Goal: Task Accomplishment & Management: Use online tool/utility

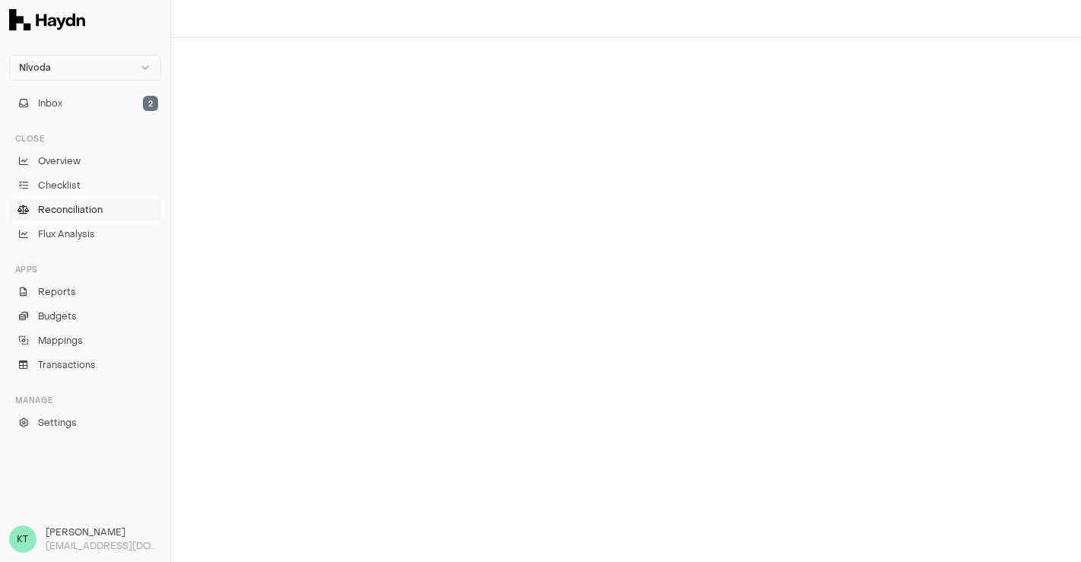
click at [98, 204] on span "Reconciliation" at bounding box center [70, 210] width 65 height 14
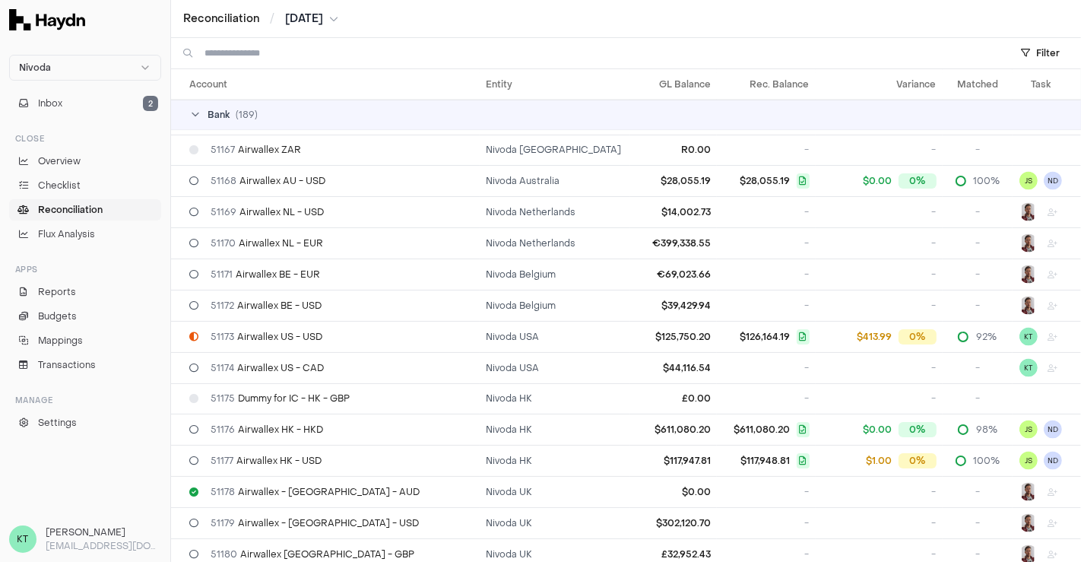
scroll to position [2040, 0]
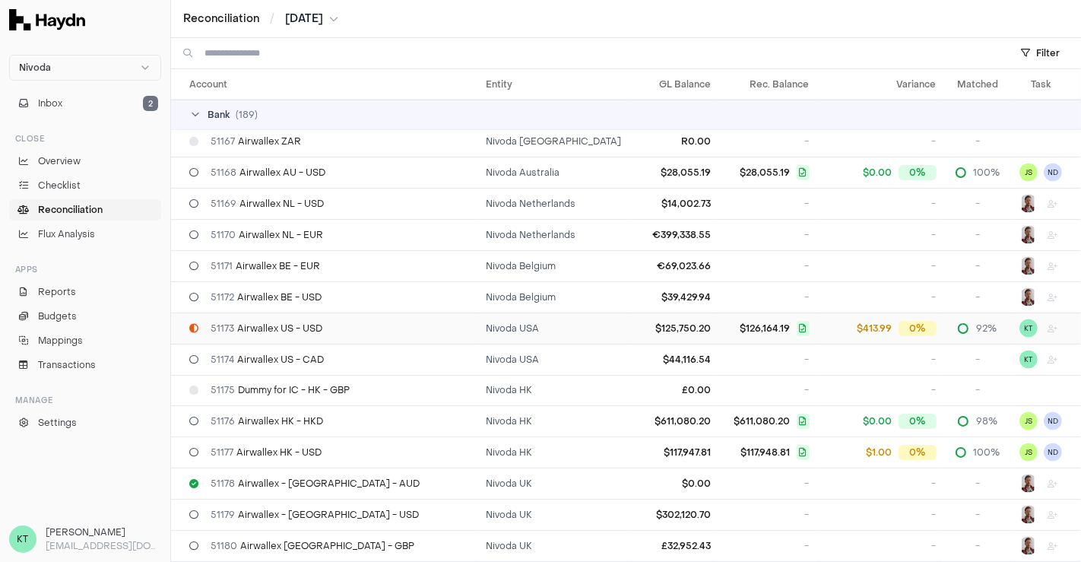
click at [381, 322] on div "51173 Airwallex US - USD" at bounding box center [331, 328] width 284 height 12
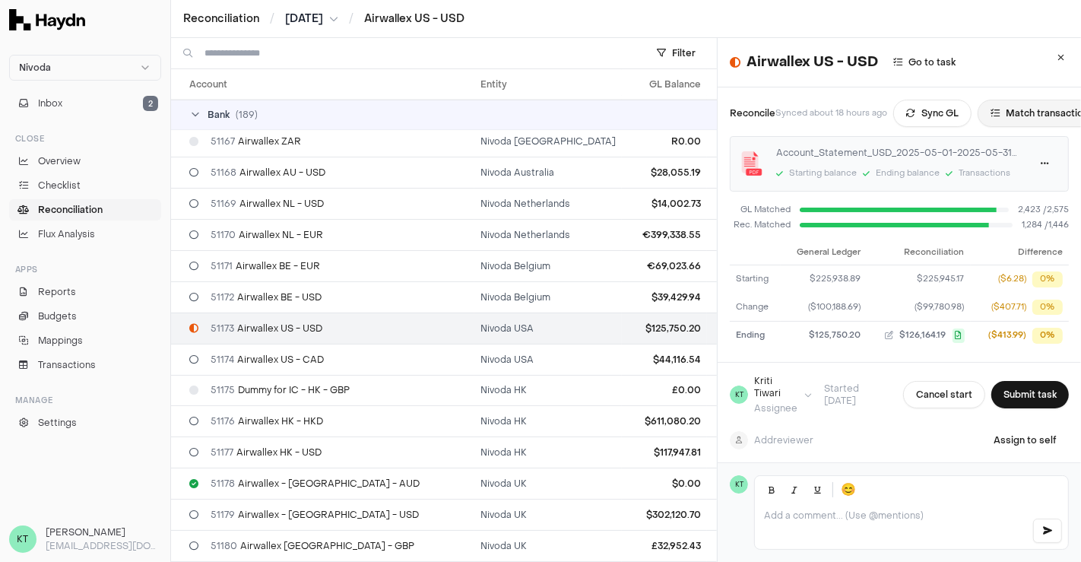
click at [1015, 111] on button "Match transactions" at bounding box center [1041, 113] width 129 height 27
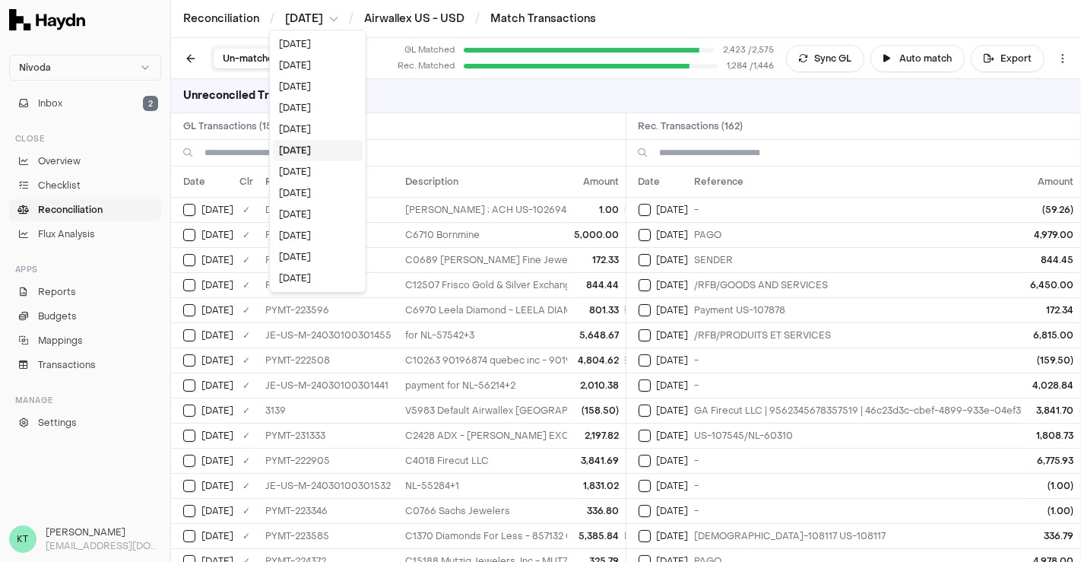
click at [320, 14] on html "Nivoda Inbox 2 Close Overview Checklist Reconciliation Flux Analysis Apps Repor…" at bounding box center [540, 281] width 1081 height 562
click at [307, 99] on div "[DATE]" at bounding box center [318, 107] width 90 height 21
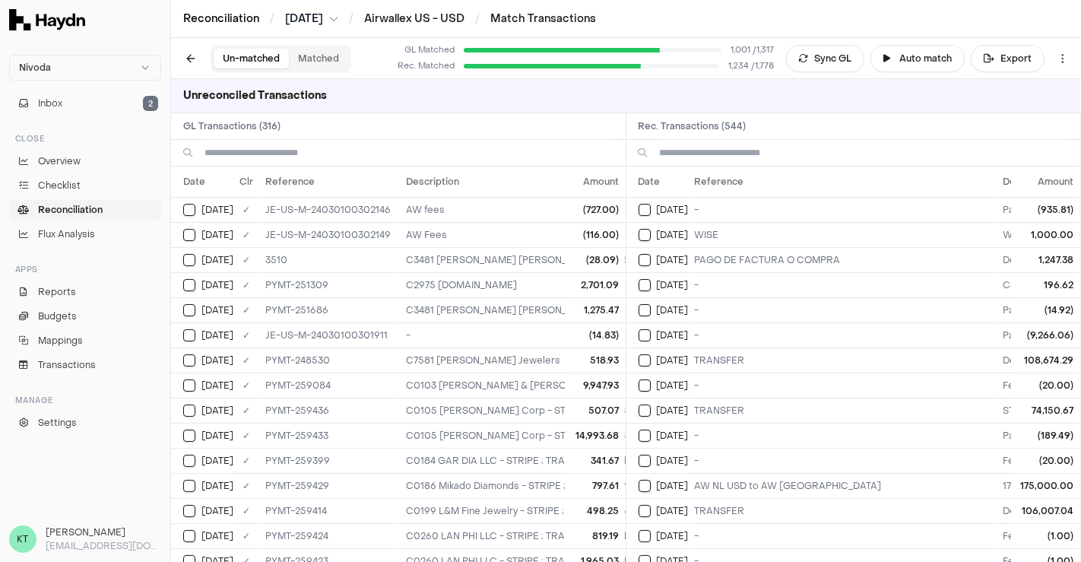
click at [235, 20] on link "Reconciliation" at bounding box center [221, 18] width 76 height 15
click at [446, 13] on link "Airwallex US - USD" at bounding box center [414, 18] width 100 height 14
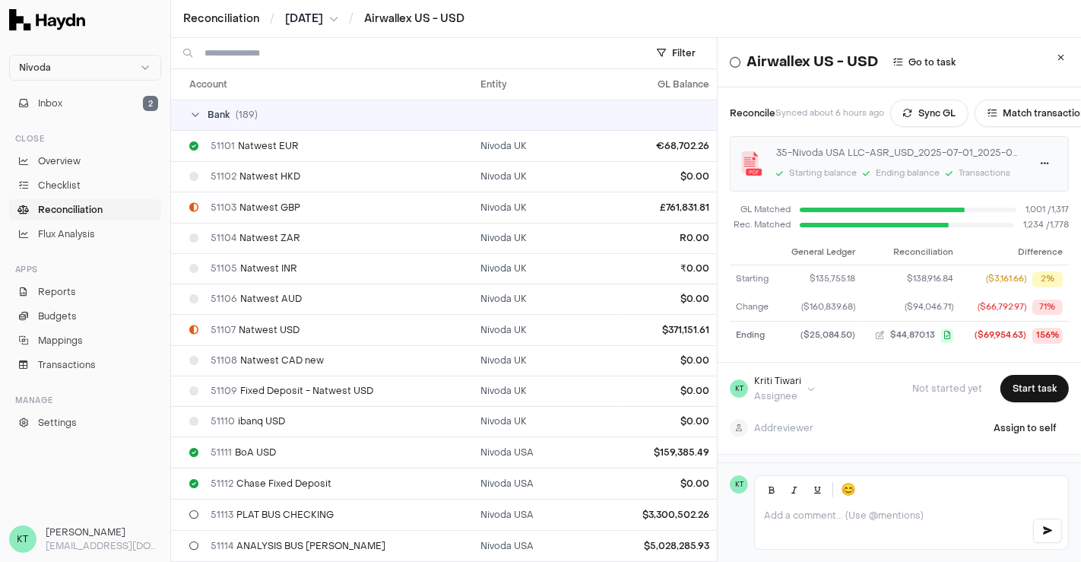
scroll to position [2204, 0]
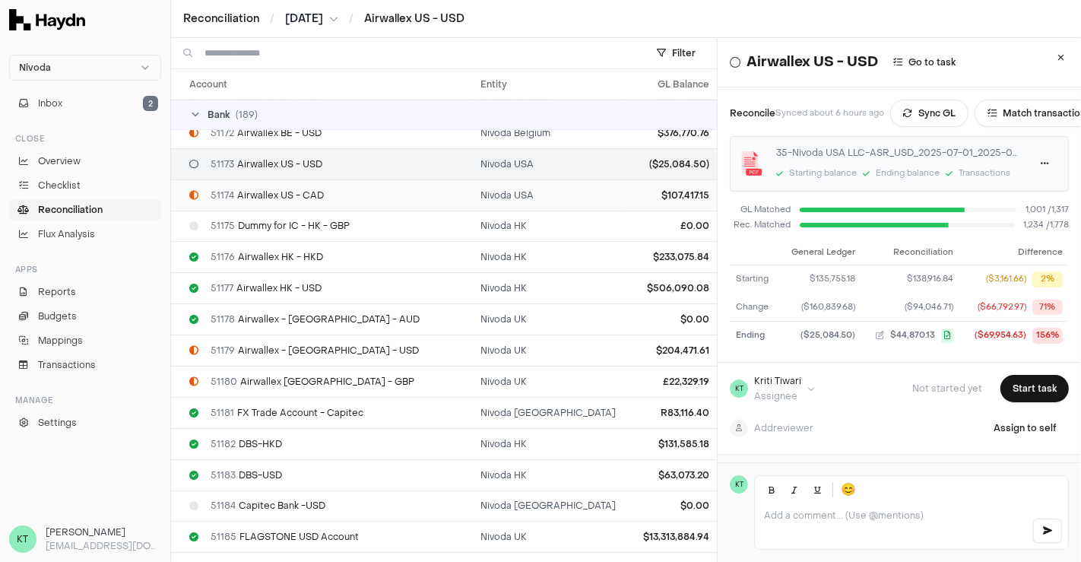
click at [328, 189] on div "51174 Airwallex US - CAD" at bounding box center [328, 195] width 279 height 12
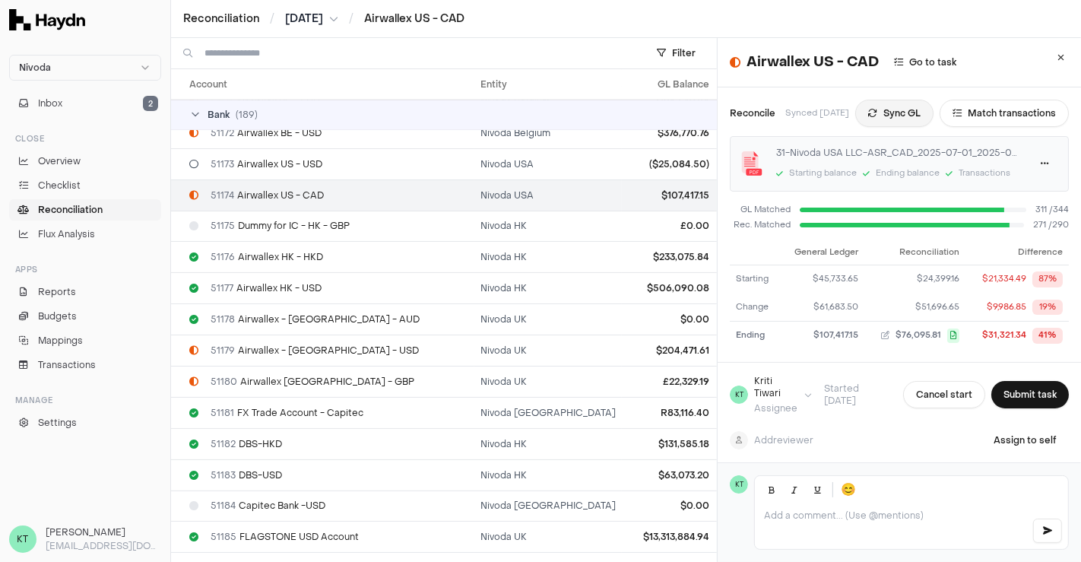
click at [896, 109] on button "Sync GL" at bounding box center [894, 113] width 78 height 27
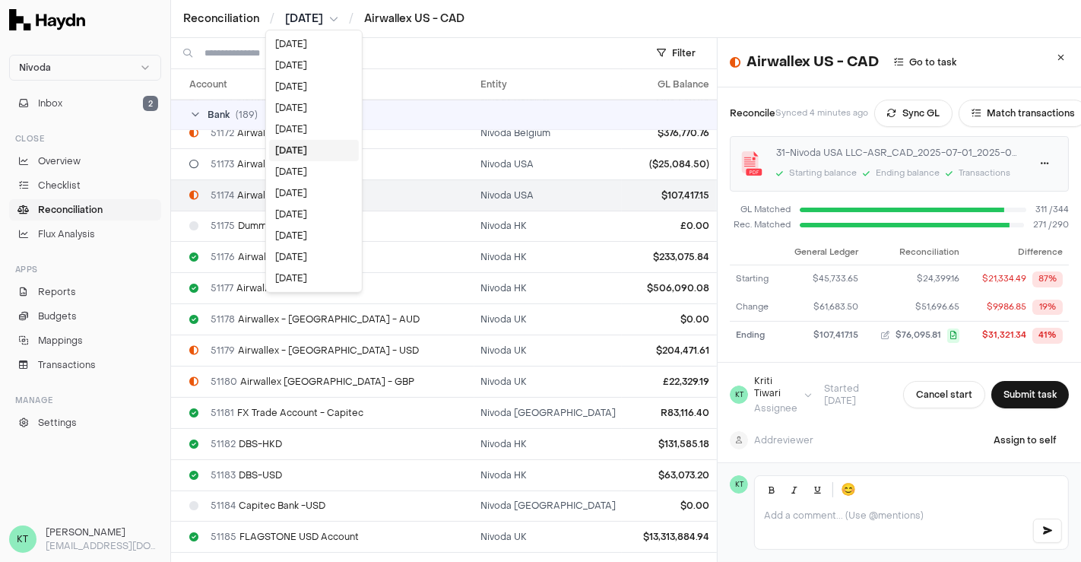
click at [313, 17] on html "Nivoda Inbox 2 Close Overview Checklist Reconciliation Flux Analysis Apps Repor…" at bounding box center [540, 281] width 1081 height 562
click at [303, 175] on div "[DATE]" at bounding box center [314, 171] width 90 height 21
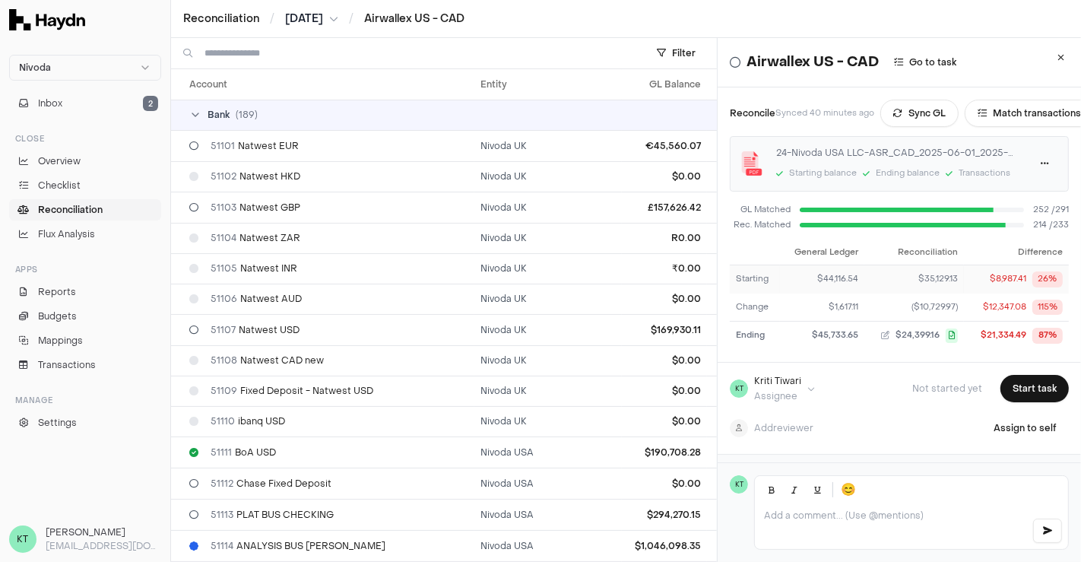
scroll to position [2234, 0]
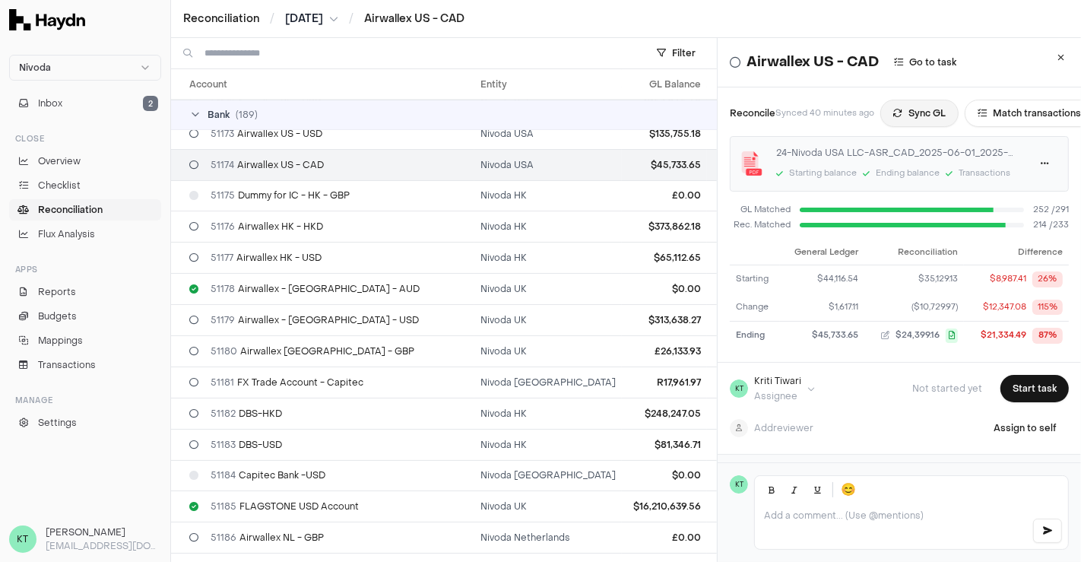
click at [925, 110] on button "Sync GL" at bounding box center [919, 113] width 78 height 27
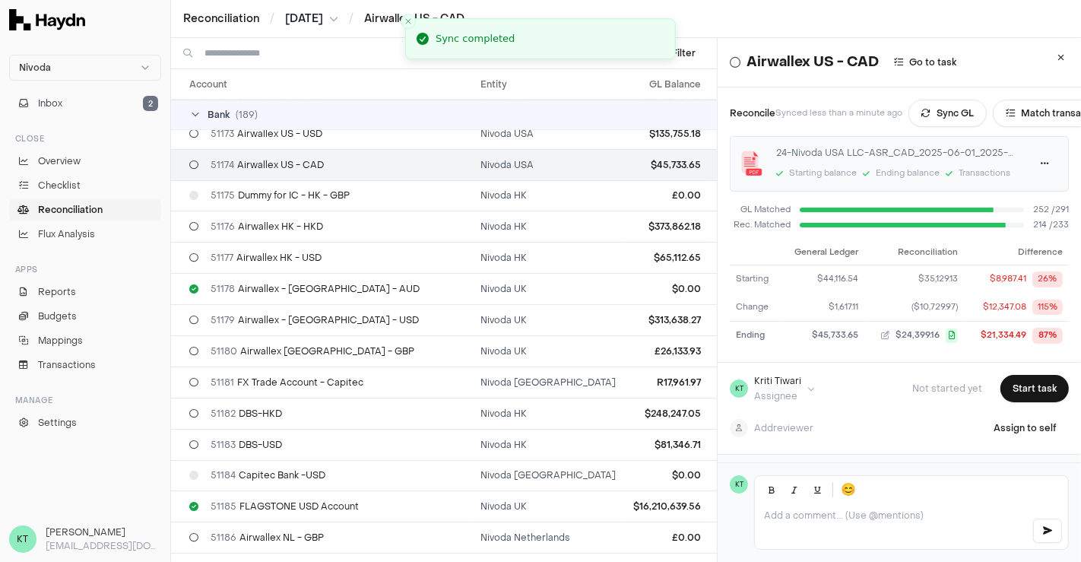
click at [314, 14] on html "Nivoda Inbox 2 Close Overview Checklist Reconciliation Flux Analysis Apps Repor…" at bounding box center [540, 281] width 1081 height 562
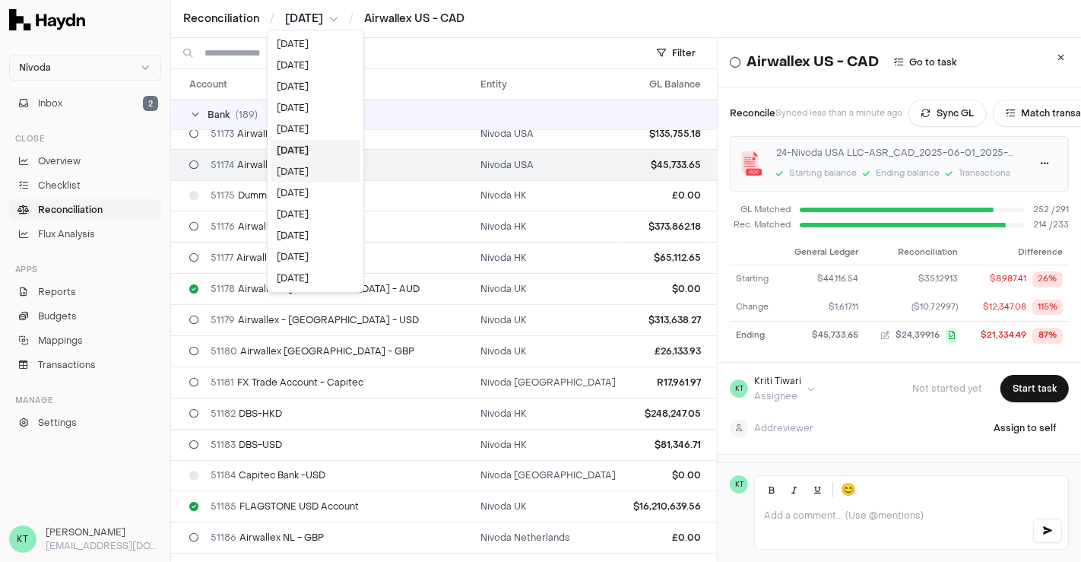
click at [303, 171] on div "[DATE]" at bounding box center [316, 171] width 90 height 21
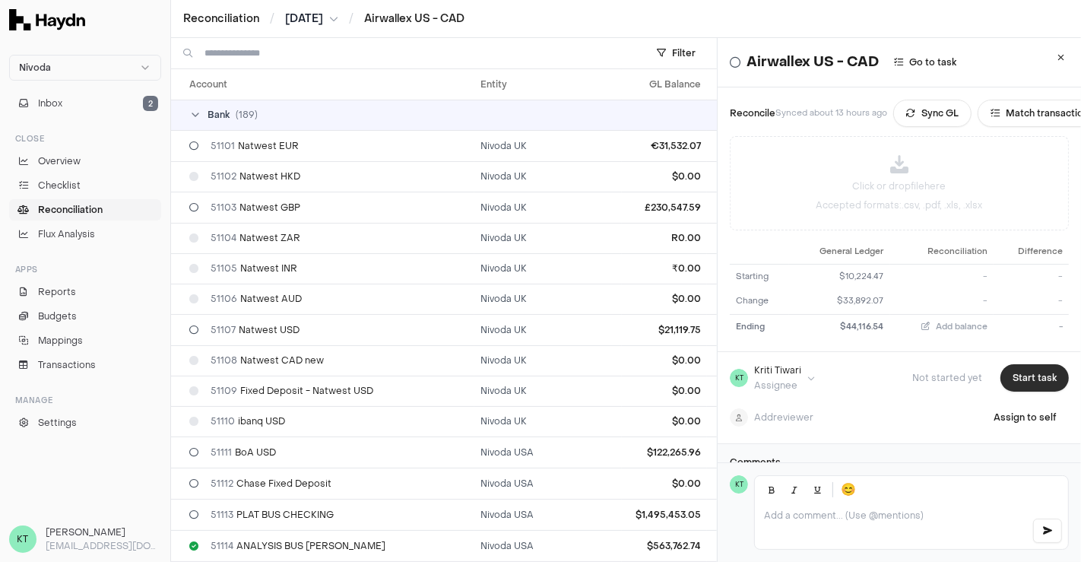
scroll to position [2234, 0]
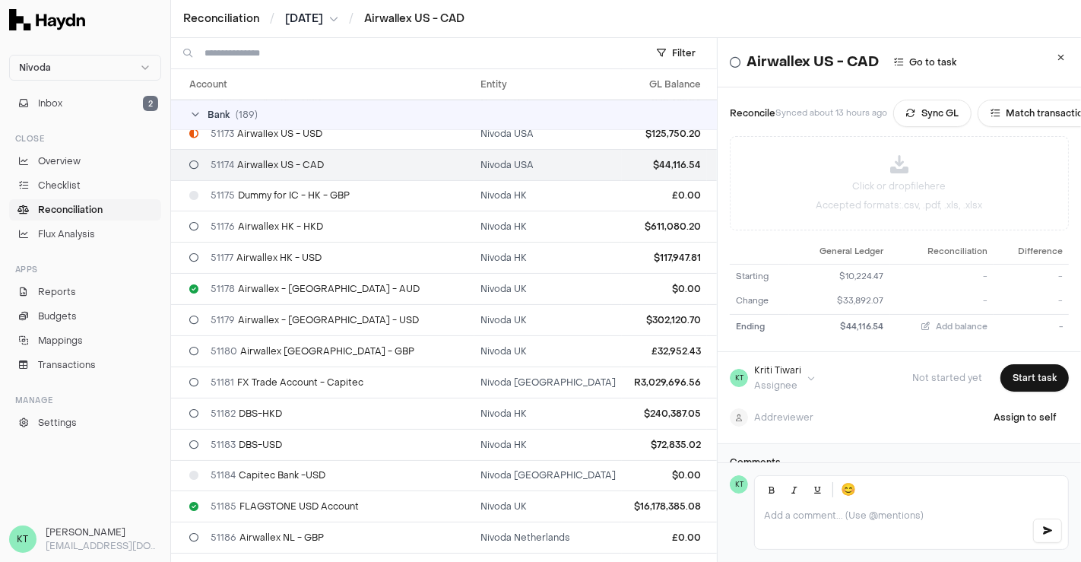
click at [340, 19] on html "Nivoda Inbox 2 Close Overview Checklist Reconciliation Flux Analysis Apps Repor…" at bounding box center [540, 281] width 1081 height 562
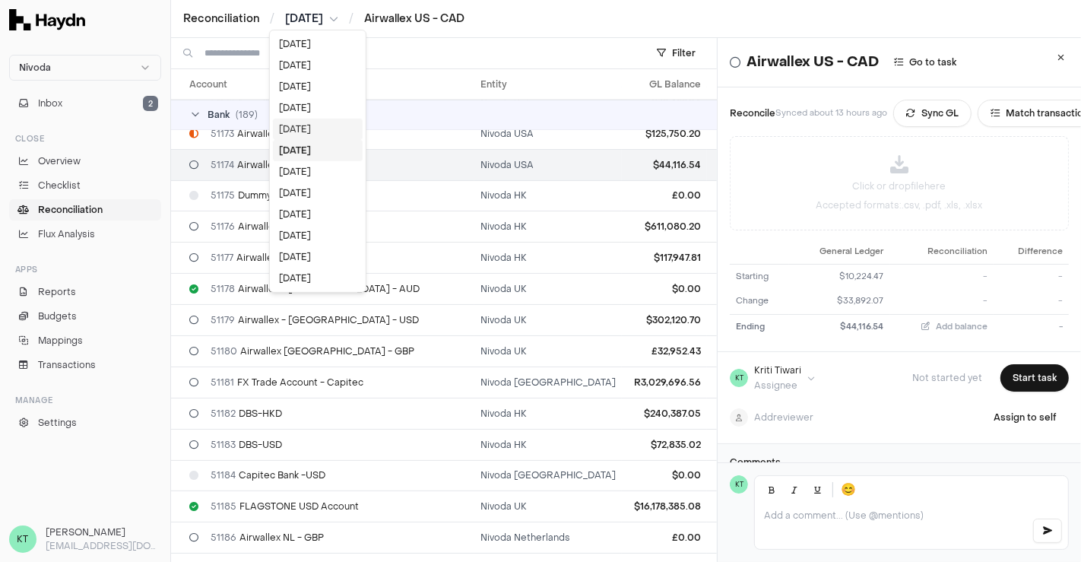
click at [312, 135] on div "[DATE]" at bounding box center [318, 129] width 90 height 21
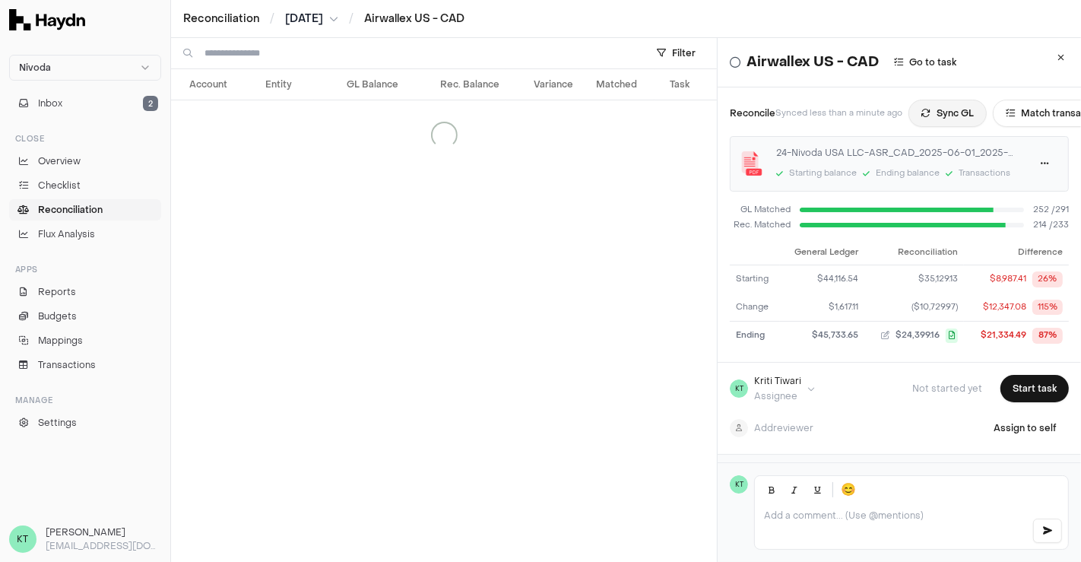
click at [951, 121] on button "Sync GL" at bounding box center [947, 113] width 78 height 27
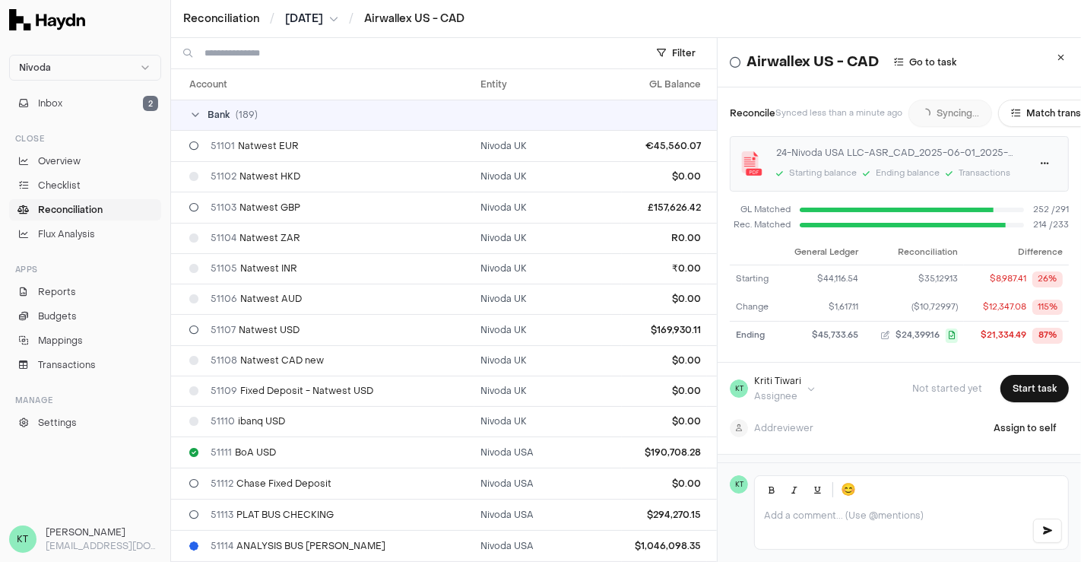
scroll to position [2234, 0]
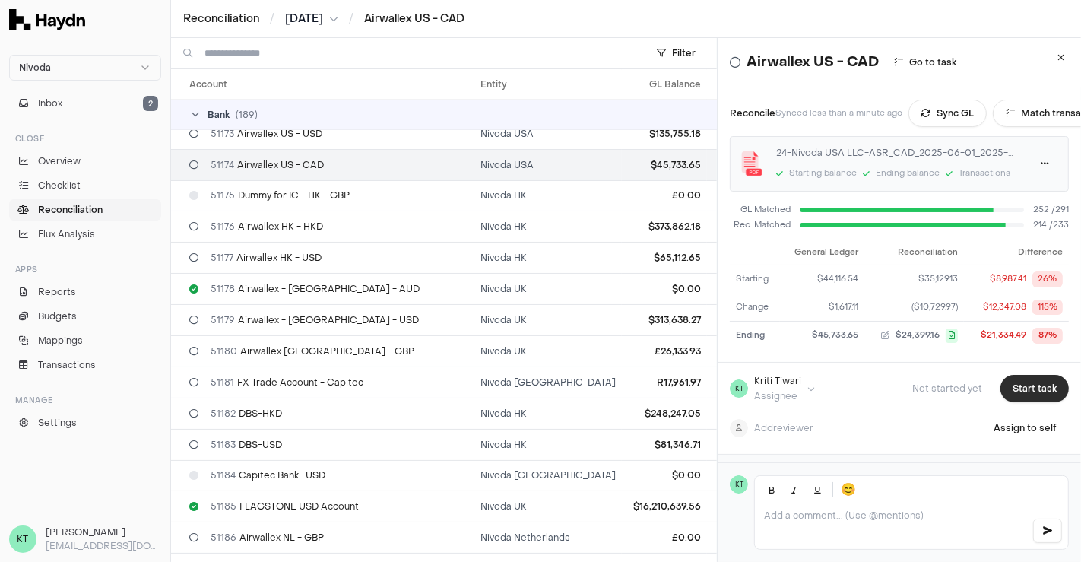
click at [1007, 389] on button "Start task" at bounding box center [1034, 388] width 68 height 27
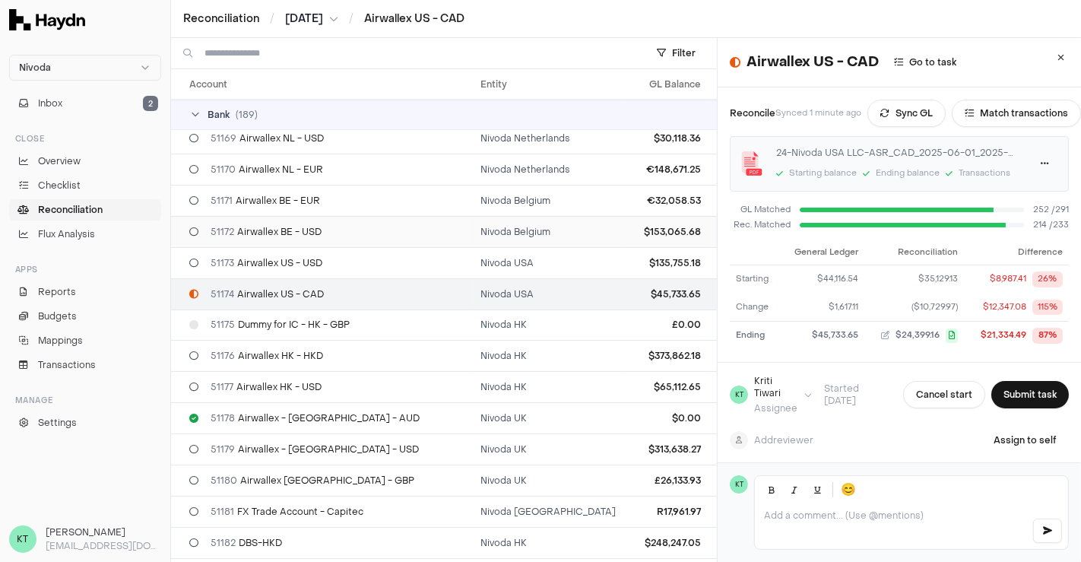
scroll to position [2105, 284]
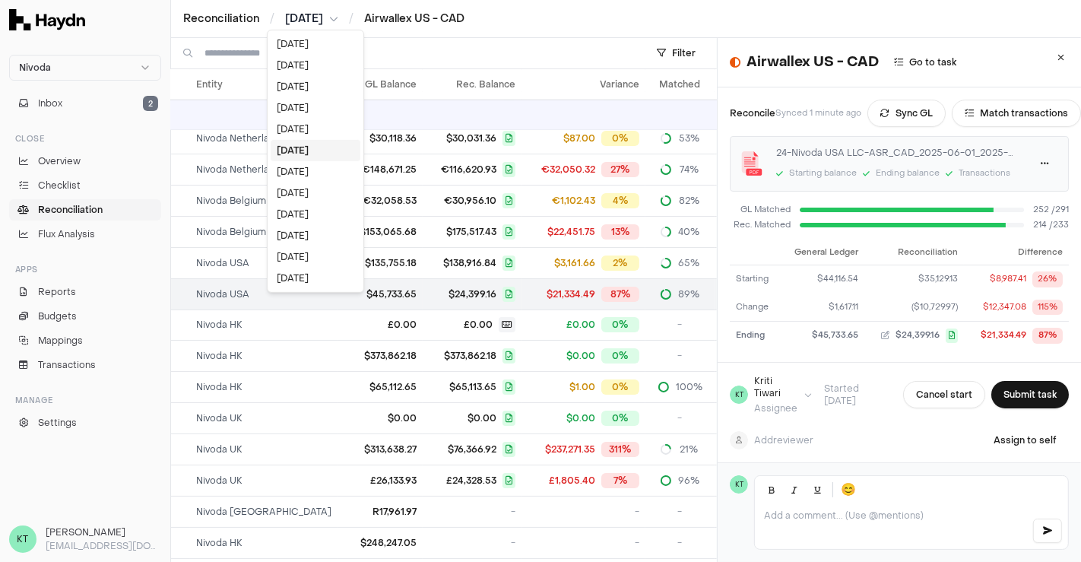
click at [321, 23] on html "Nivoda Inbox 2 Close Overview Checklist Reconciliation Flux Analysis Apps Repor…" at bounding box center [540, 281] width 1081 height 562
click at [303, 168] on div "[DATE]" at bounding box center [316, 171] width 90 height 21
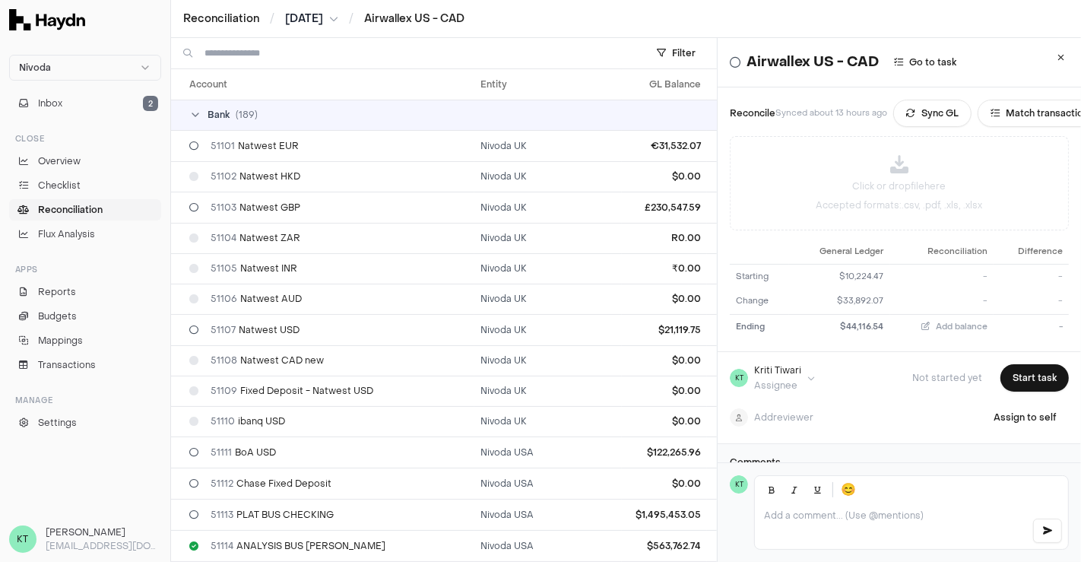
scroll to position [2234, 0]
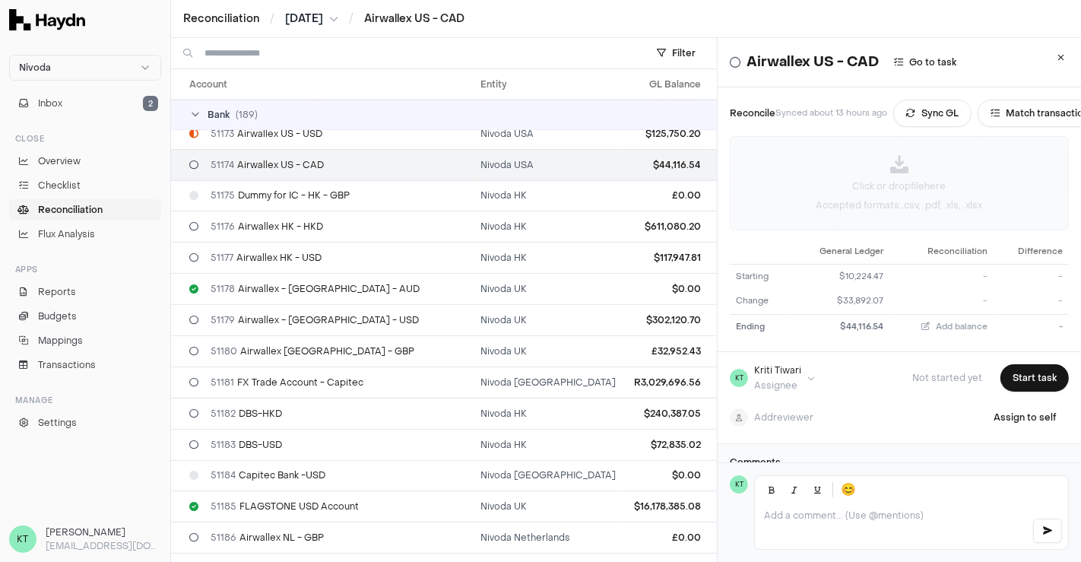
click at [896, 180] on p "Click or drop file here" at bounding box center [899, 186] width 93 height 14
click at [890, 200] on p "Accepted formats: .csv, .pdf, .xls, .xlsx" at bounding box center [899, 205] width 166 height 12
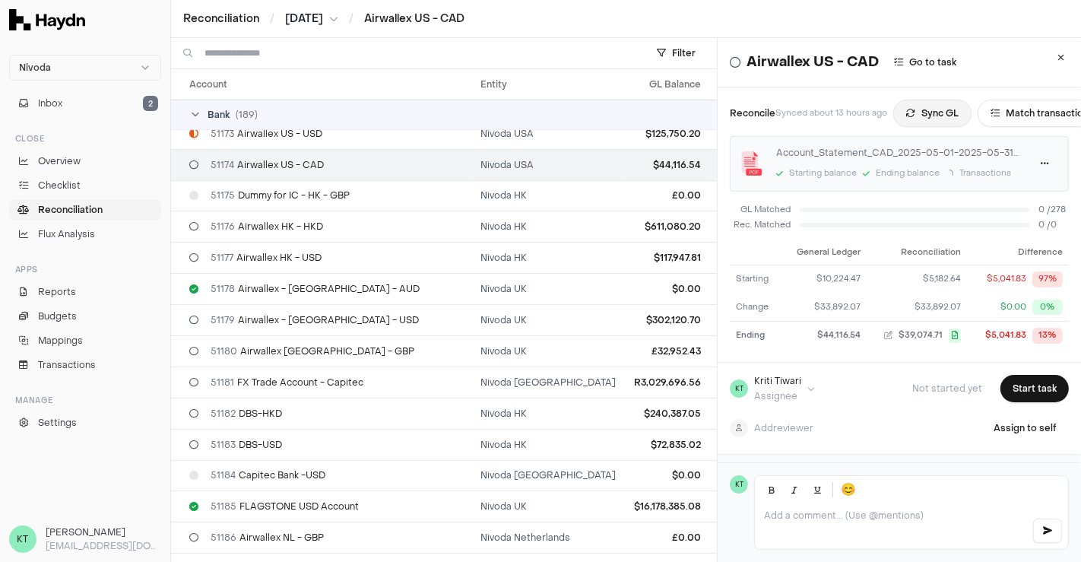
click at [926, 116] on button "Sync GL" at bounding box center [932, 113] width 78 height 27
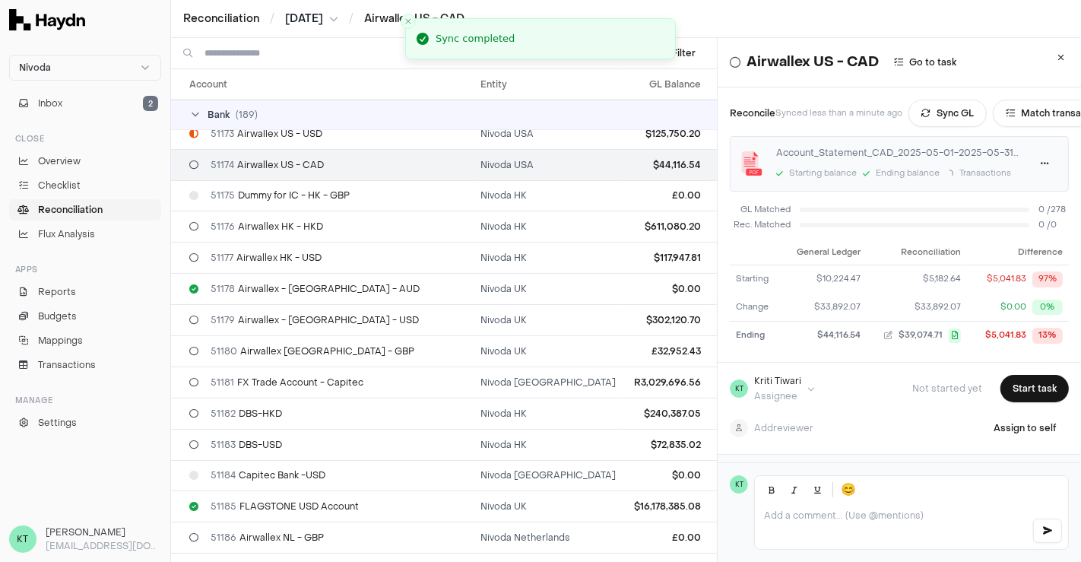
click at [337, 16] on html "Nivoda Inbox 2 Close Overview Checklist Reconciliation Flux Analysis Apps Repor…" at bounding box center [540, 281] width 1081 height 562
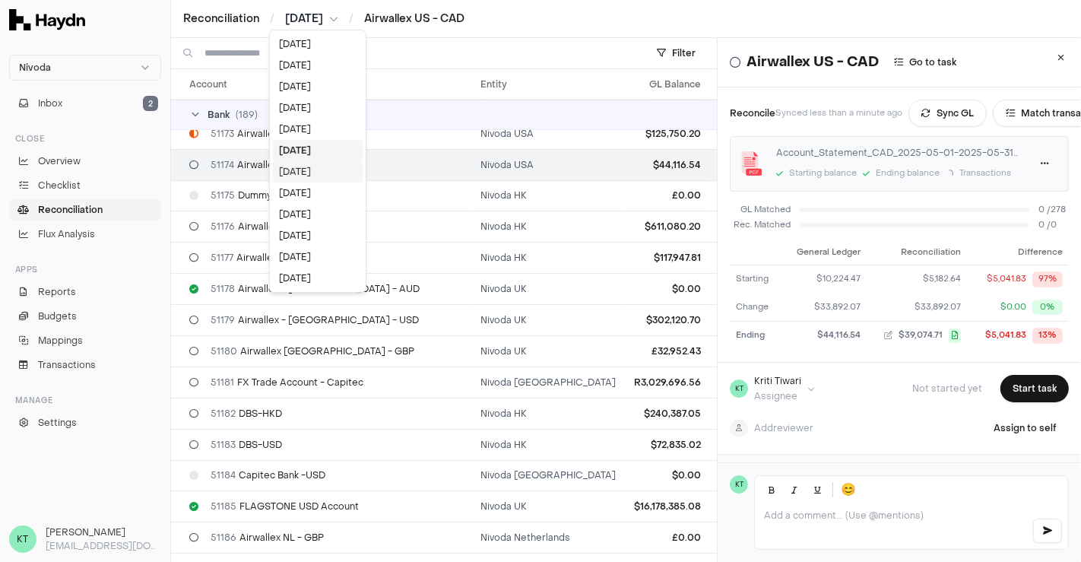
click at [312, 169] on div "[DATE]" at bounding box center [318, 171] width 90 height 21
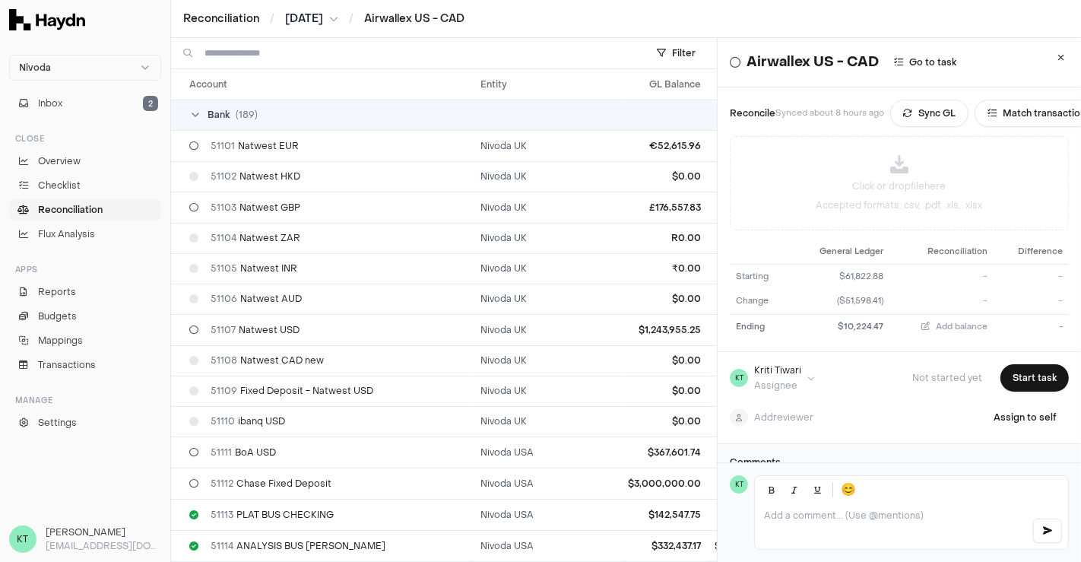
scroll to position [2234, 0]
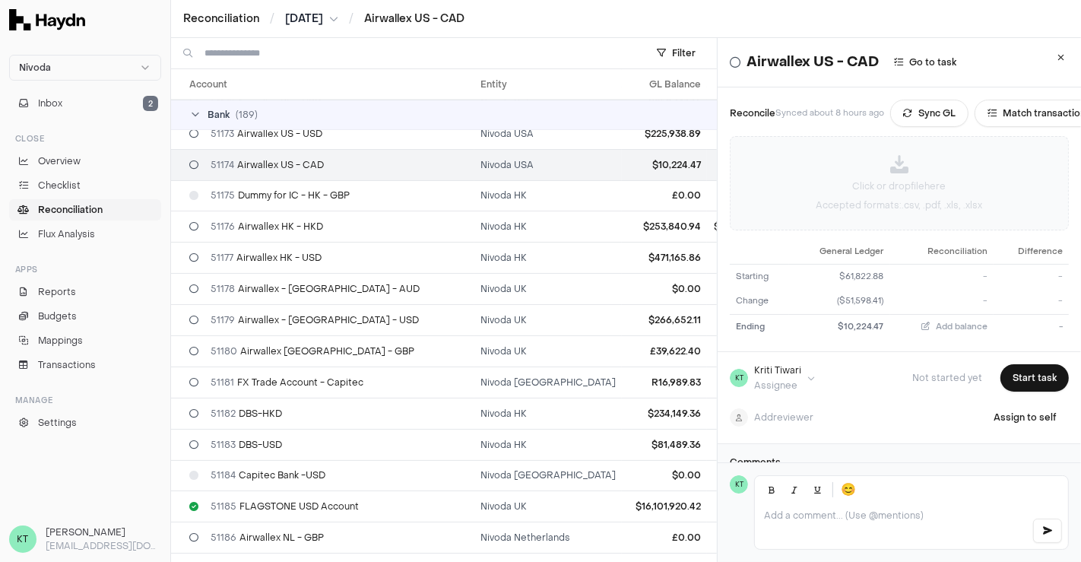
click at [890, 169] on icon at bounding box center [899, 164] width 18 height 18
click at [916, 253] on th "Reconciliation" at bounding box center [941, 251] width 103 height 24
click at [894, 179] on p "Click or drop file here" at bounding box center [899, 186] width 93 height 14
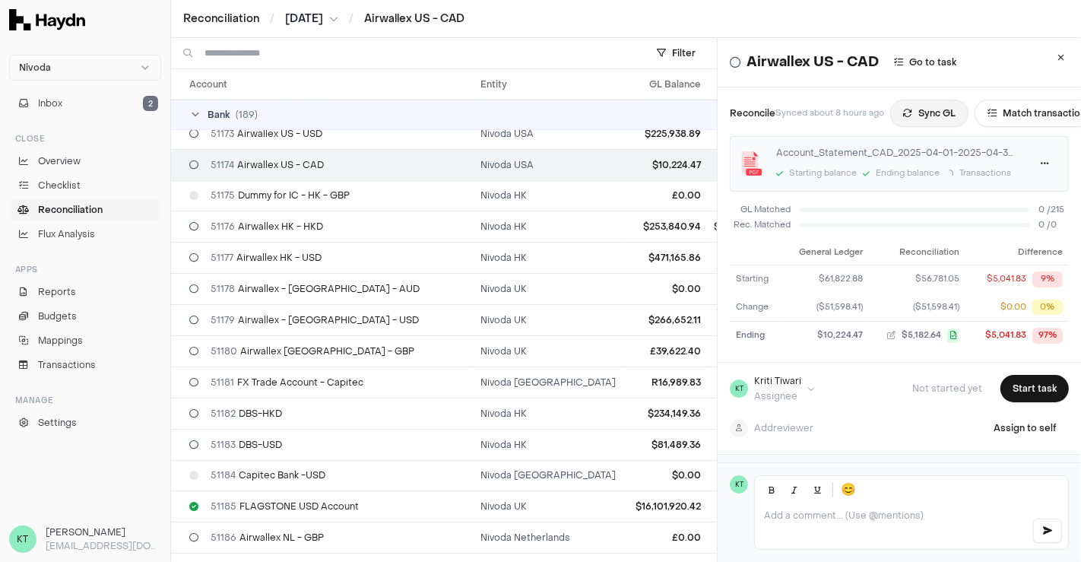
click at [937, 104] on button "Sync GL" at bounding box center [929, 113] width 78 height 27
click at [923, 116] on button "Sync GL" at bounding box center [914, 113] width 78 height 27
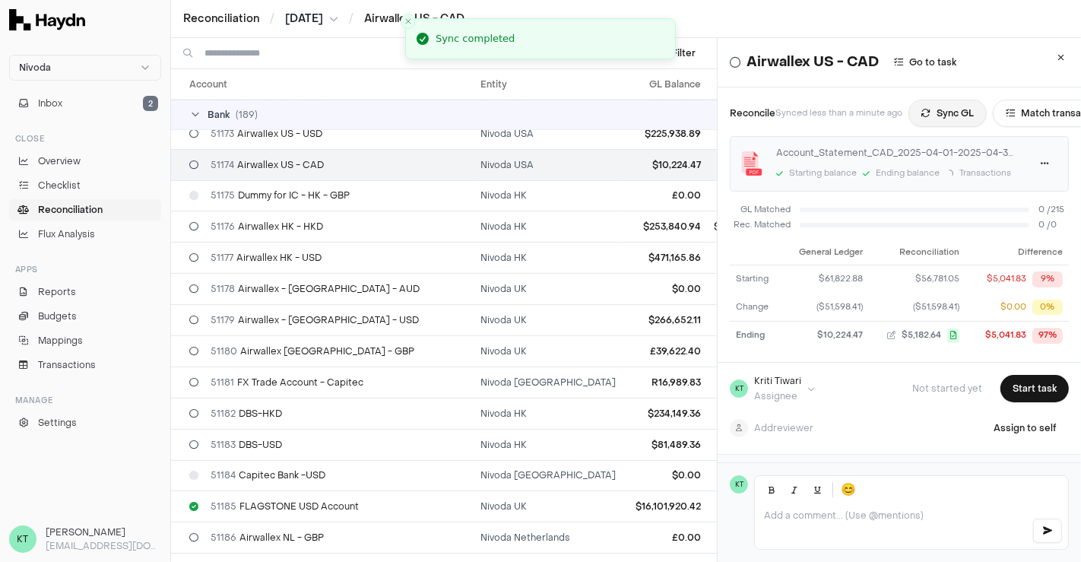
click at [962, 123] on button "Sync GL" at bounding box center [947, 113] width 78 height 27
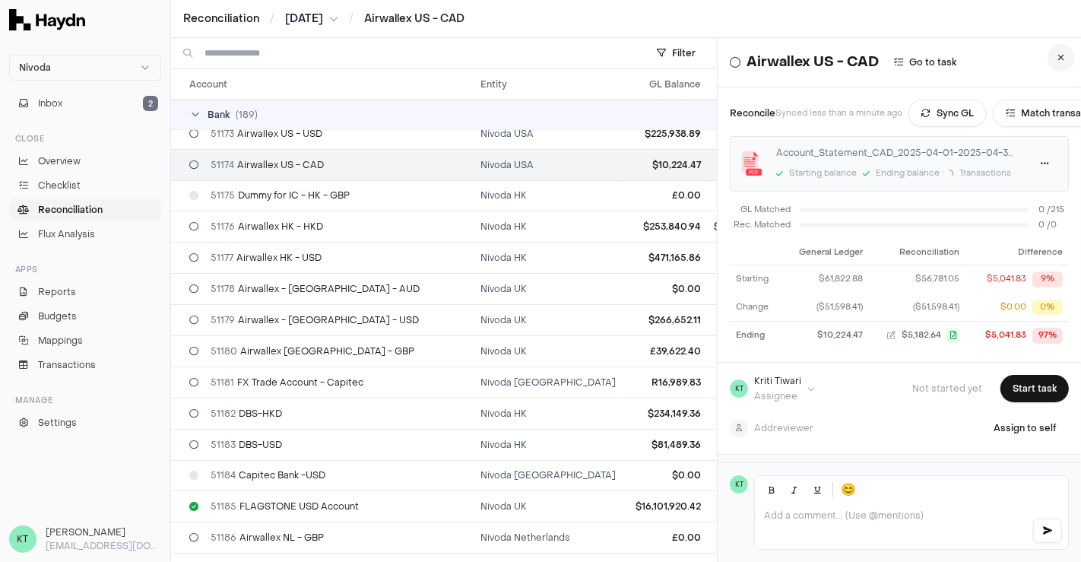
click at [1047, 45] on button at bounding box center [1060, 57] width 27 height 27
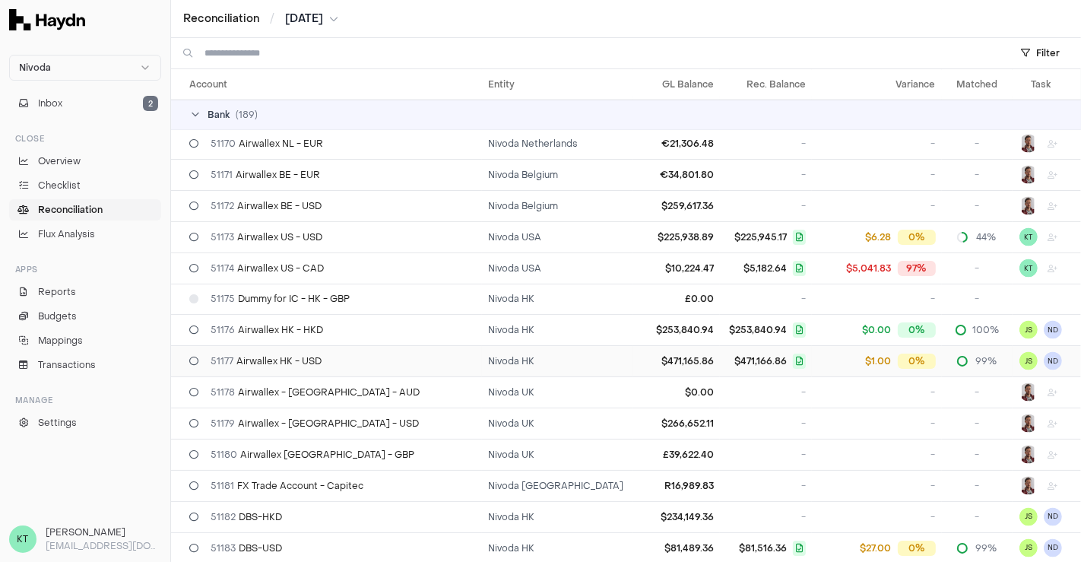
scroll to position [2128, 0]
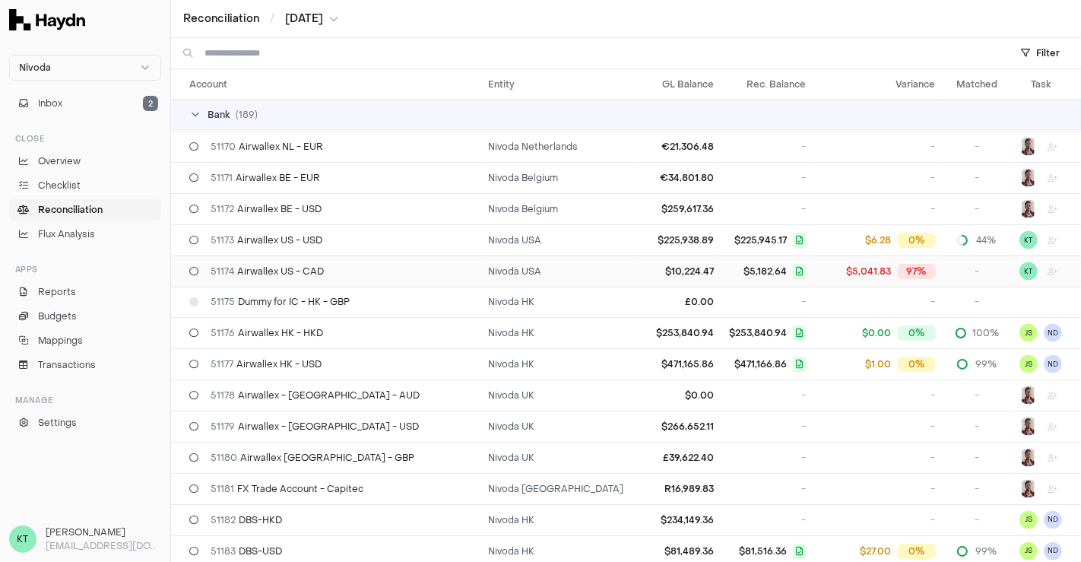
click at [410, 265] on div "51174 Airwallex US - CAD" at bounding box center [332, 271] width 287 height 12
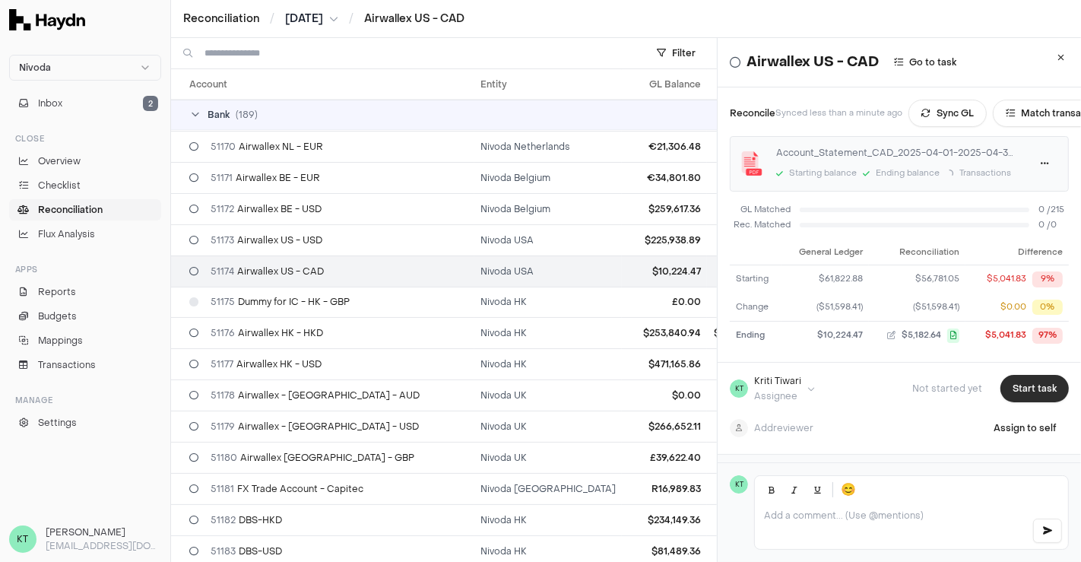
click at [1000, 378] on button "Start task" at bounding box center [1034, 388] width 68 height 27
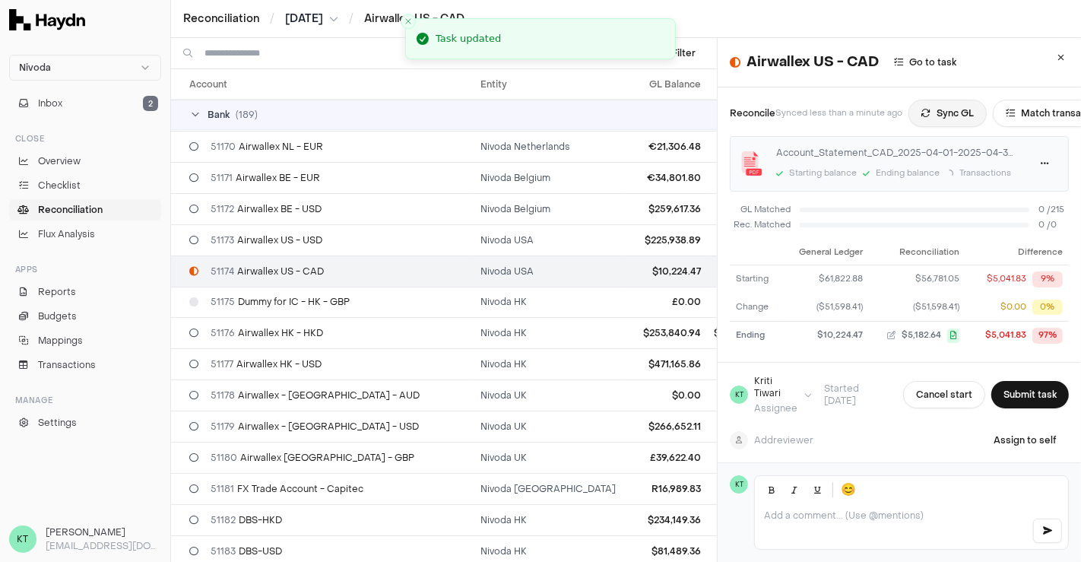
click at [935, 109] on button "Sync GL" at bounding box center [947, 113] width 78 height 27
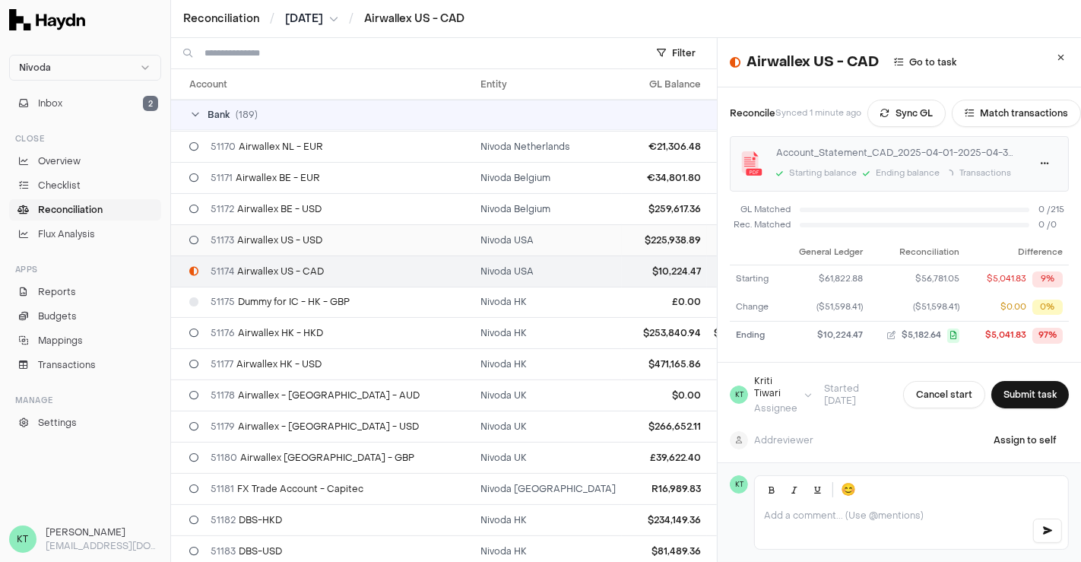
click at [306, 234] on span "51173 Airwallex US - USD" at bounding box center [267, 240] width 112 height 12
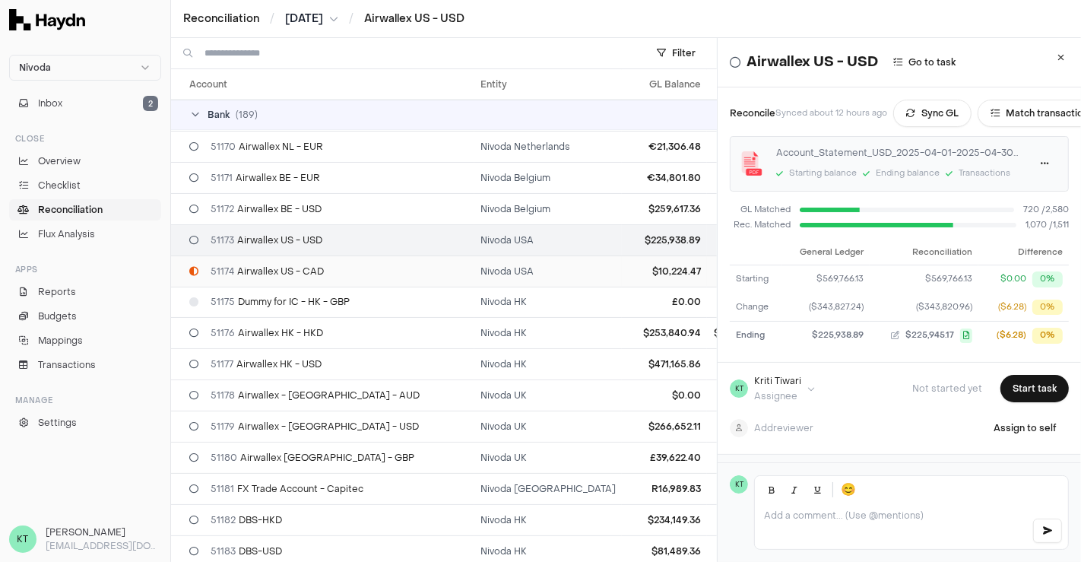
click at [319, 266] on td "51174 Airwallex US - CAD" at bounding box center [322, 270] width 303 height 31
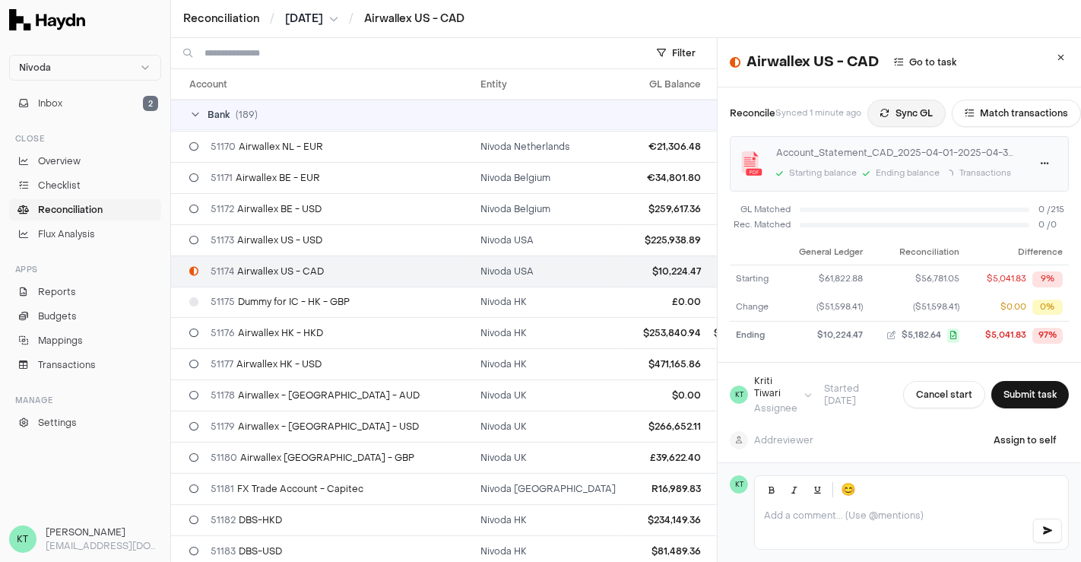
click at [908, 112] on button "Sync GL" at bounding box center [906, 113] width 78 height 27
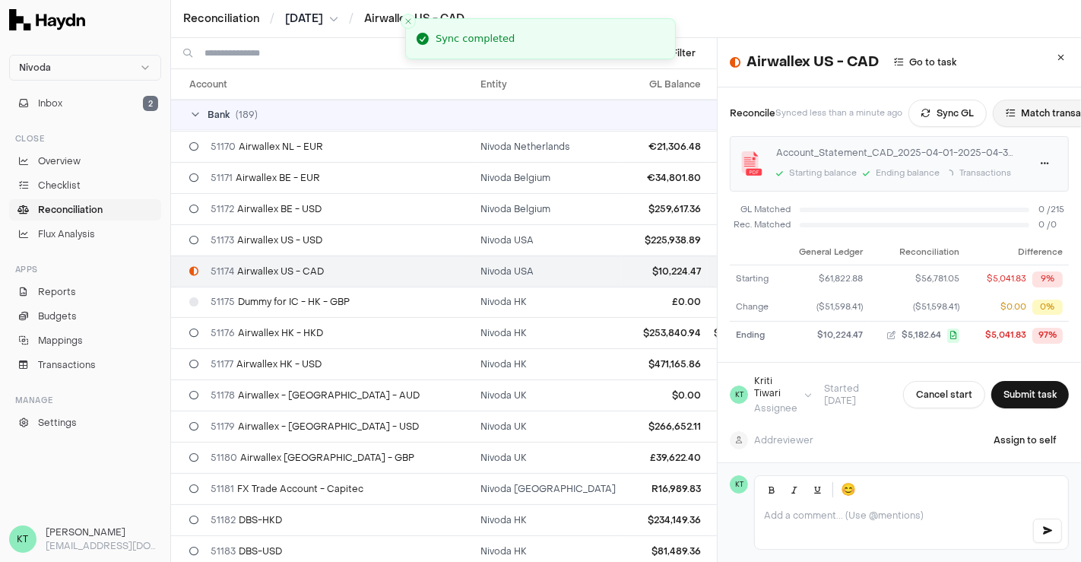
click at [1049, 106] on button "Match transactions" at bounding box center [1057, 113] width 129 height 27
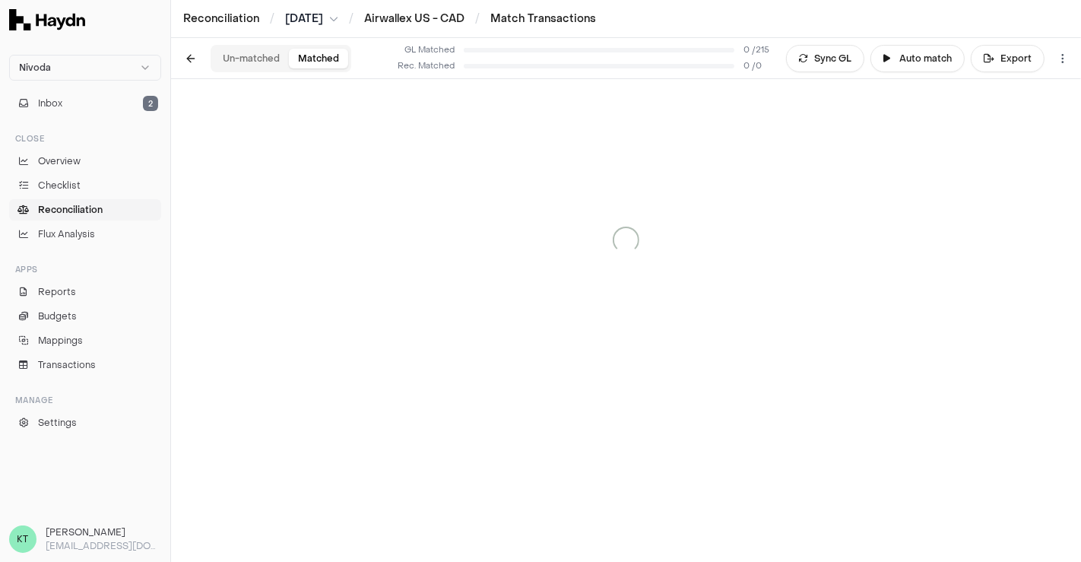
click at [321, 58] on button "Matched" at bounding box center [318, 59] width 59 height 20
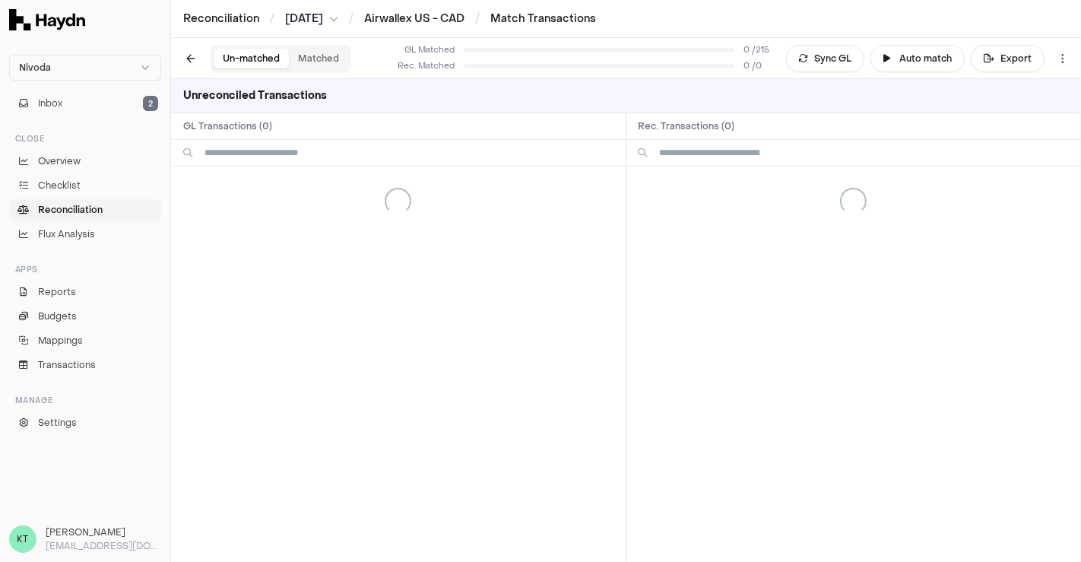
click at [260, 63] on button "Un-matched" at bounding box center [251, 59] width 75 height 20
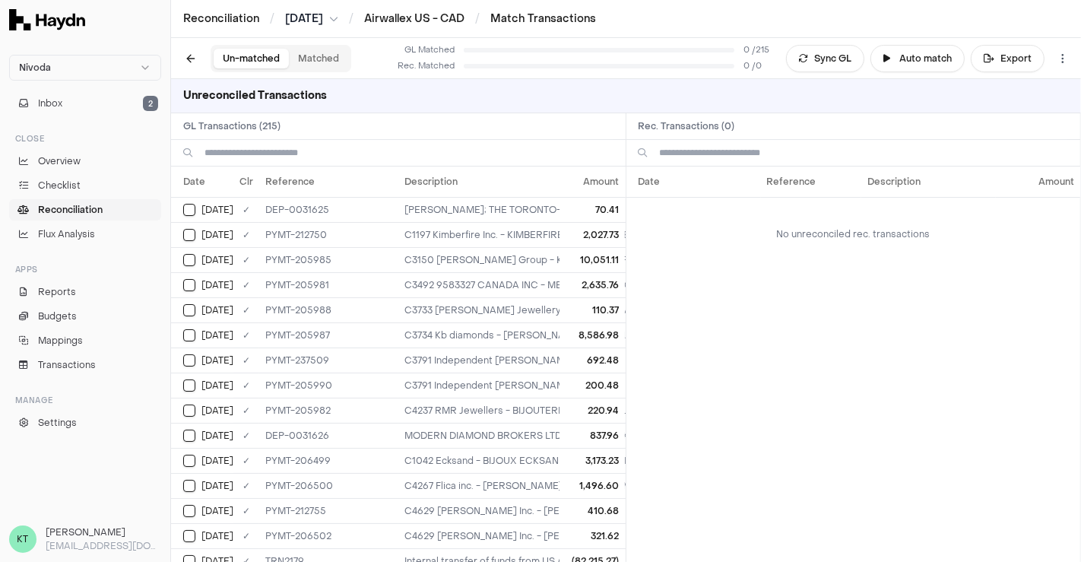
click at [405, 29] on div "Reconciliation / Apr 2025 / Airwallex US - CAD / Match Transactions" at bounding box center [626, 19] width 910 height 38
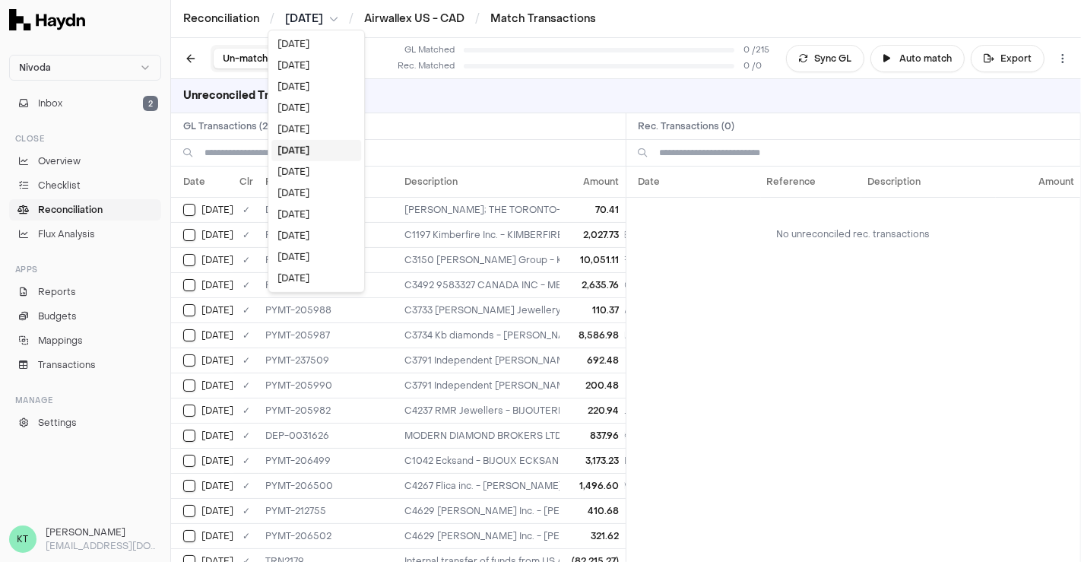
click at [318, 11] on html "Nivoda Inbox 2 Close Overview Checklist Reconciliation Flux Analysis Apps Repor…" at bounding box center [540, 281] width 1081 height 562
click at [290, 152] on div "[DATE]" at bounding box center [316, 150] width 90 height 21
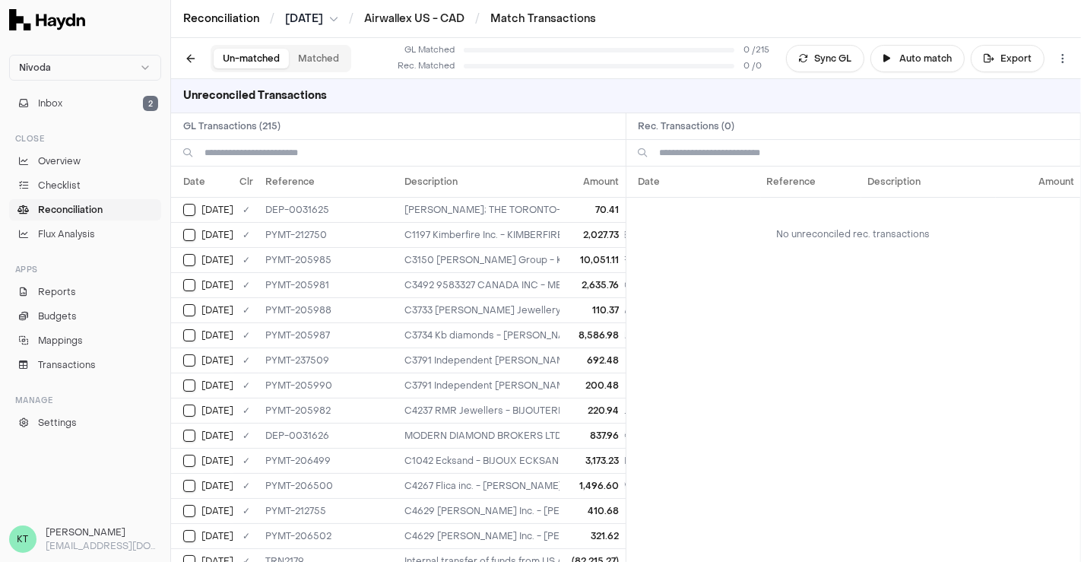
click at [226, 17] on link "Reconciliation" at bounding box center [221, 18] width 76 height 15
click at [190, 55] on button at bounding box center [190, 58] width 27 height 27
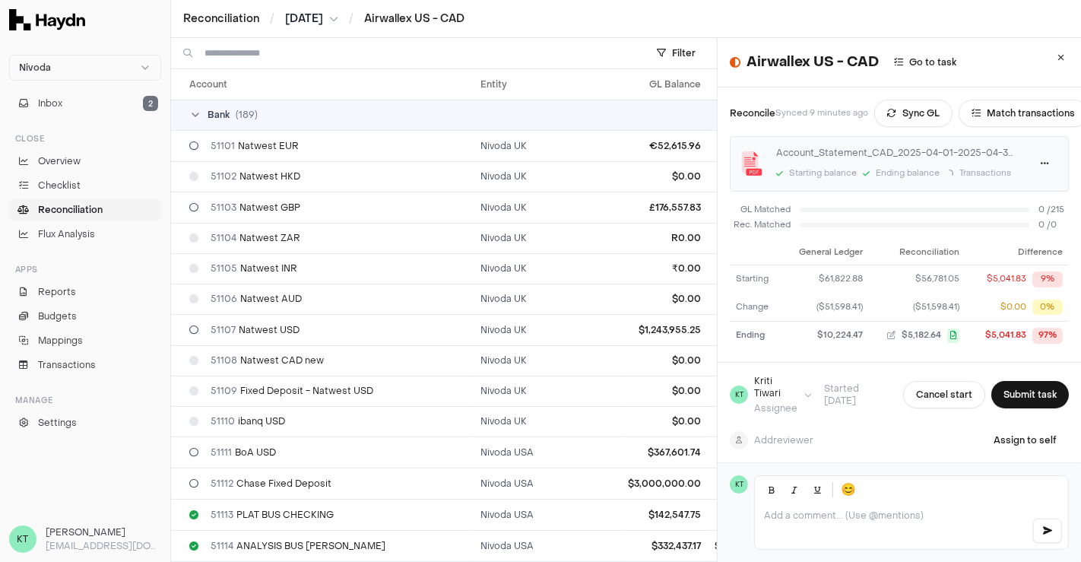
scroll to position [2234, 0]
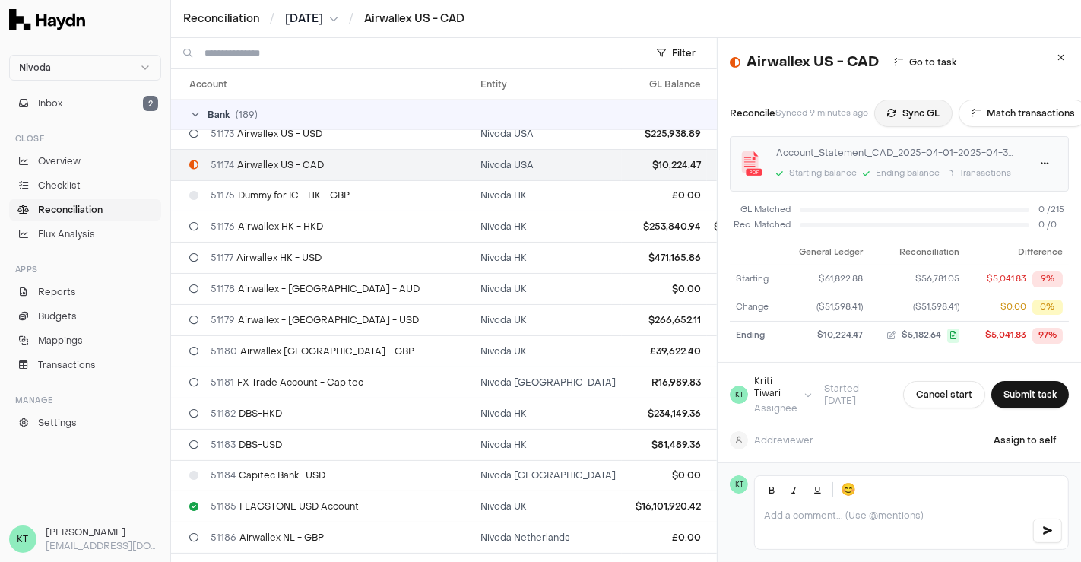
click at [910, 116] on button "Sync GL" at bounding box center [913, 113] width 78 height 27
click at [1047, 50] on button at bounding box center [1060, 57] width 27 height 27
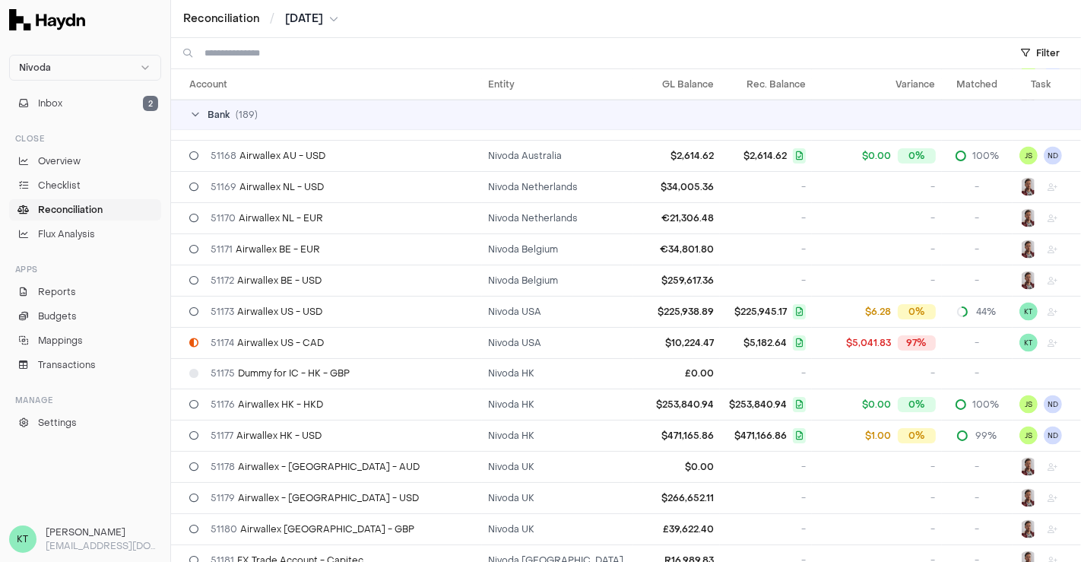
scroll to position [2057, 0]
click at [327, 336] on div "51174 Airwallex US - CAD" at bounding box center [332, 342] width 287 height 12
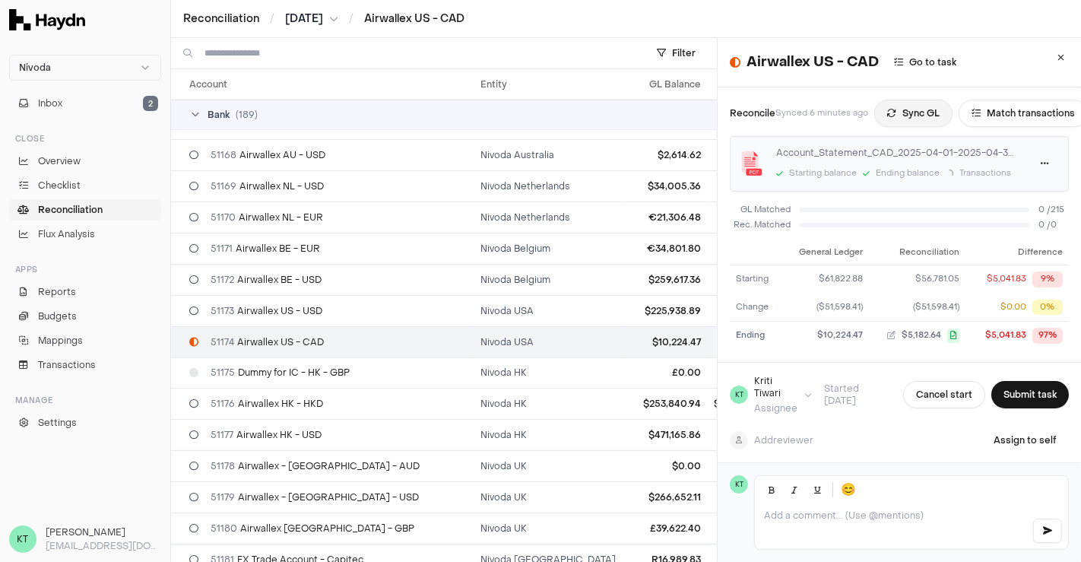
click at [923, 116] on button "Sync GL" at bounding box center [913, 113] width 78 height 27
click at [1027, 163] on html "Nivoda Inbox 2 Close Overview Checklist Reconciliation Flux Analysis Apps Repor…" at bounding box center [540, 281] width 1081 height 562
click at [974, 230] on div "Delete" at bounding box center [985, 236] width 90 height 21
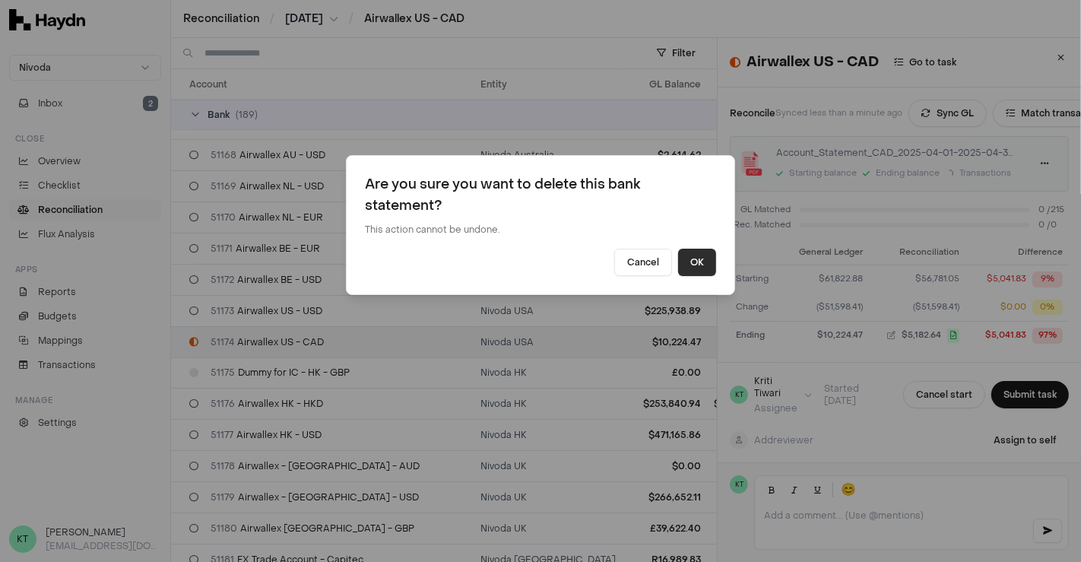
click at [707, 266] on button "OK" at bounding box center [697, 262] width 38 height 27
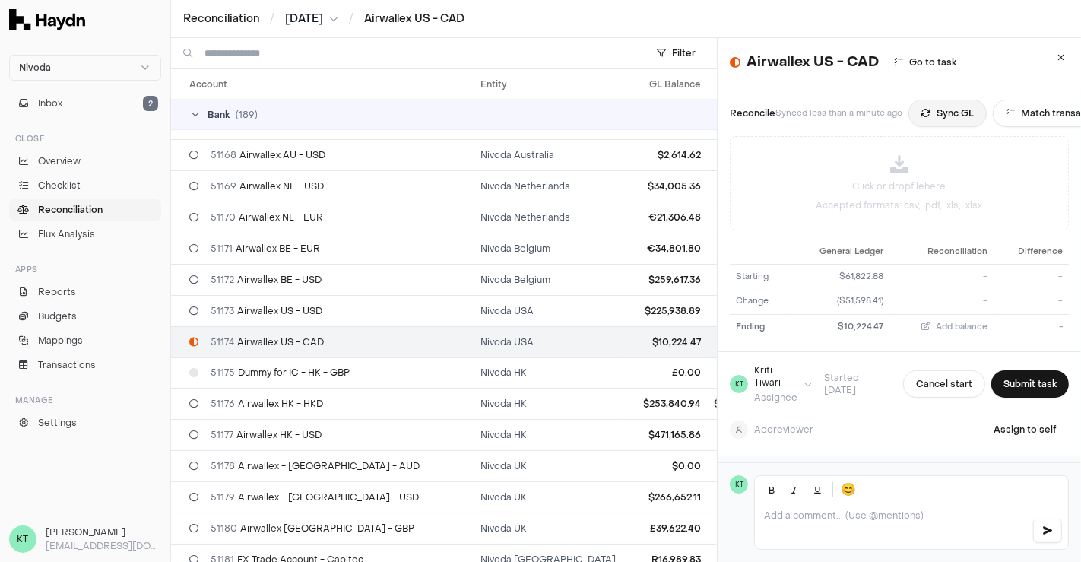
click at [934, 108] on button "Sync GL" at bounding box center [947, 113] width 78 height 27
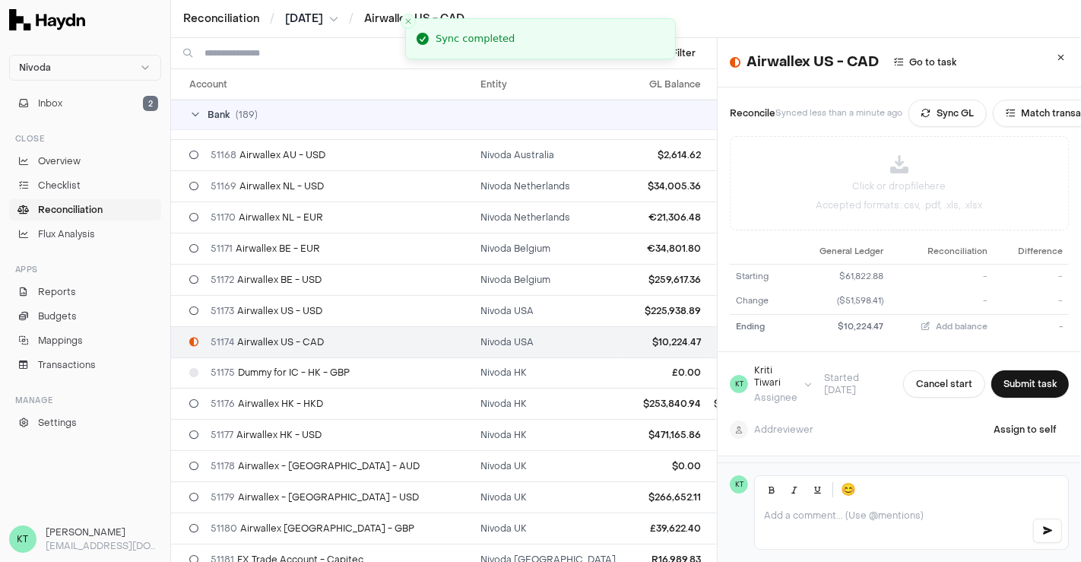
scroll to position [65, 0]
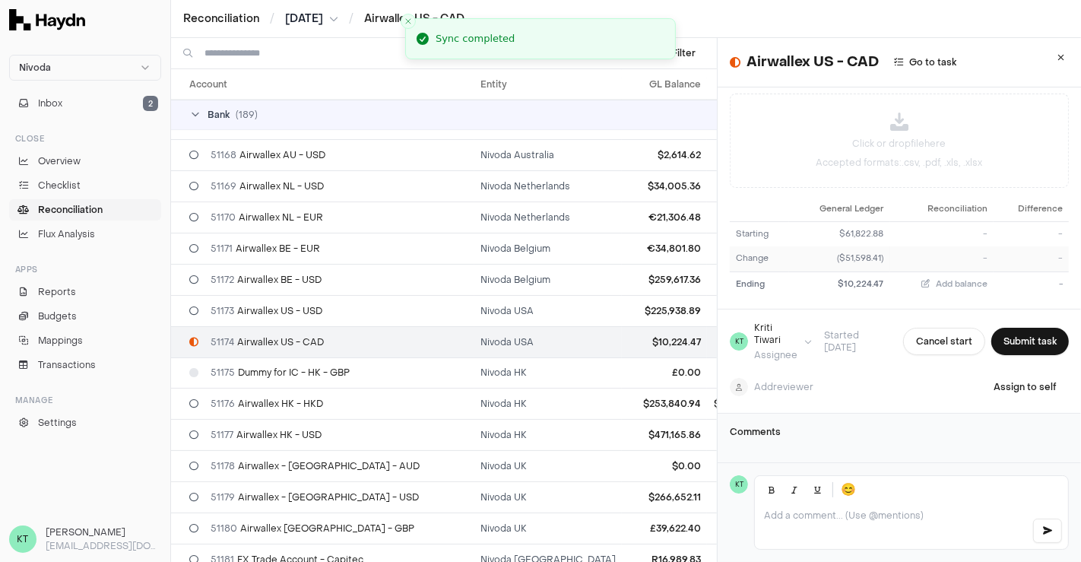
click at [872, 246] on td "($51,598.41)" at bounding box center [839, 258] width 100 height 25
click at [846, 228] on div "$61,822.88" at bounding box center [839, 234] width 88 height 13
click at [1058, 57] on icon at bounding box center [1061, 57] width 7 height 9
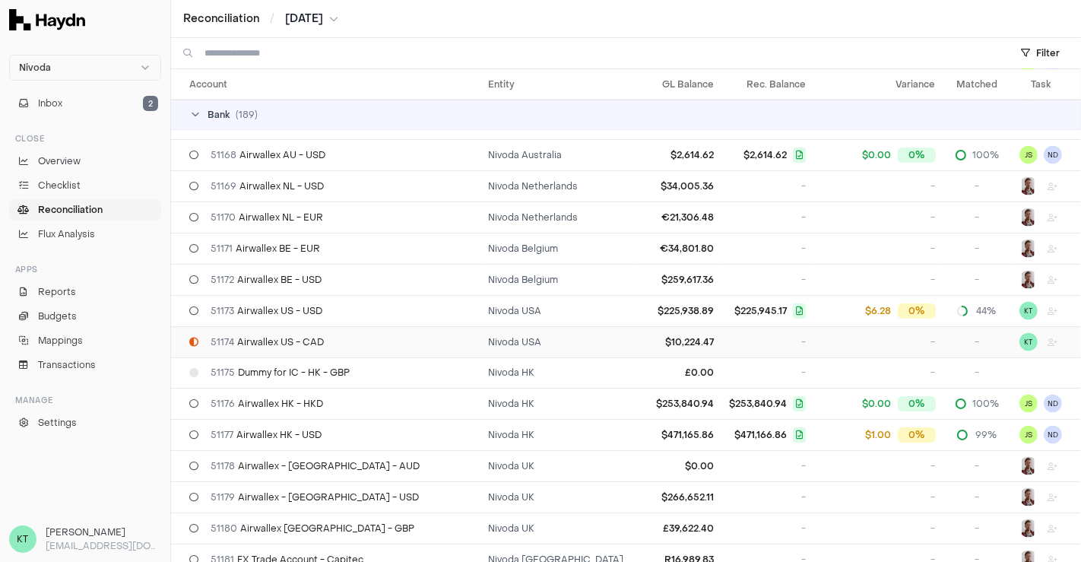
click at [332, 326] on td "51174 Airwallex US - CAD" at bounding box center [326, 341] width 311 height 31
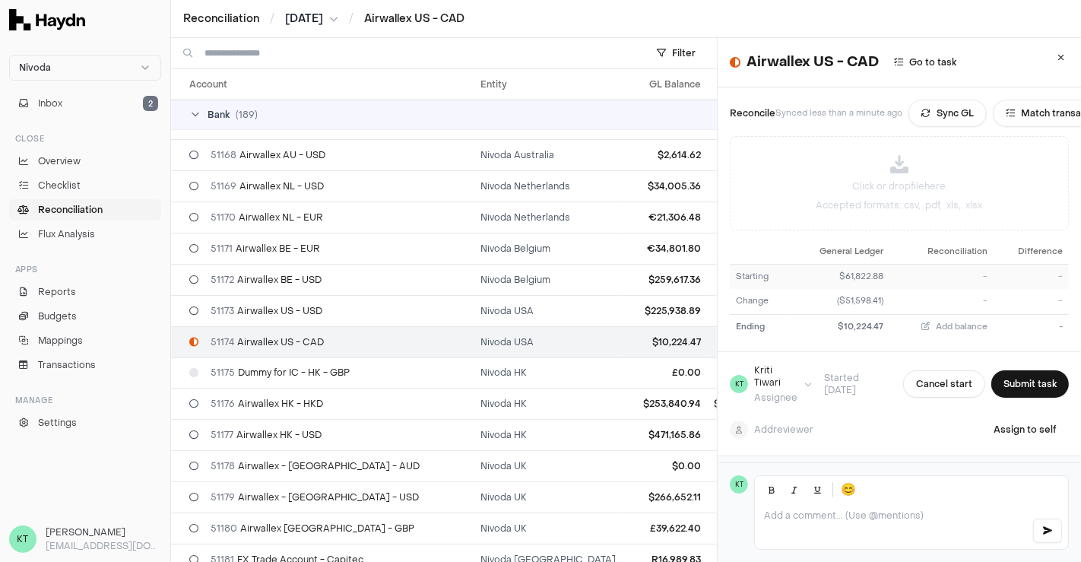
click at [845, 277] on div "$61,822.88" at bounding box center [839, 277] width 88 height 13
click at [1058, 274] on span "-" at bounding box center [1060, 276] width 5 height 11
click at [902, 143] on div "Click or drop file here Accepted formats: .csv, .pdf, .xls, .xlsx" at bounding box center [898, 183] width 337 height 93
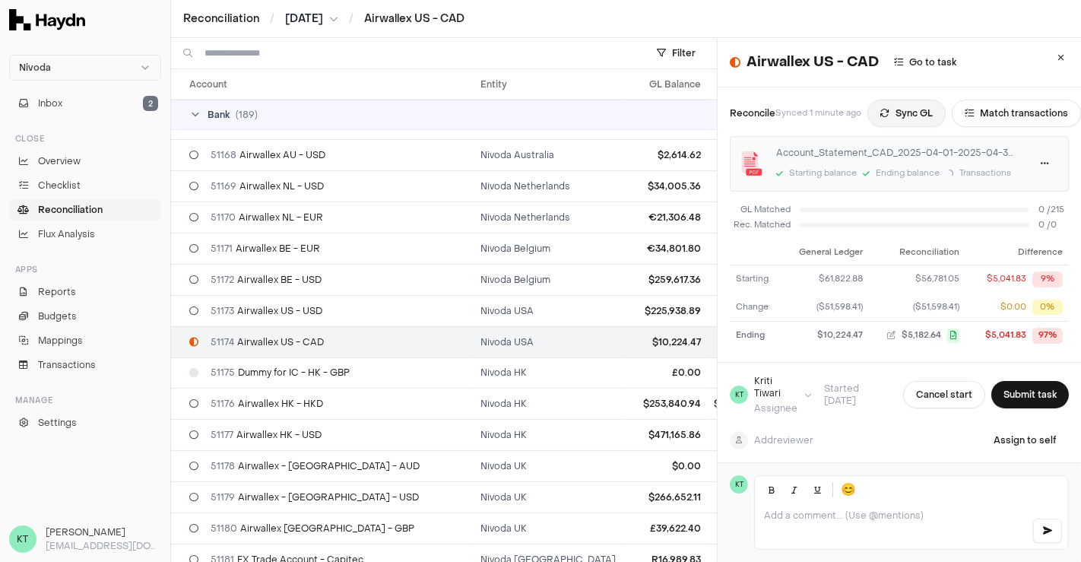
click at [907, 103] on button "Sync GL" at bounding box center [906, 113] width 78 height 27
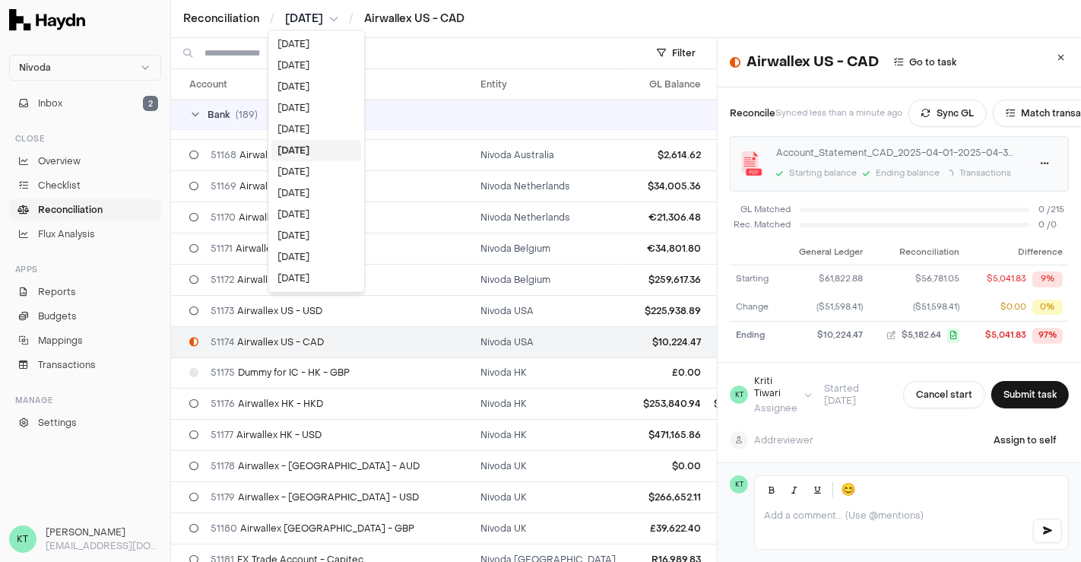
click at [301, 21] on html "Nivoda Inbox 2 Close Overview Checklist Reconciliation Flux Analysis Apps Repor…" at bounding box center [540, 281] width 1081 height 562
click at [304, 124] on div "[DATE]" at bounding box center [316, 129] width 90 height 21
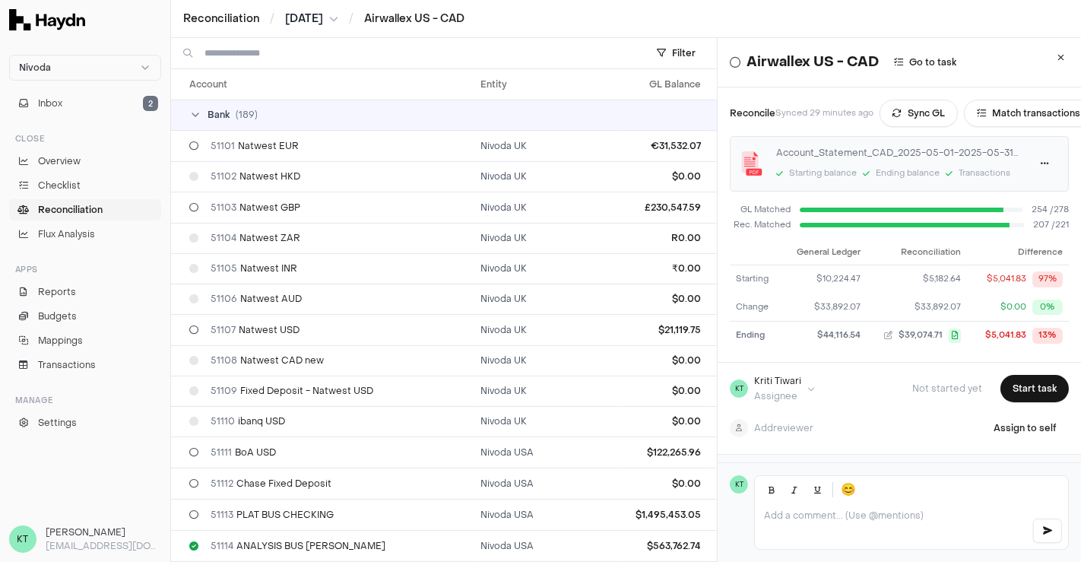
scroll to position [2234, 0]
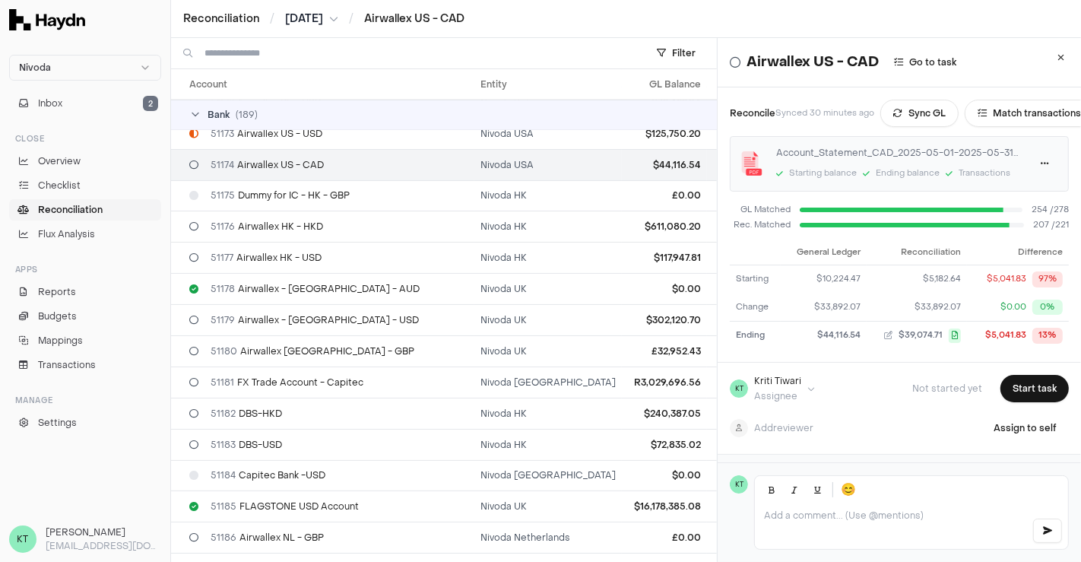
click at [328, 33] on div "Reconciliation / [DATE] / Airwallex US - CAD" at bounding box center [626, 19] width 910 height 38
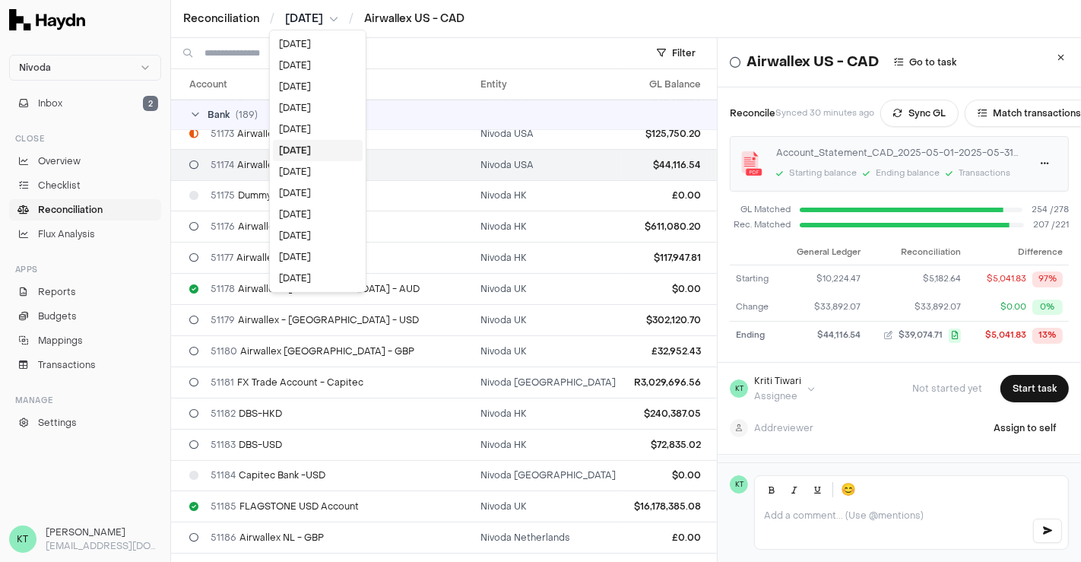
click at [321, 25] on html "Nivoda Inbox 2 Close Overview Checklist Reconciliation Flux Analysis Apps Repor…" at bounding box center [540, 281] width 1081 height 562
click at [309, 131] on div "[DATE]" at bounding box center [318, 129] width 90 height 21
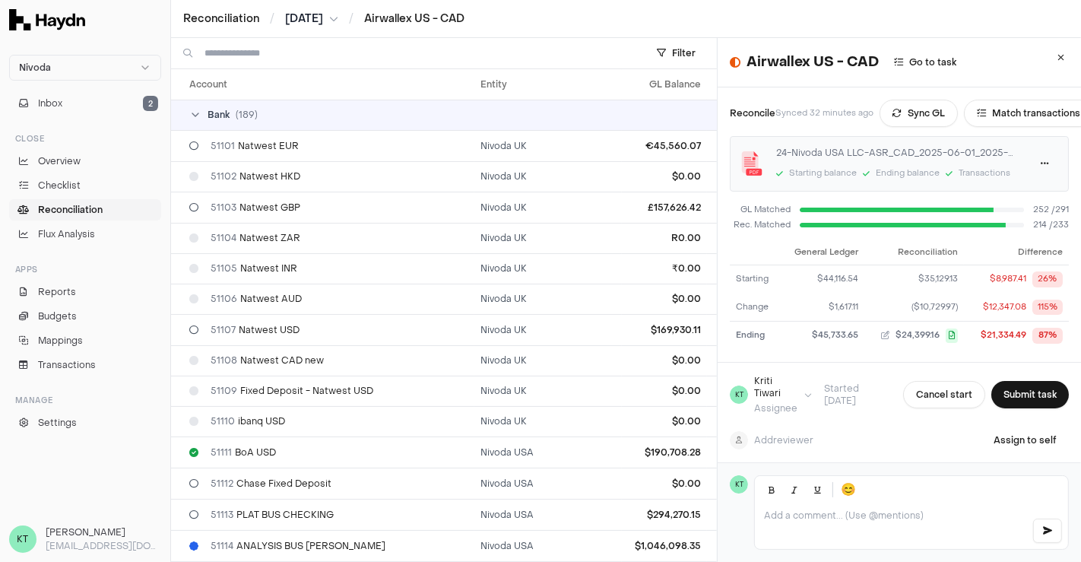
scroll to position [2234, 0]
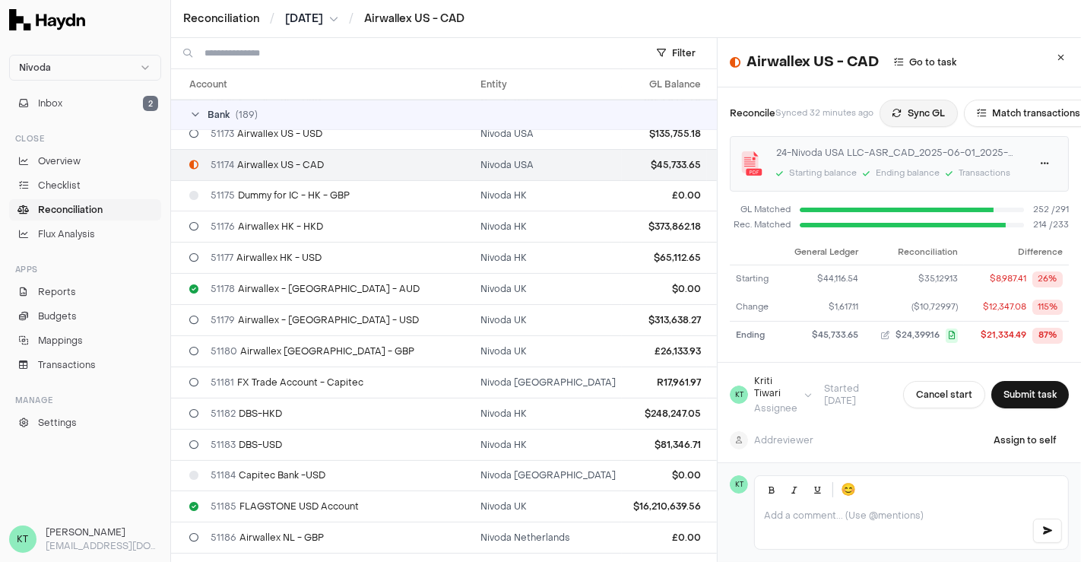
click at [912, 114] on button "Sync GL" at bounding box center [918, 113] width 78 height 27
click at [313, 17] on html "Nivoda Inbox 2 Close Overview Checklist Reconciliation Flux Analysis Apps Repor…" at bounding box center [540, 281] width 1081 height 562
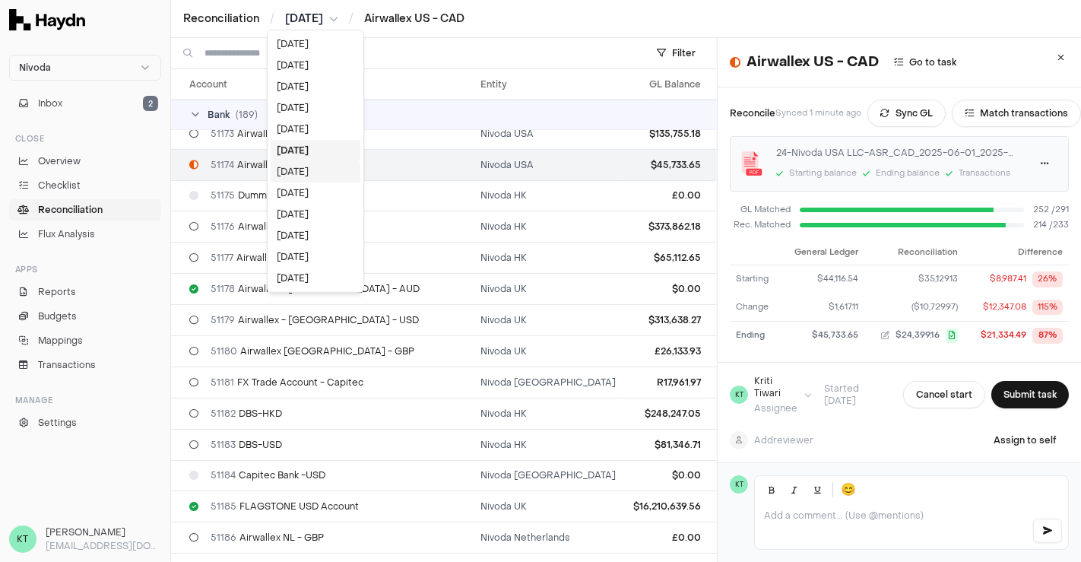
click at [306, 167] on div "[DATE]" at bounding box center [316, 171] width 90 height 21
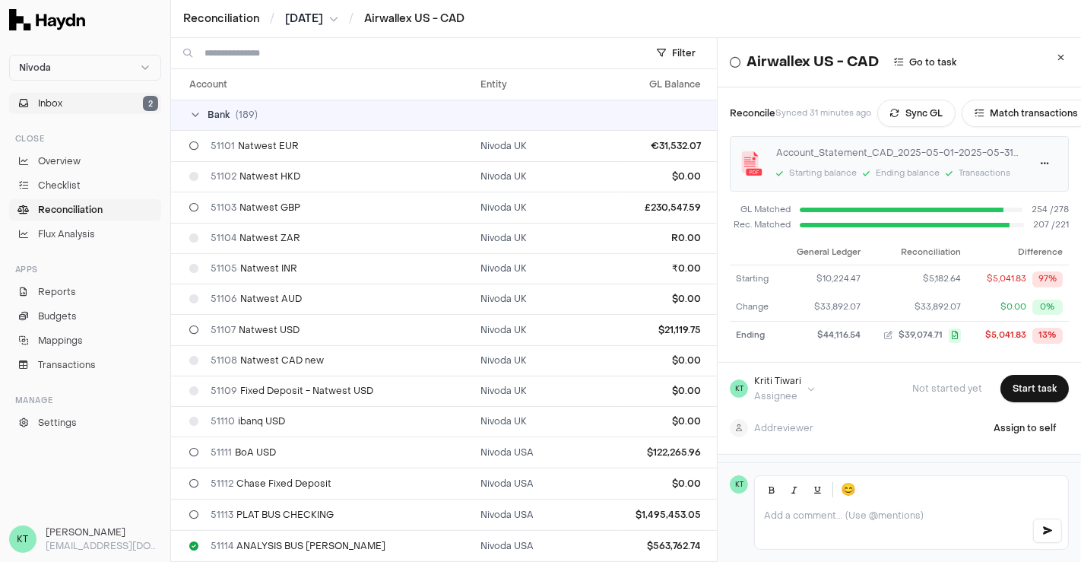
scroll to position [2234, 0]
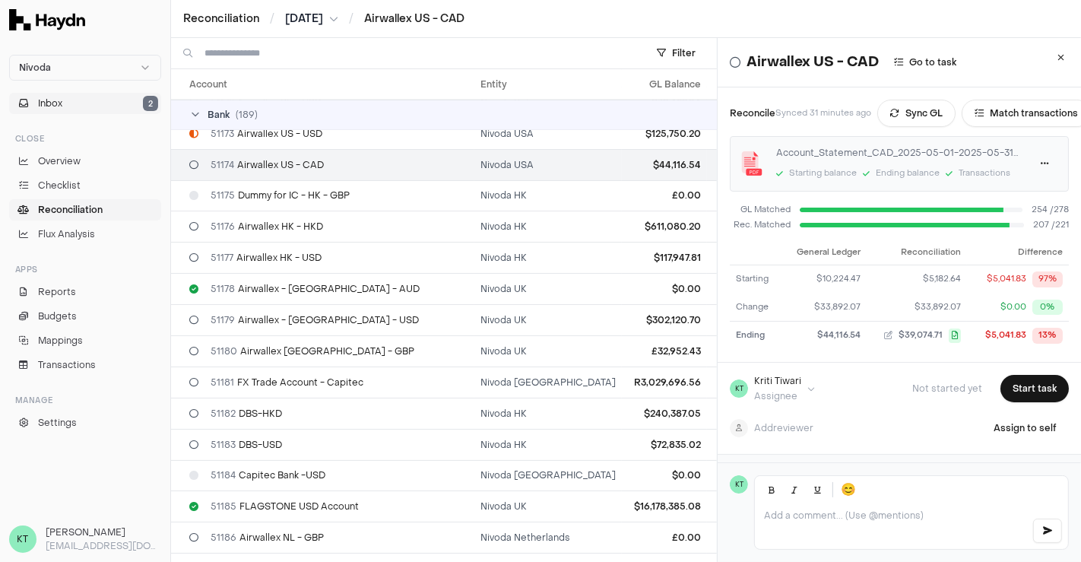
click at [83, 106] on button "Inbox 2" at bounding box center [85, 103] width 152 height 21
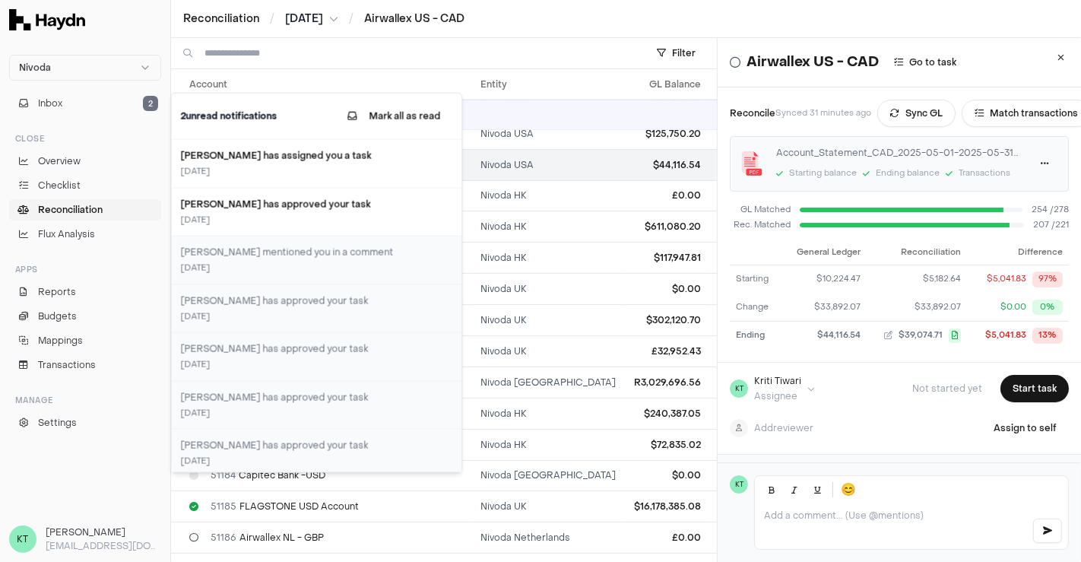
click at [89, 209] on span "Reconciliation" at bounding box center [70, 210] width 65 height 14
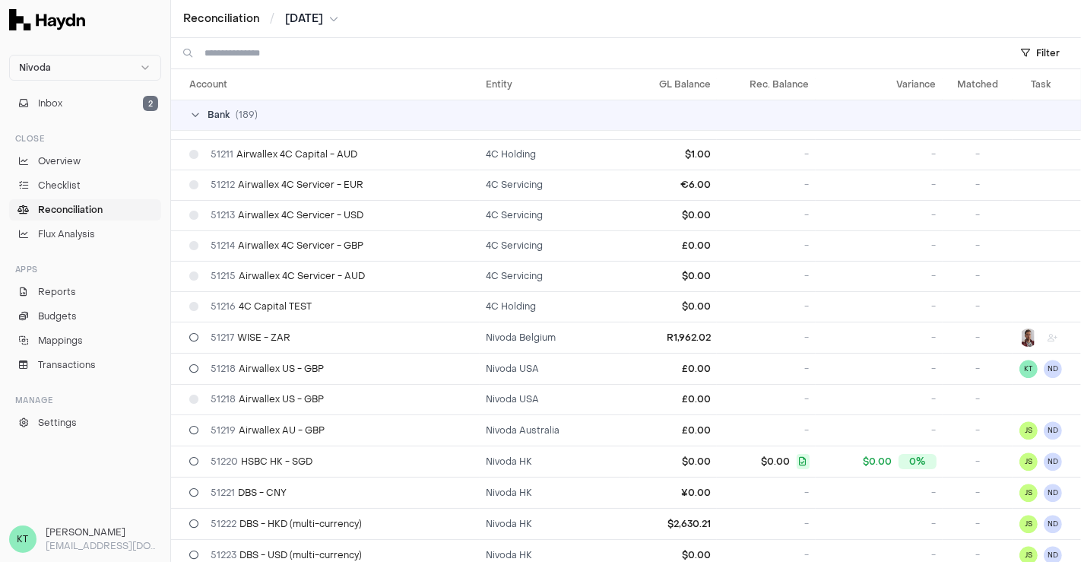
scroll to position [3449, 0]
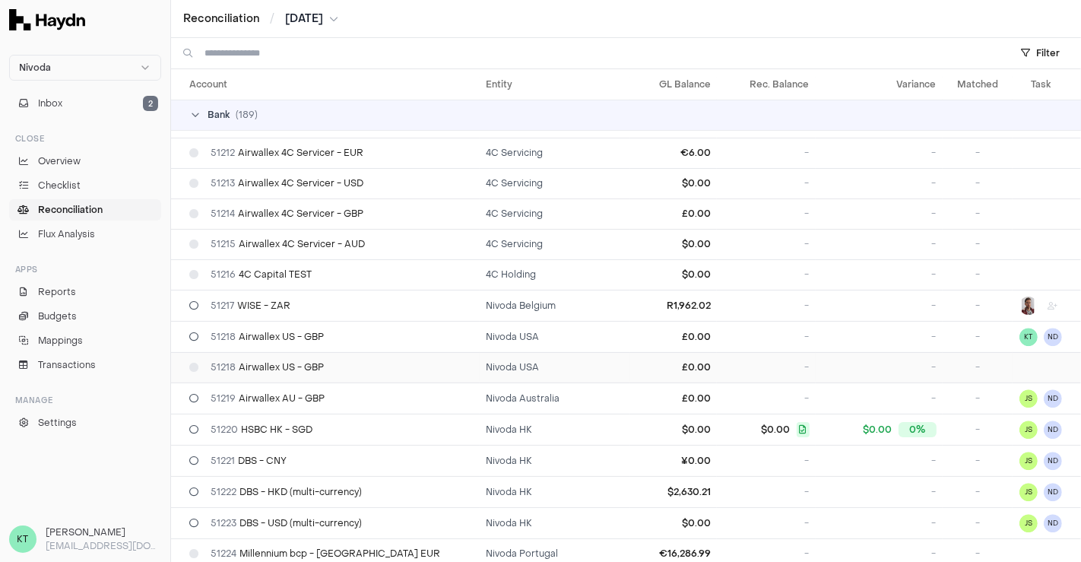
click at [355, 361] on div "51218 Airwallex US - GBP" at bounding box center [331, 367] width 284 height 12
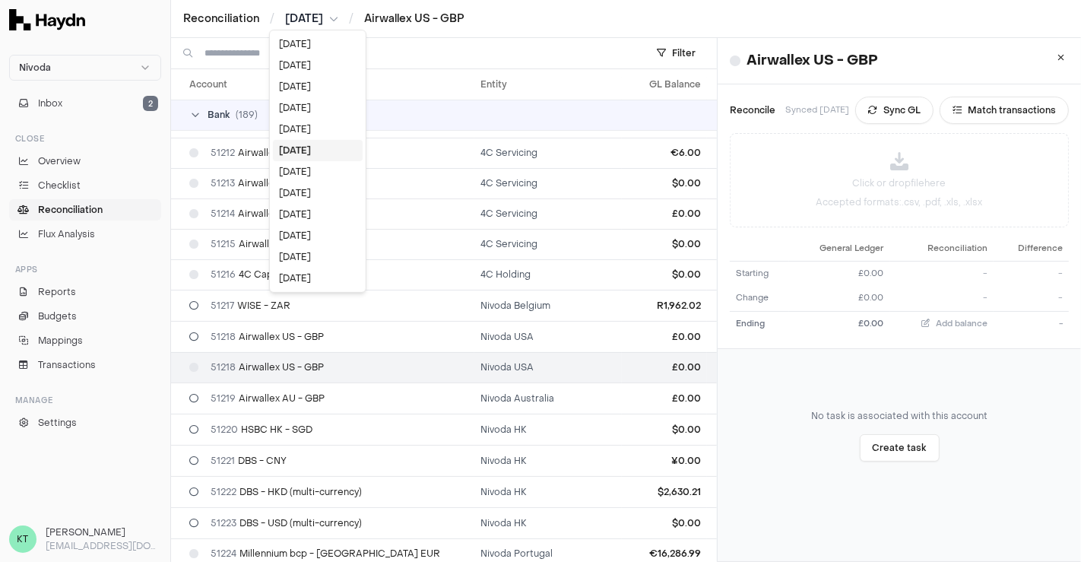
click at [336, 17] on html "Nivoda Inbox 2 Close Overview Checklist Reconciliation Flux Analysis Apps Repor…" at bounding box center [540, 281] width 1081 height 562
click at [302, 108] on div "[DATE]" at bounding box center [318, 107] width 90 height 21
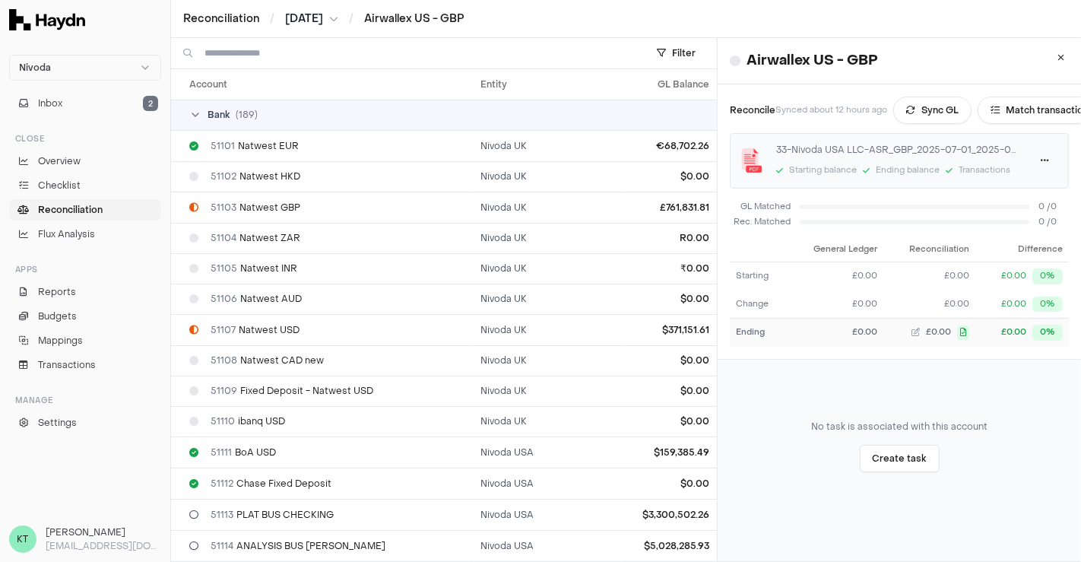
scroll to position [3643, 0]
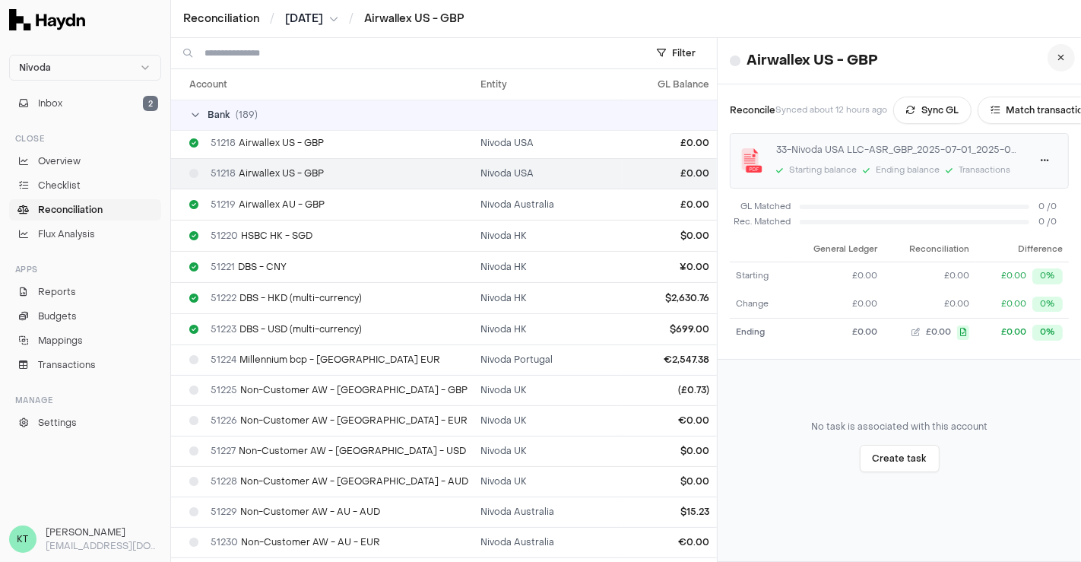
click at [1056, 51] on button at bounding box center [1060, 57] width 27 height 27
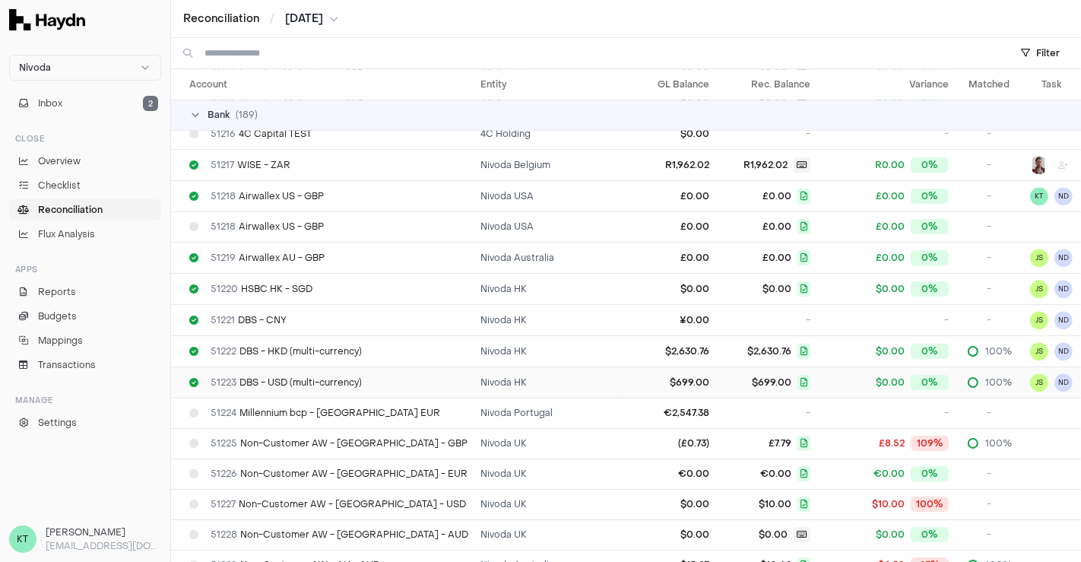
scroll to position [3589, 0]
click at [347, 221] on div "51218 Airwallex US - GBP" at bounding box center [328, 227] width 279 height 12
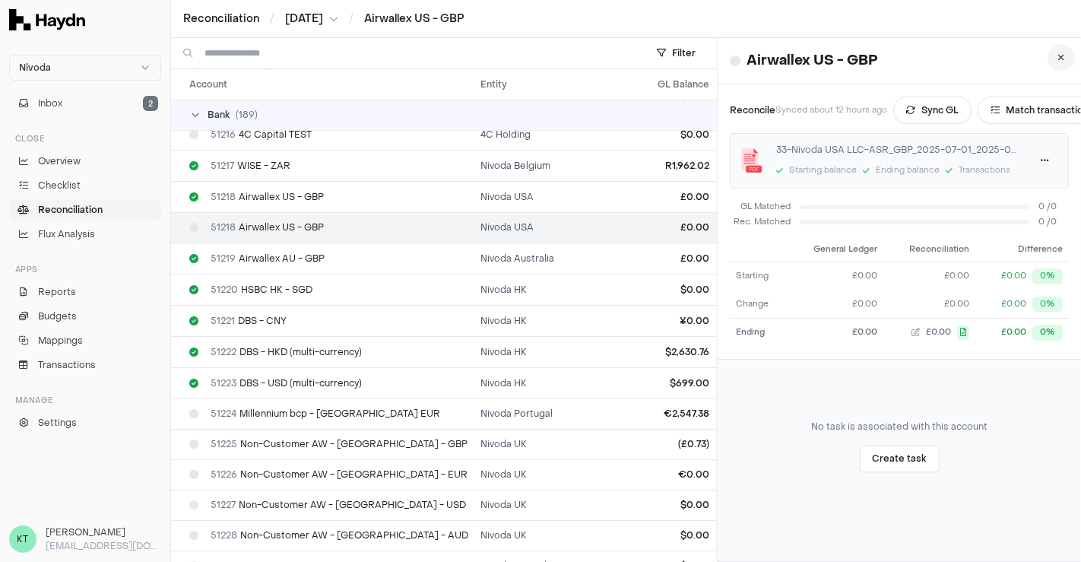
click at [1047, 55] on button at bounding box center [1060, 57] width 27 height 27
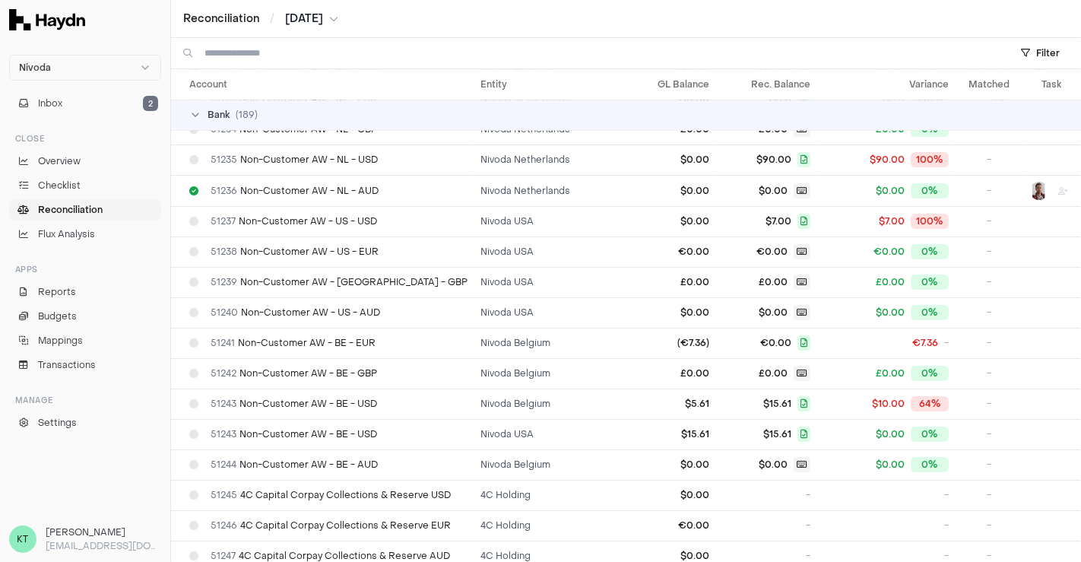
scroll to position [4143, 0]
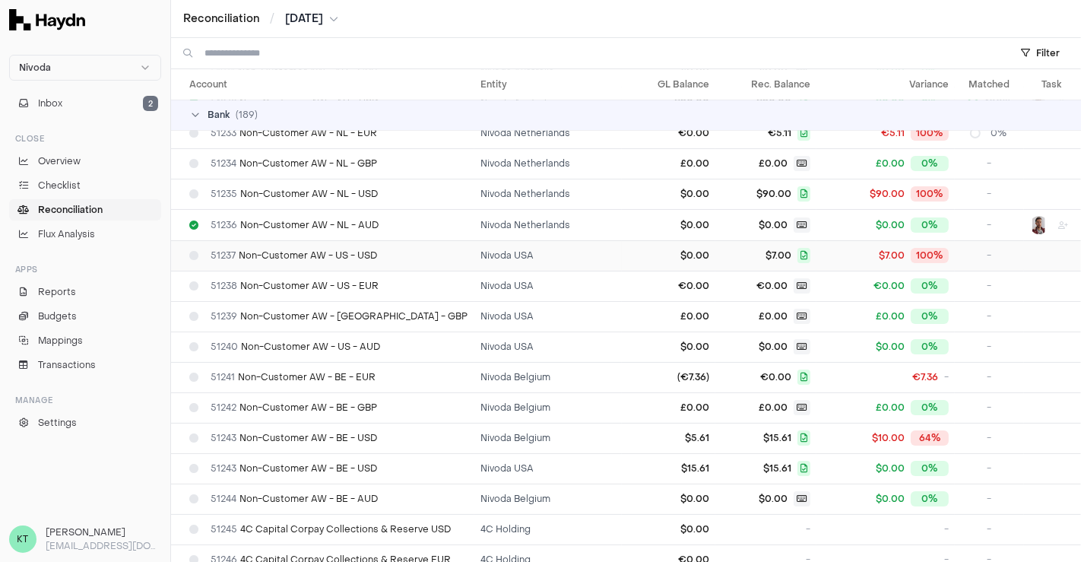
click at [367, 240] on td "51237 Non-Customer AW - US - USD" at bounding box center [322, 255] width 303 height 30
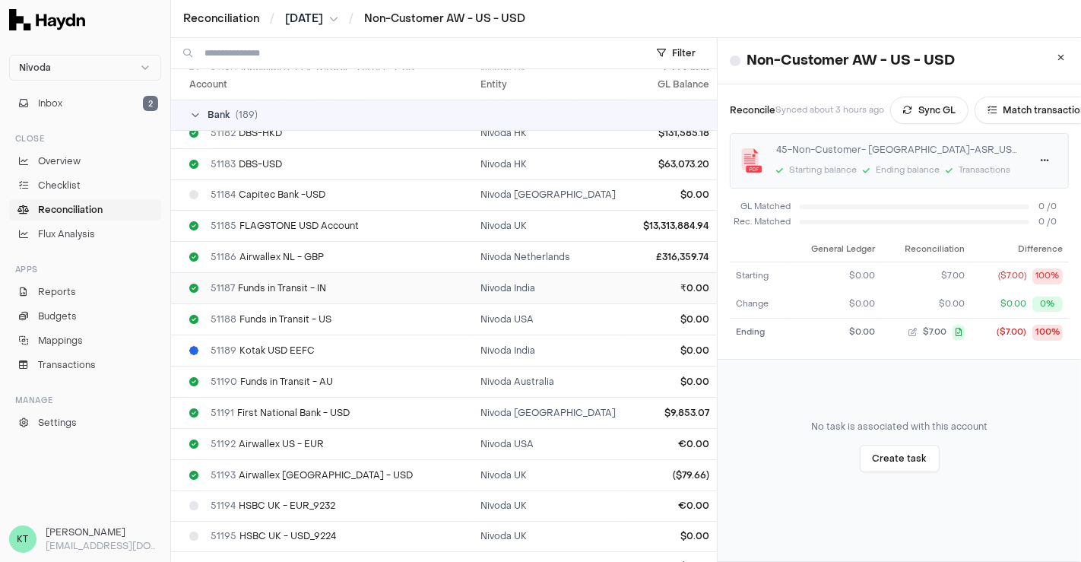
scroll to position [2520, 0]
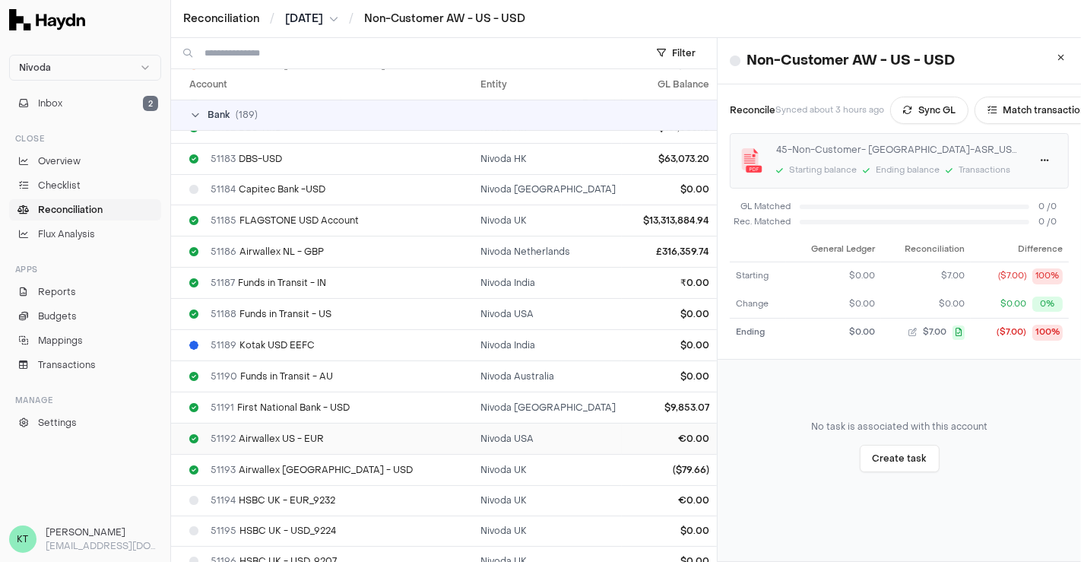
click at [287, 432] on span "51192 Airwallex US - EUR" at bounding box center [267, 438] width 113 height 12
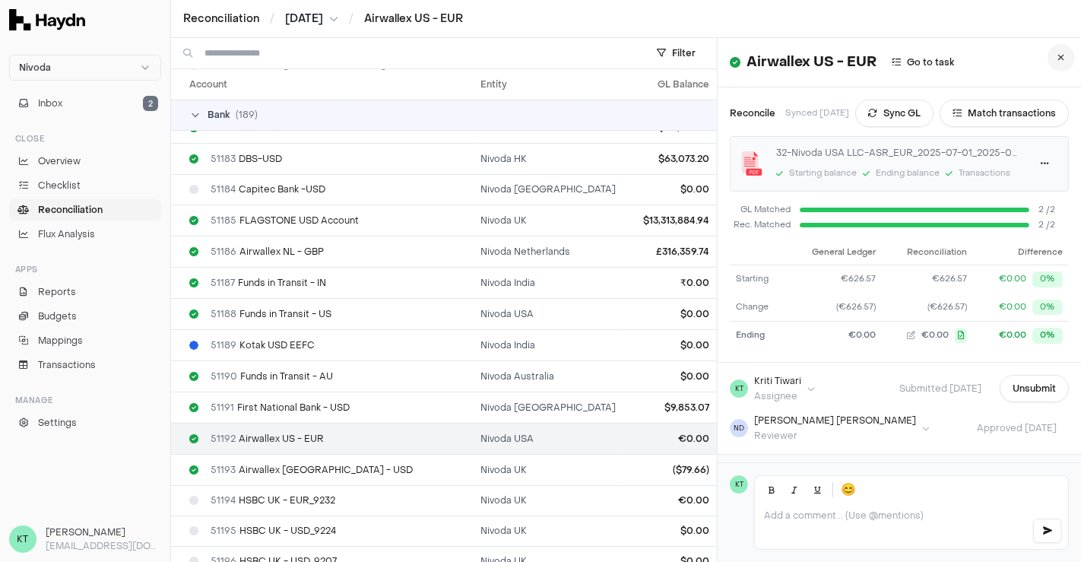
click at [1058, 55] on icon at bounding box center [1061, 57] width 7 height 9
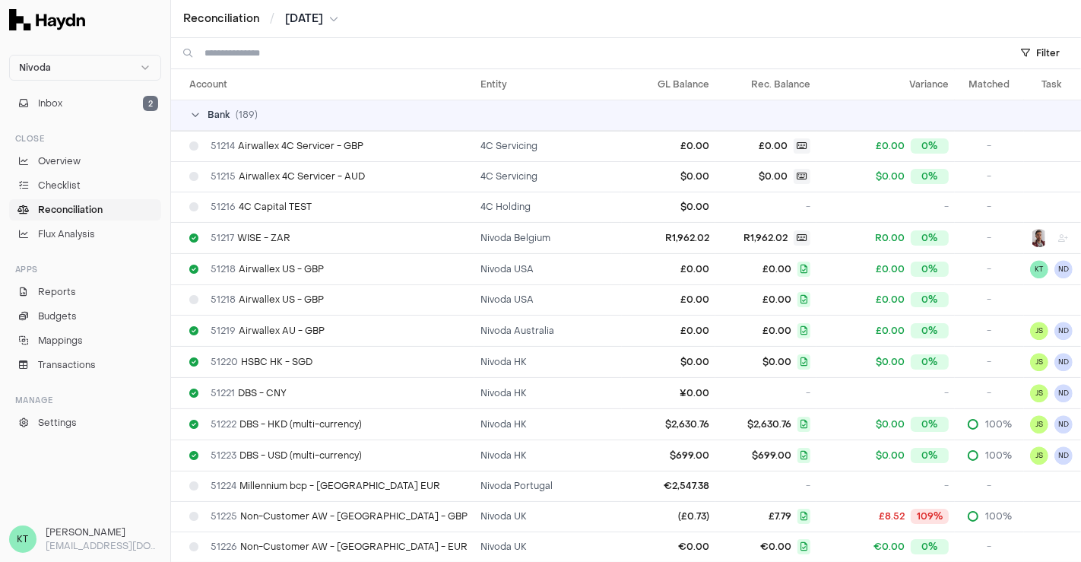
scroll to position [3511, 0]
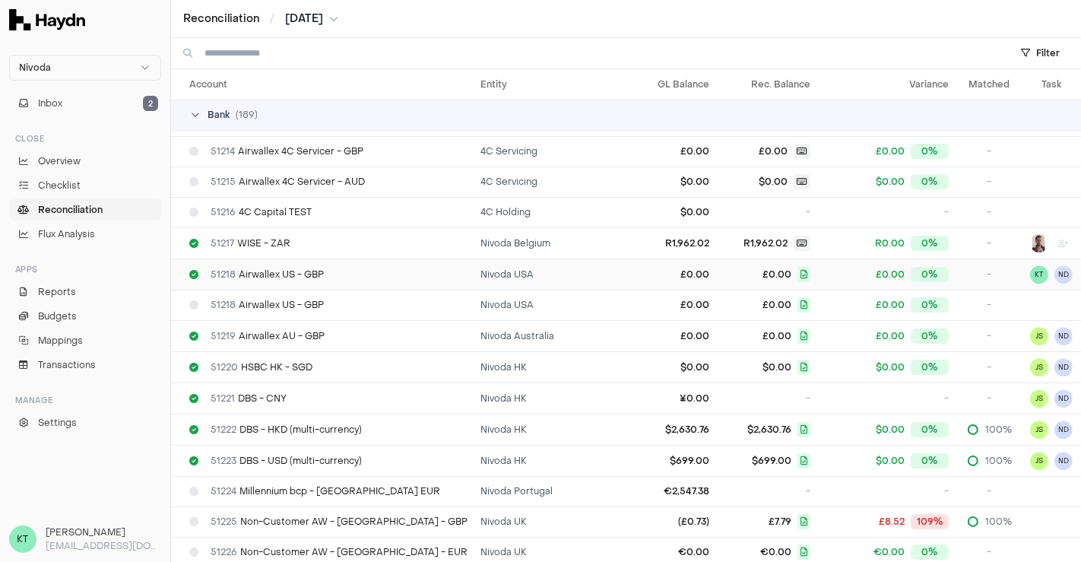
click at [342, 258] on td "51218 Airwallex US - GBP" at bounding box center [322, 273] width 303 height 31
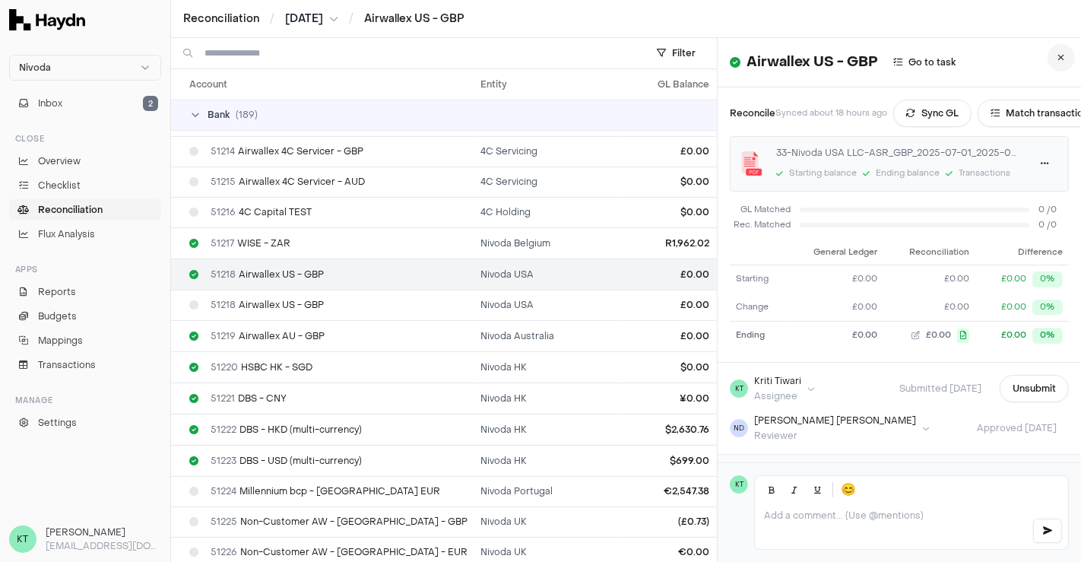
click at [1058, 58] on icon at bounding box center [1061, 57] width 7 height 9
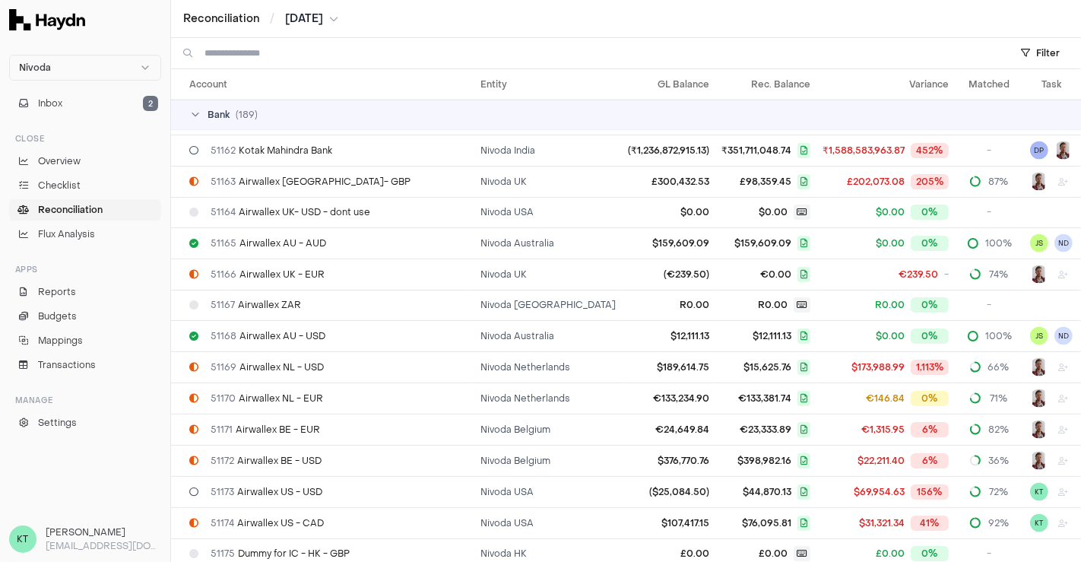
scroll to position [1821, 0]
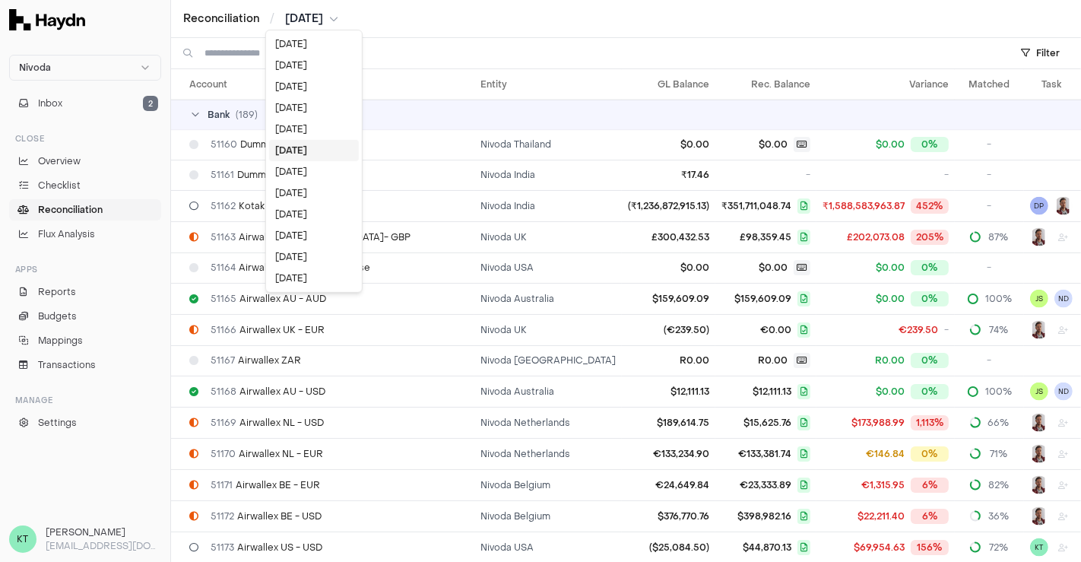
click at [306, 22] on html "Nivoda Inbox 2 Close Overview Checklist Reconciliation Flux Analysis Apps Repor…" at bounding box center [540, 281] width 1081 height 562
click at [297, 211] on div "[DATE]" at bounding box center [314, 214] width 90 height 21
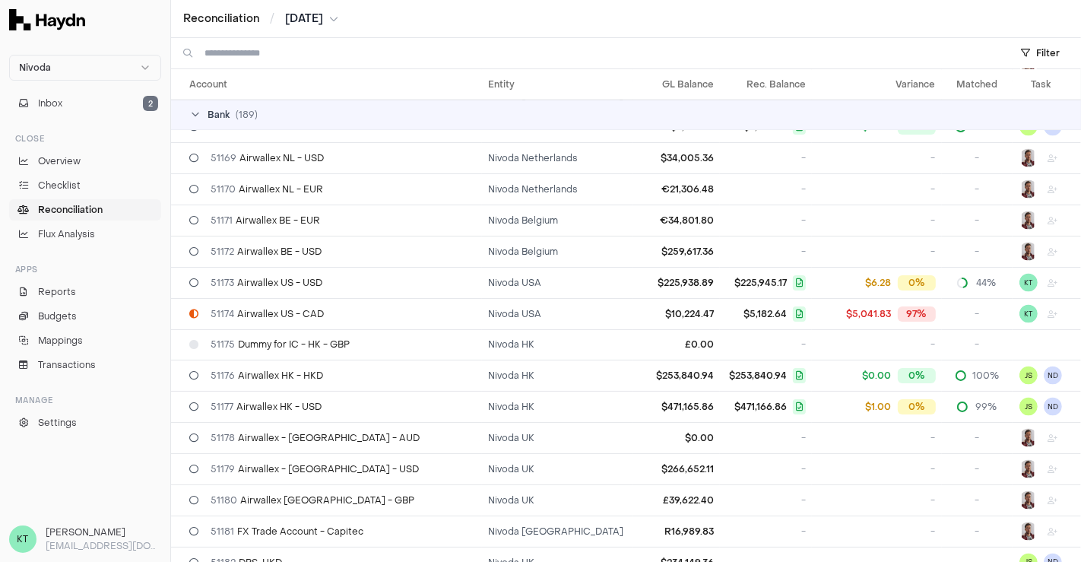
scroll to position [2088, 0]
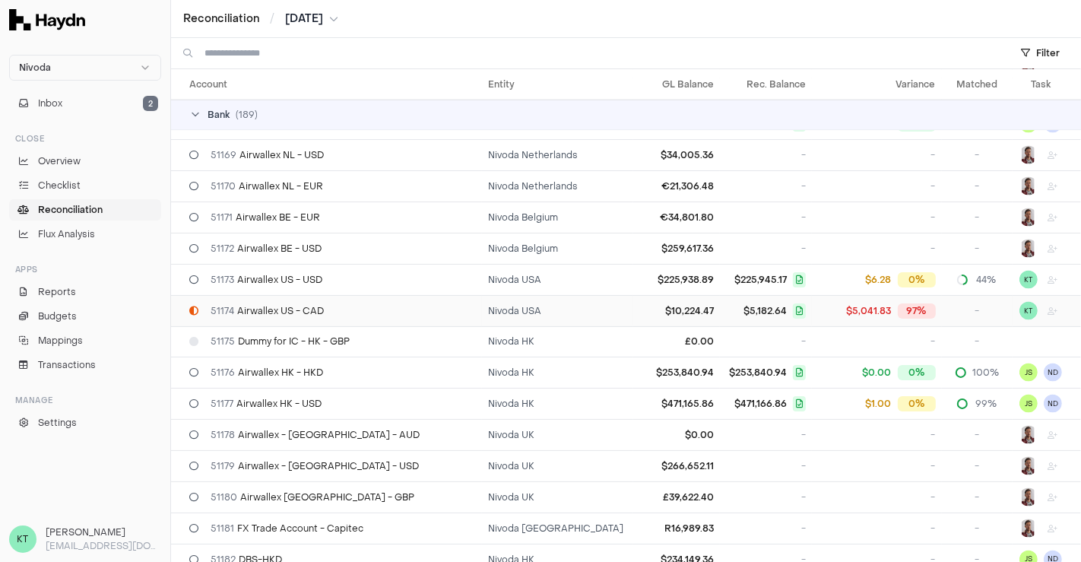
click at [315, 302] on td "51174 Airwallex US - CAD" at bounding box center [326, 310] width 311 height 31
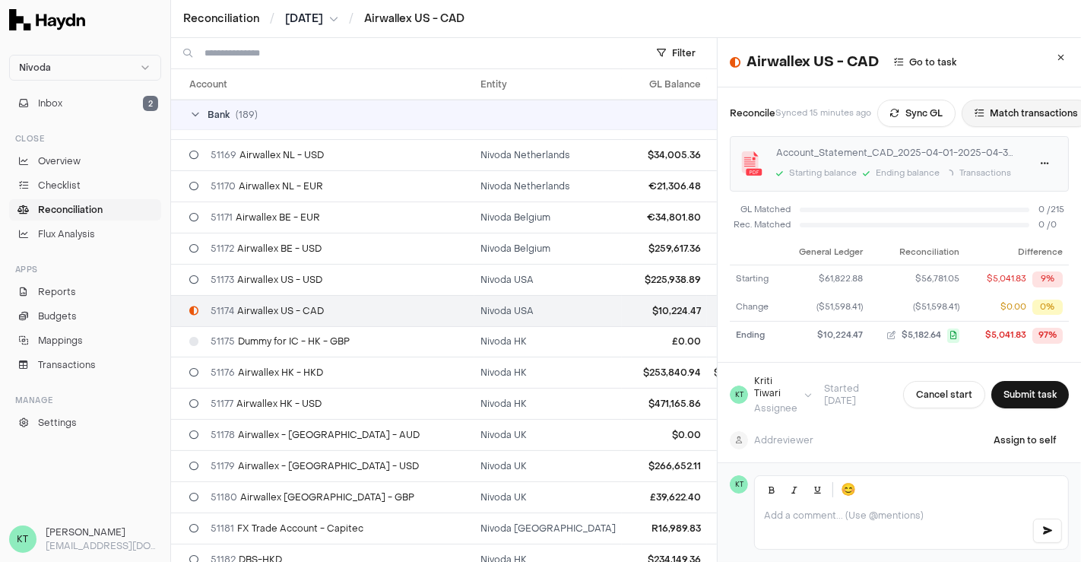
scroll to position [0, 31]
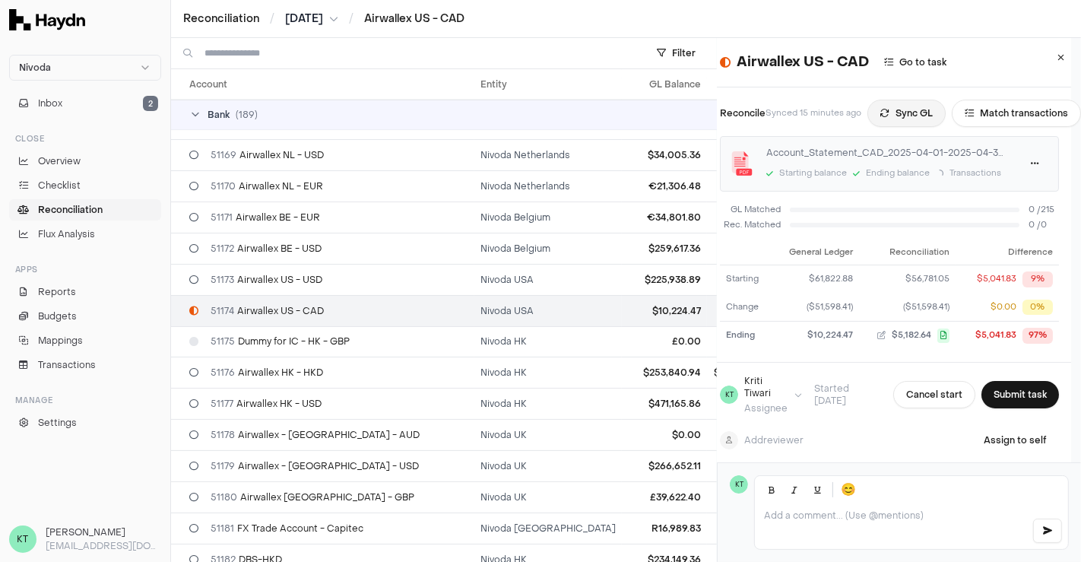
click at [899, 107] on button "Sync GL" at bounding box center [906, 113] width 78 height 27
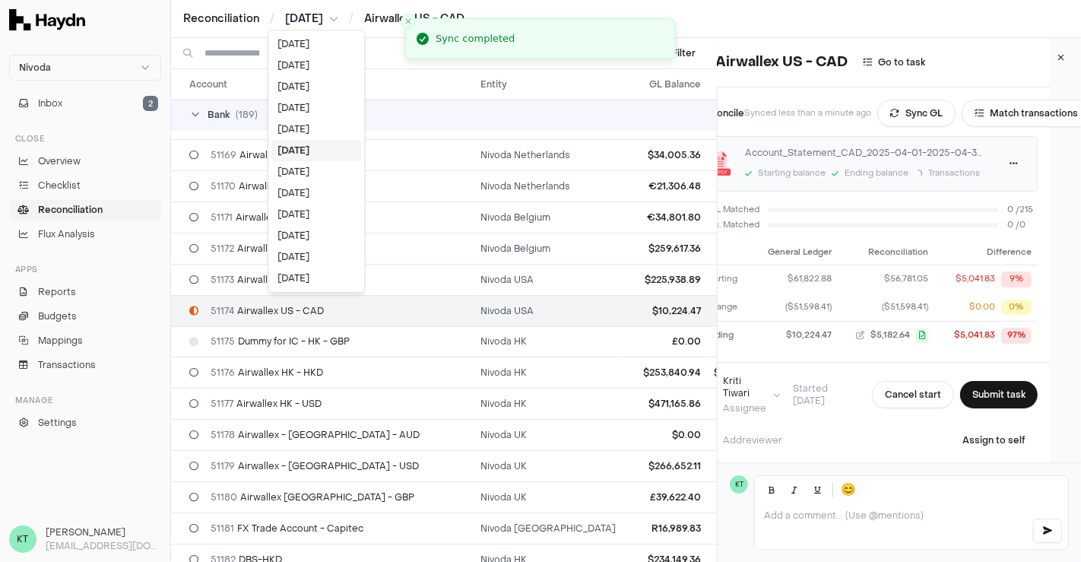
click at [301, 17] on html "Nivoda Inbox 2 Close Overview Checklist Reconciliation Flux Analysis Apps Repor…" at bounding box center [540, 281] width 1081 height 562
click at [284, 173] on div "[DATE]" at bounding box center [316, 171] width 90 height 21
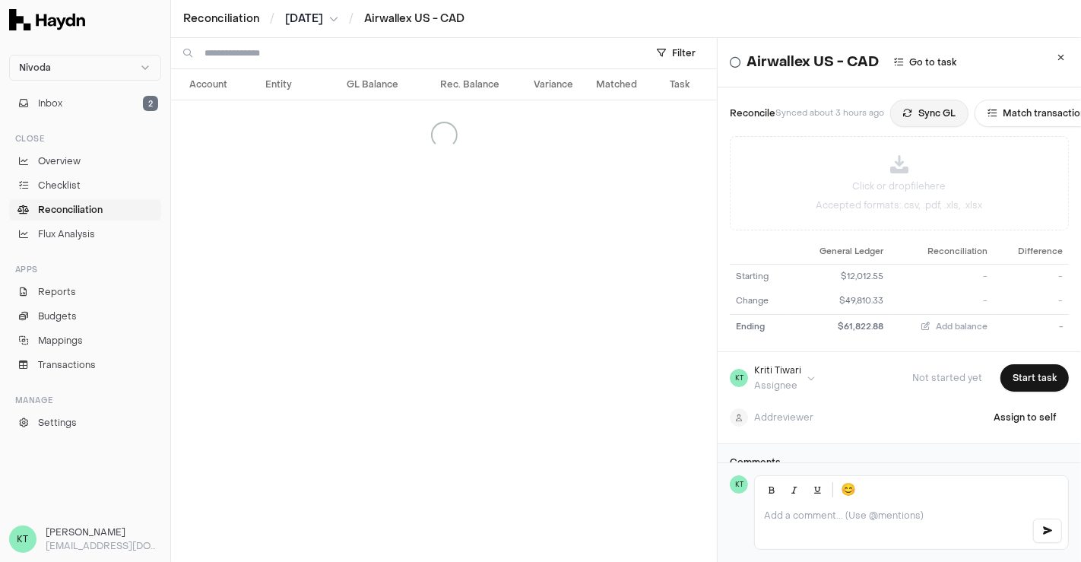
click at [920, 118] on button "Sync GL" at bounding box center [929, 113] width 78 height 27
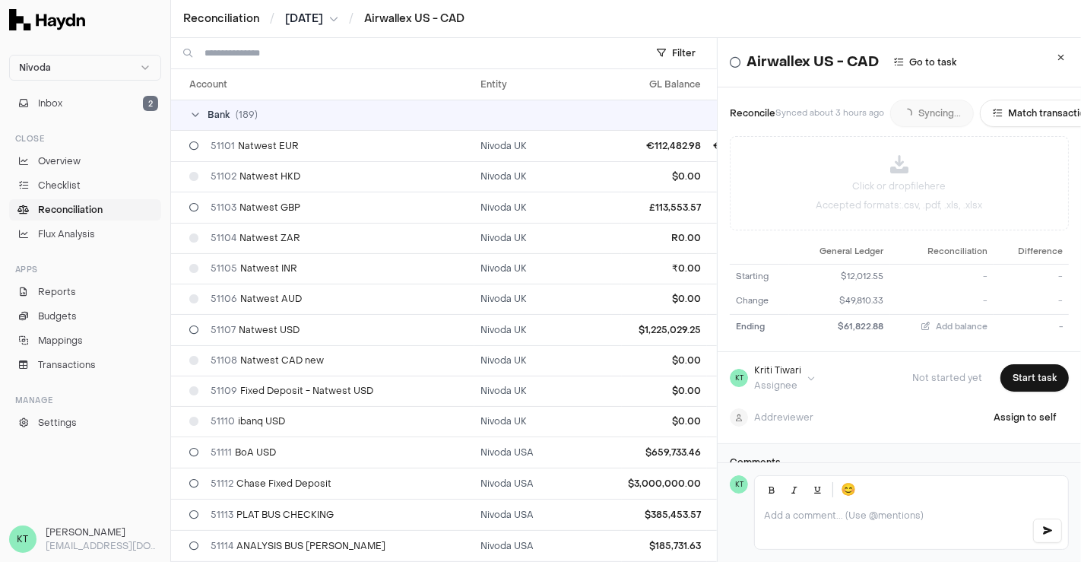
scroll to position [2234, 0]
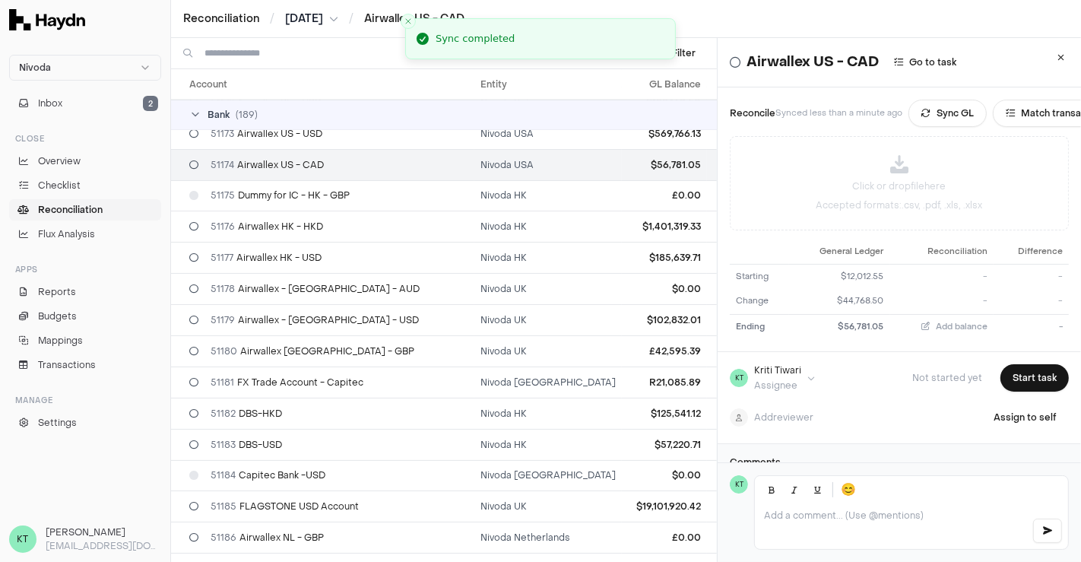
click at [310, 31] on div "Reconciliation / [DATE] / Airwallex US - CAD" at bounding box center [626, 19] width 910 height 38
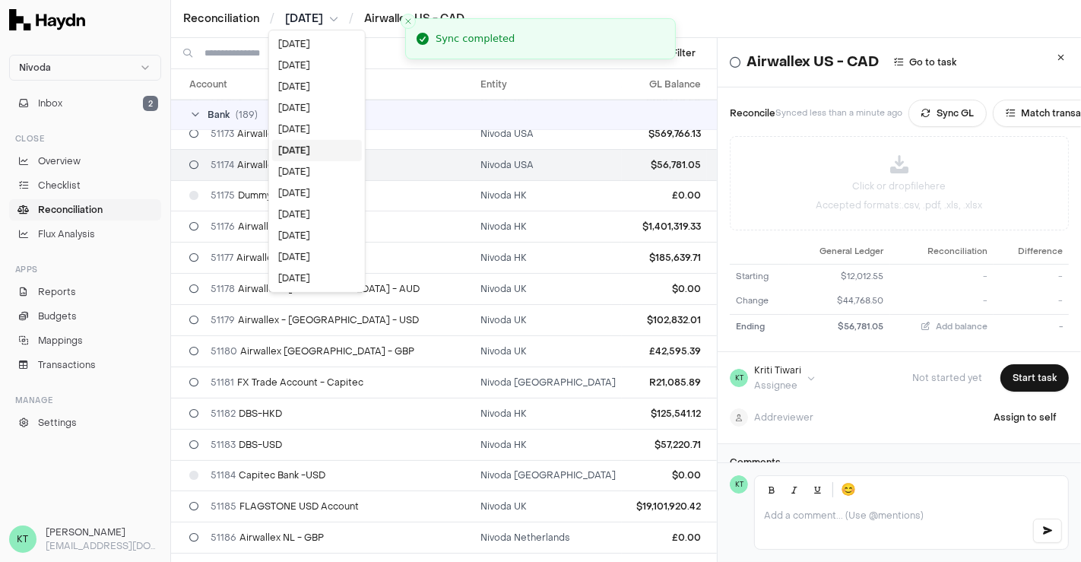
click at [306, 24] on html "Nivoda Inbox 2 Close Overview Checklist Reconciliation Flux Analysis Apps Repor…" at bounding box center [540, 281] width 1081 height 562
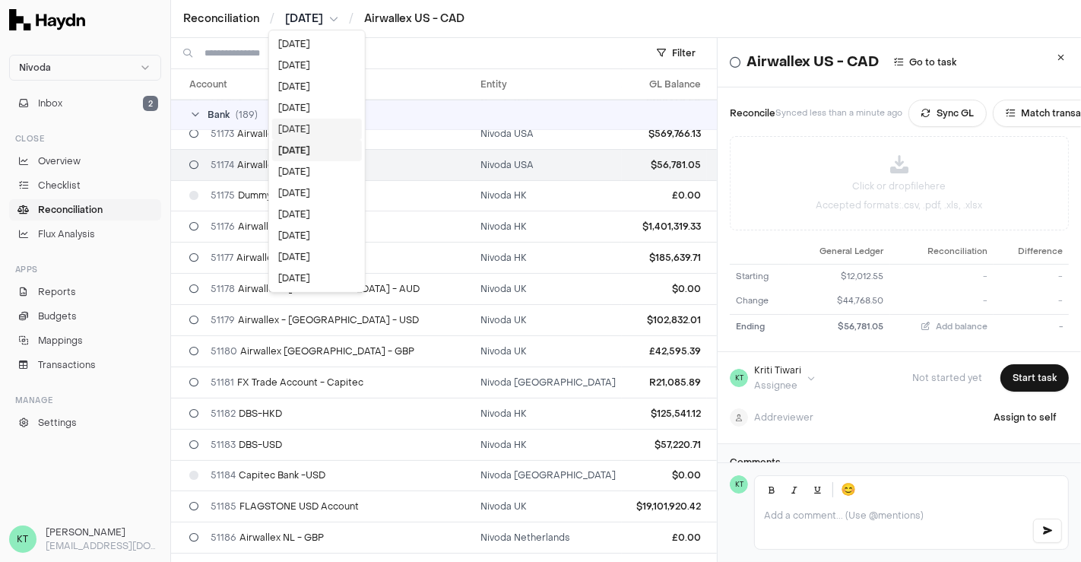
click at [285, 130] on div "[DATE]" at bounding box center [317, 129] width 90 height 21
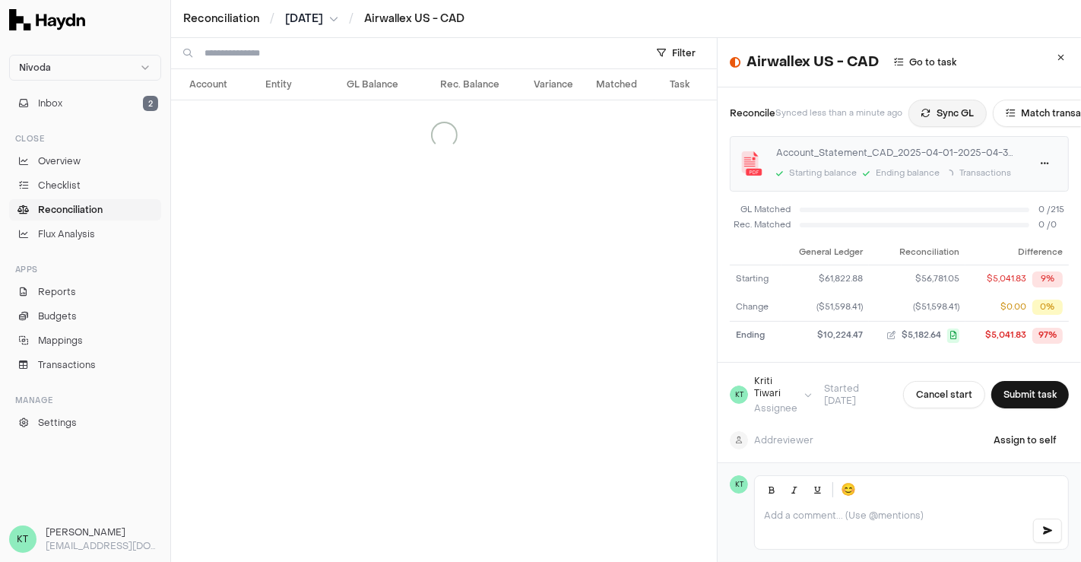
click at [961, 112] on button "Sync GL" at bounding box center [947, 113] width 78 height 27
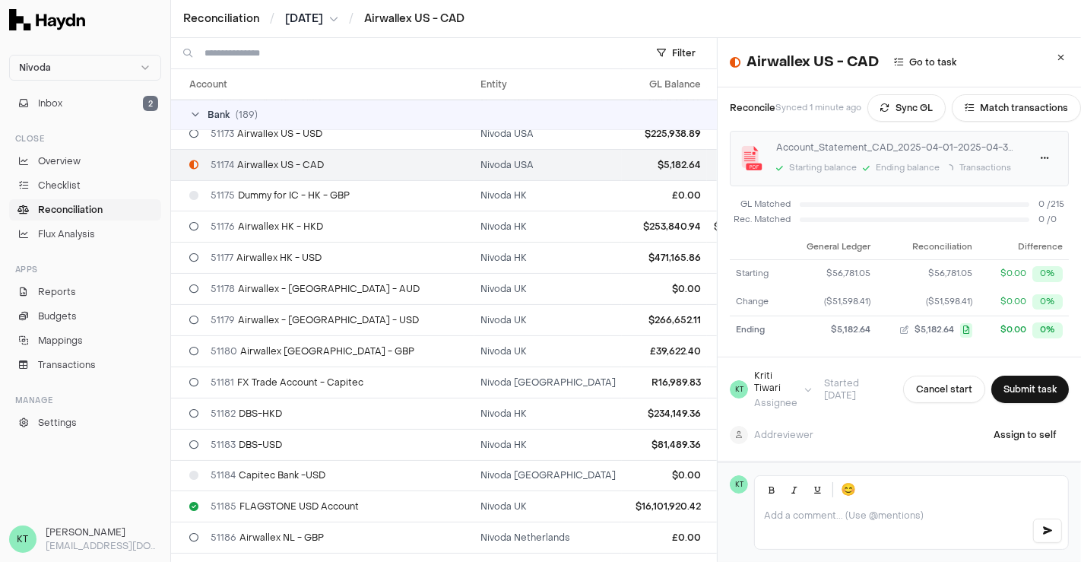
scroll to position [4, 0]
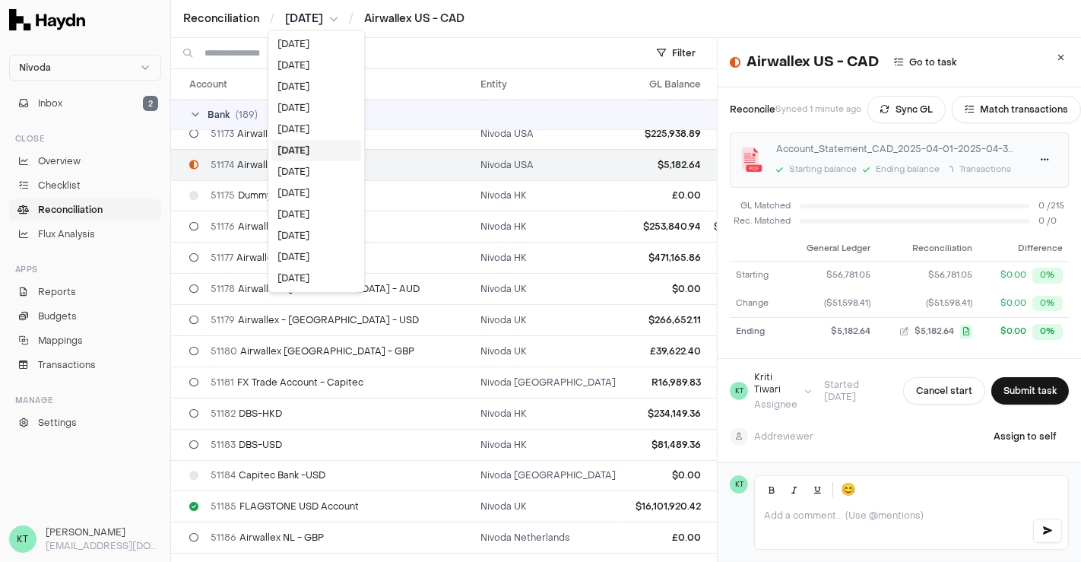
click at [302, 11] on html "Nivoda Inbox 2 Close Overview Checklist Reconciliation Flux Analysis Apps Repor…" at bounding box center [540, 281] width 1081 height 562
click at [1011, 391] on html "Nivoda Inbox 2 Close Overview Checklist Reconciliation Flux Analysis Apps Repor…" at bounding box center [540, 281] width 1081 height 562
click at [330, 16] on html "Nivoda Inbox 2 Close Overview Checklist Reconciliation Flux Analysis Apps Repor…" at bounding box center [540, 281] width 1081 height 562
click at [299, 128] on div "[DATE]" at bounding box center [316, 129] width 90 height 21
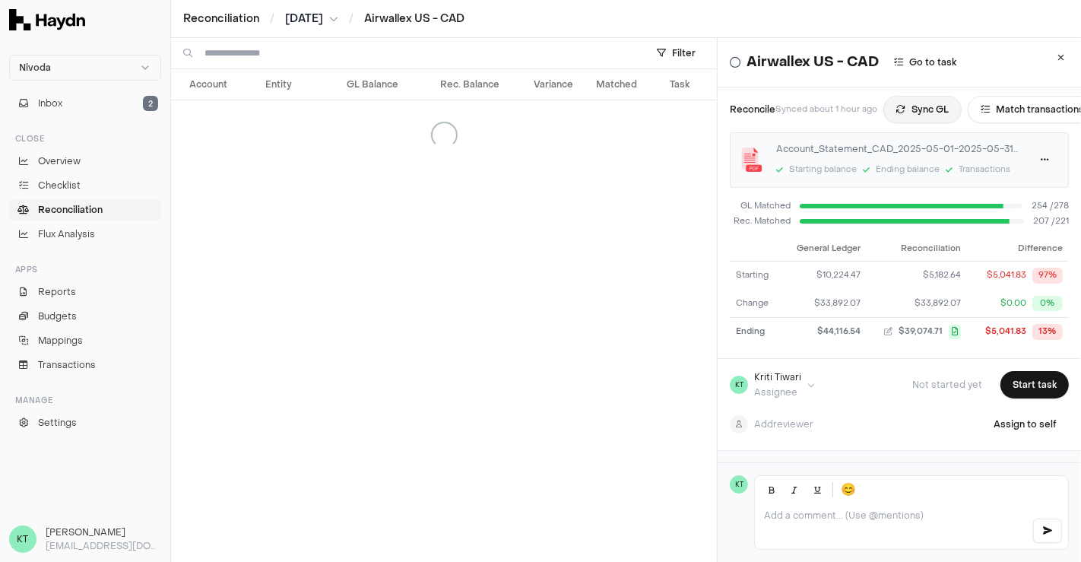
click at [923, 110] on button "Sync GL" at bounding box center [922, 109] width 78 height 27
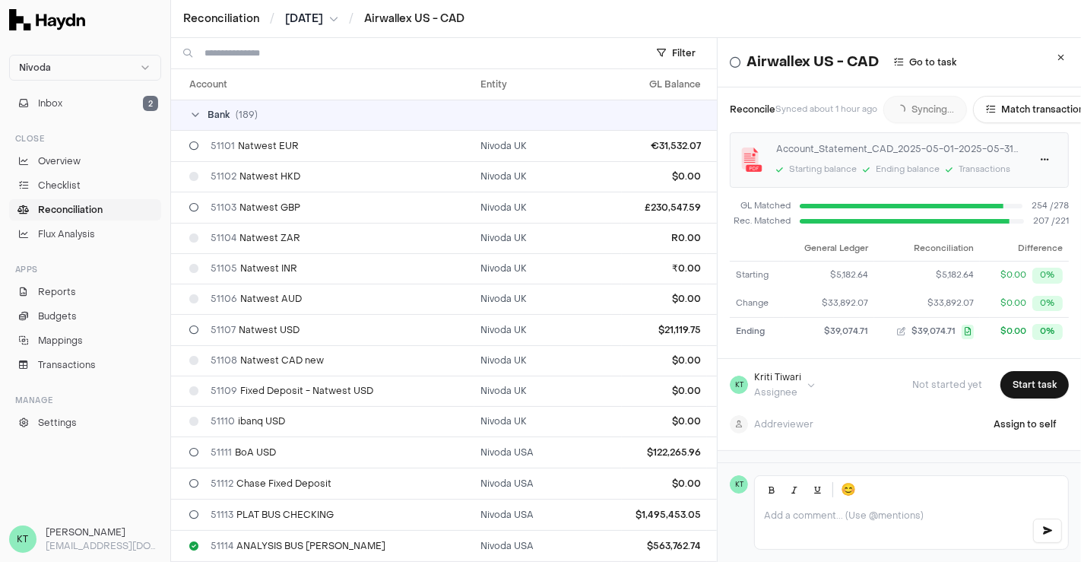
scroll to position [2234, 0]
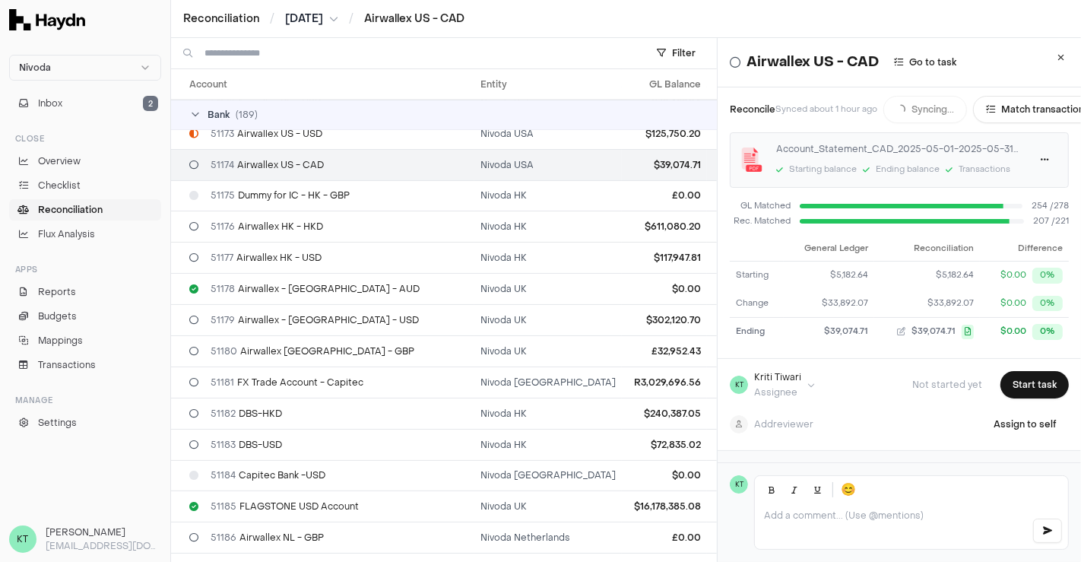
click at [331, 29] on div "Reconciliation / [DATE] / Airwallex US - CAD" at bounding box center [626, 19] width 910 height 38
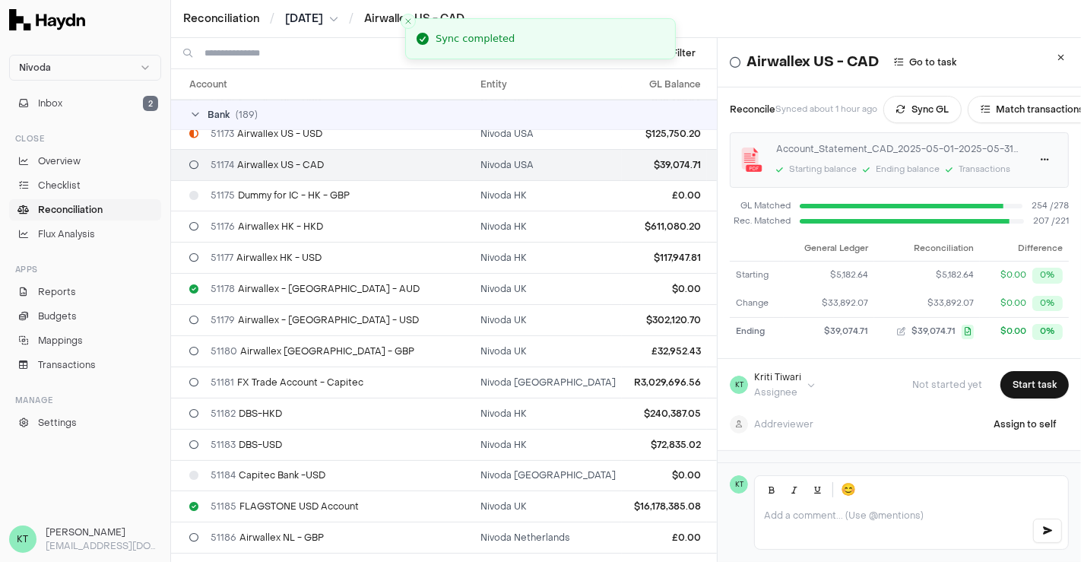
click at [318, 25] on html "Nivoda Inbox 2 Close Overview Checklist Reconciliation Flux Analysis Apps Repor…" at bounding box center [540, 281] width 1081 height 562
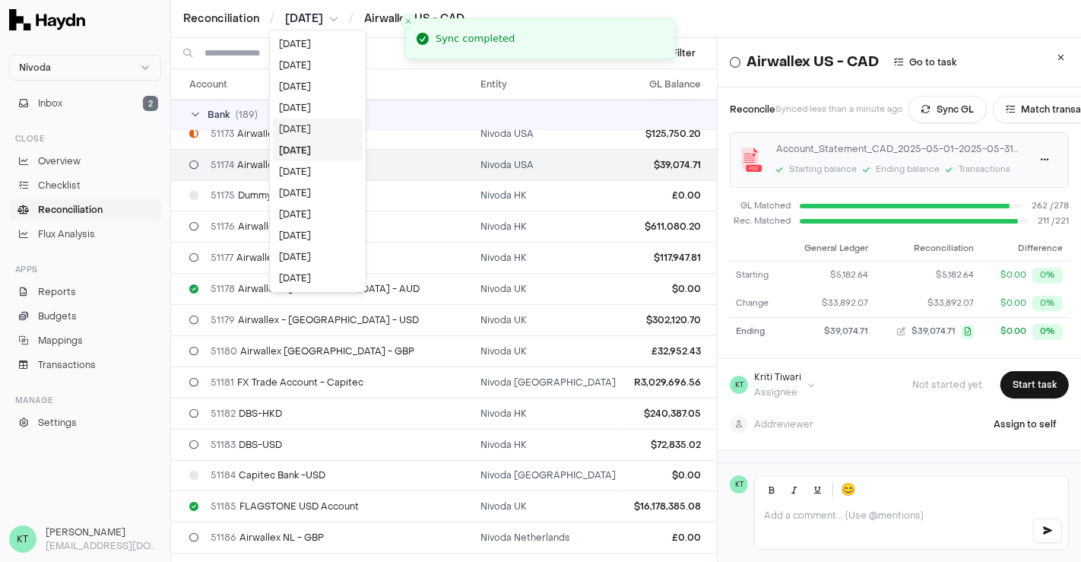
click at [298, 119] on div "[DATE]" at bounding box center [318, 129] width 90 height 21
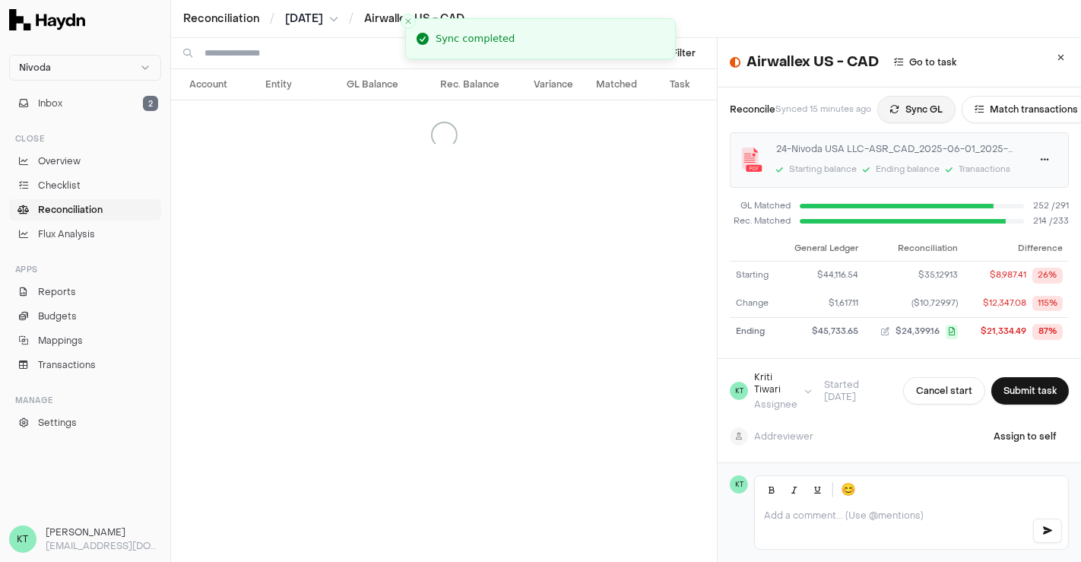
click at [909, 106] on button "Sync GL" at bounding box center [916, 109] width 78 height 27
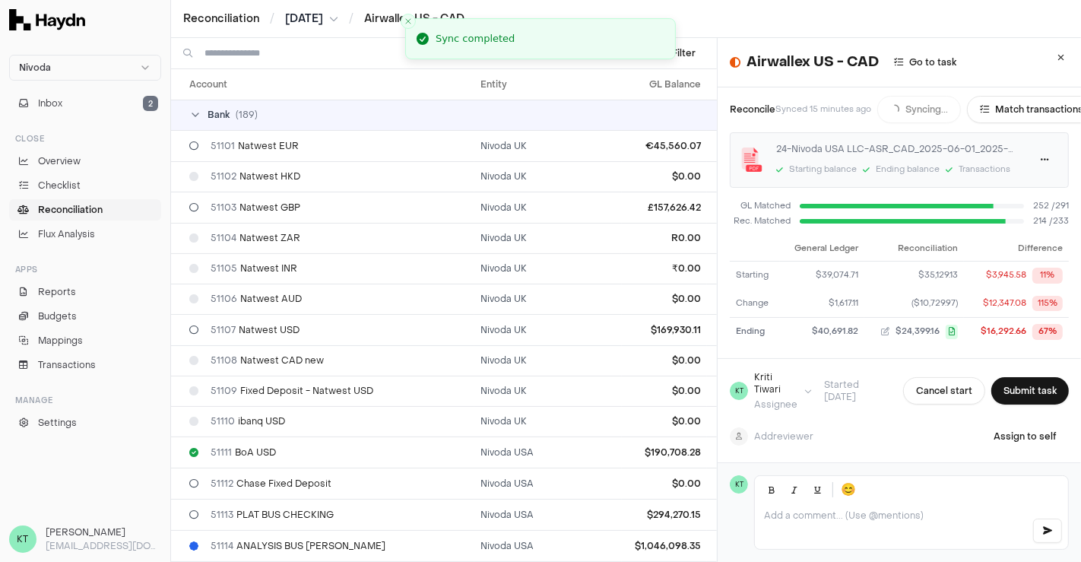
scroll to position [2234, 0]
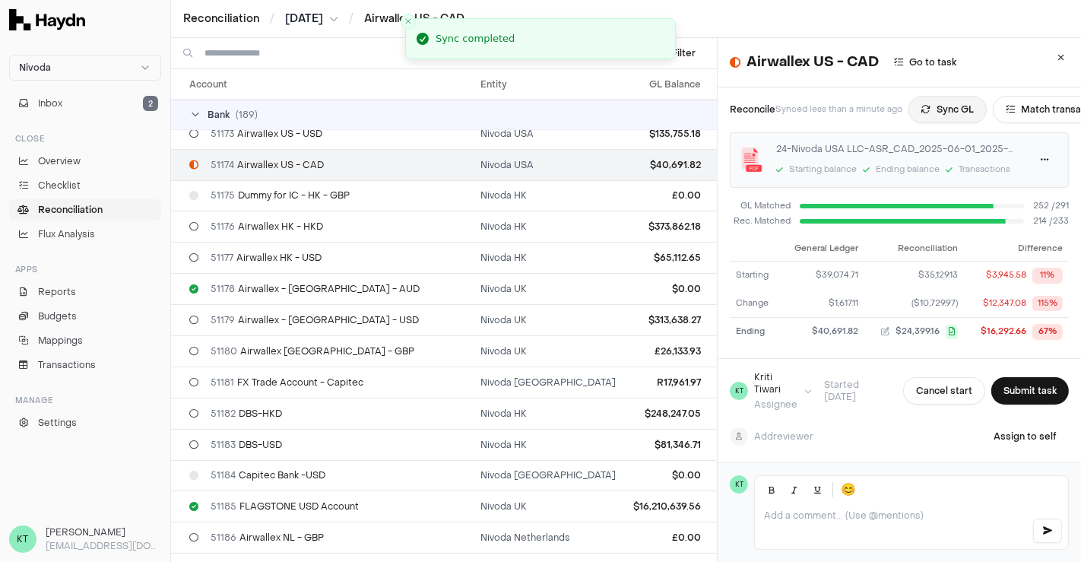
click at [937, 116] on button "Sync GL" at bounding box center [947, 109] width 78 height 27
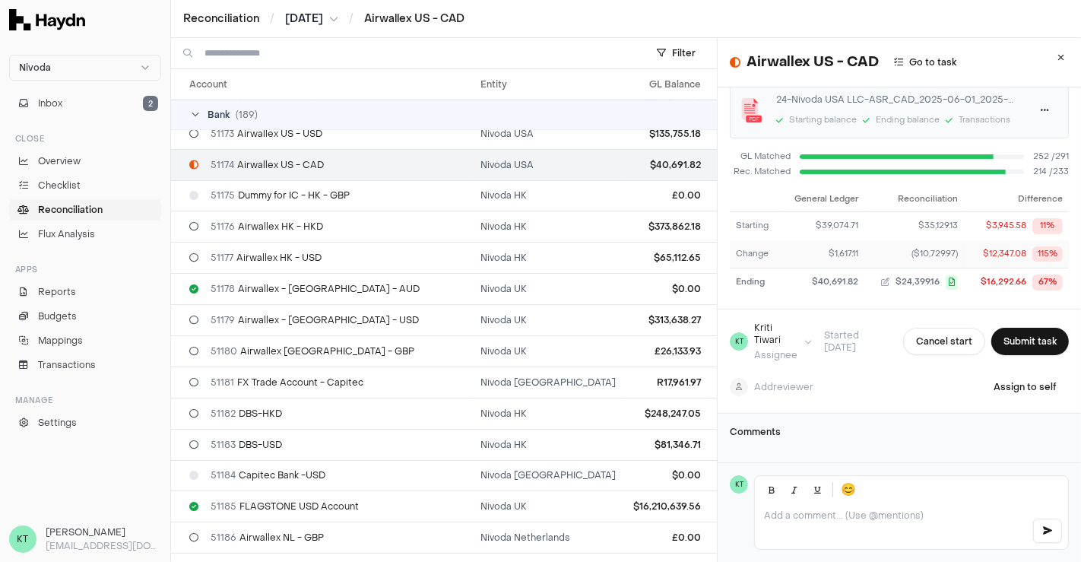
scroll to position [0, 0]
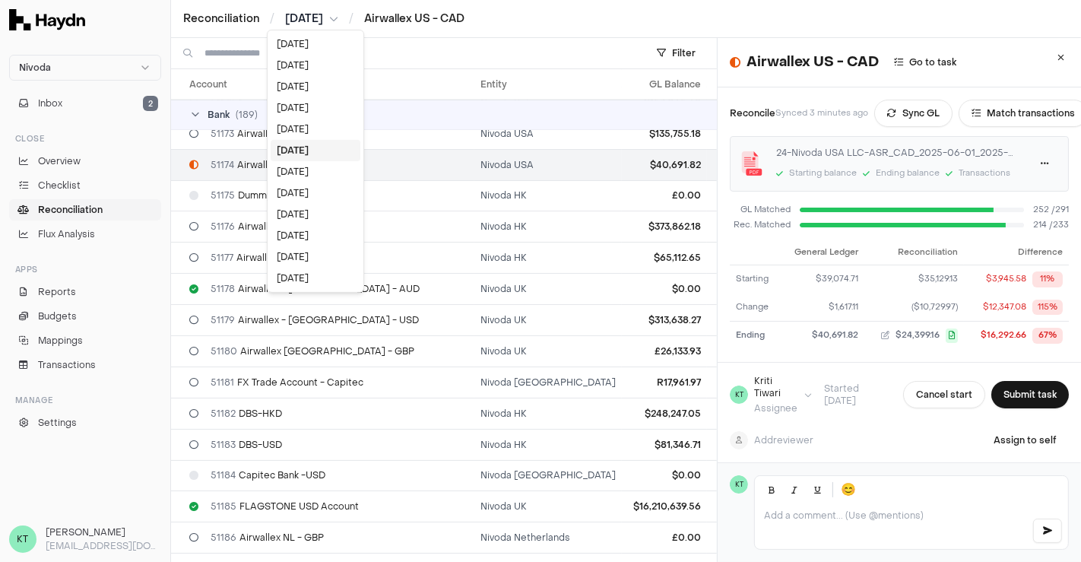
click at [309, 23] on html "Nivoda Inbox 2 Close Overview Checklist Reconciliation Flux Analysis Apps Repor…" at bounding box center [540, 281] width 1081 height 562
click at [294, 175] on div "[DATE]" at bounding box center [316, 171] width 90 height 21
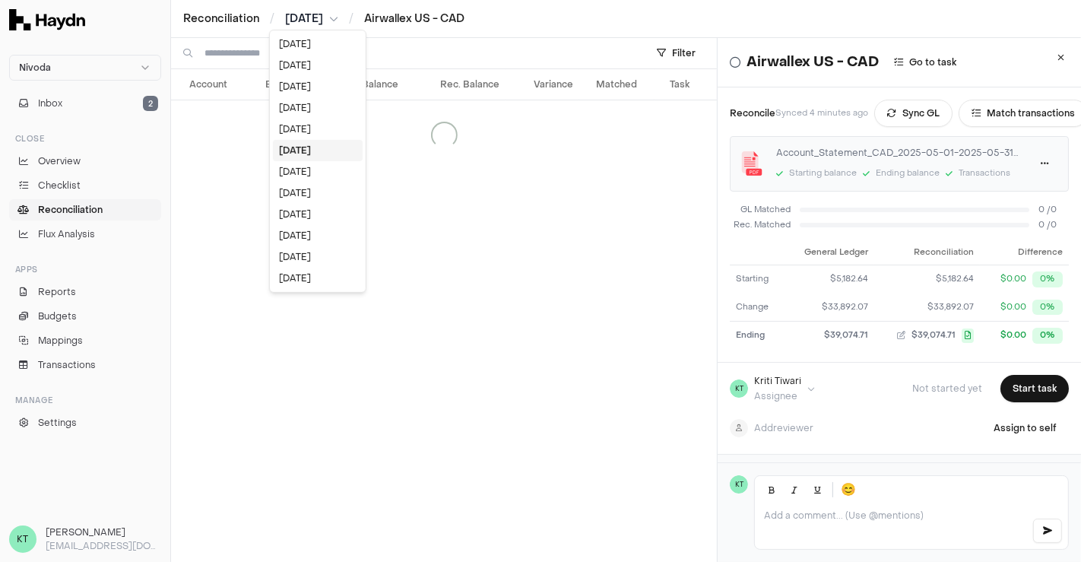
click at [329, 23] on html "Nivoda Inbox 2 Close Overview Checklist Reconciliation Flux Analysis Apps Repor…" at bounding box center [540, 281] width 1081 height 562
click at [302, 136] on div "[DATE]" at bounding box center [318, 129] width 90 height 21
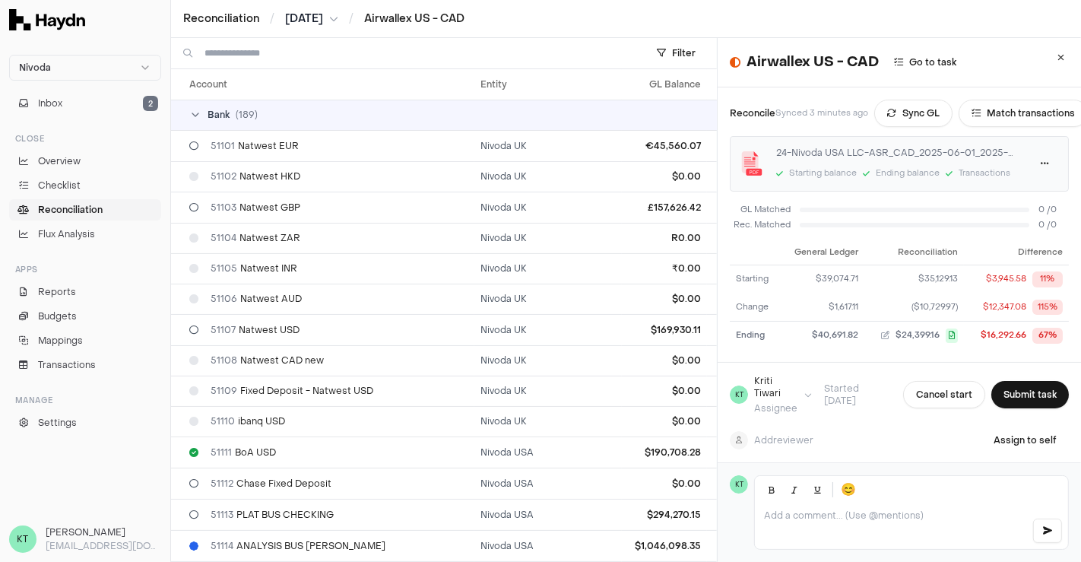
scroll to position [2234, 0]
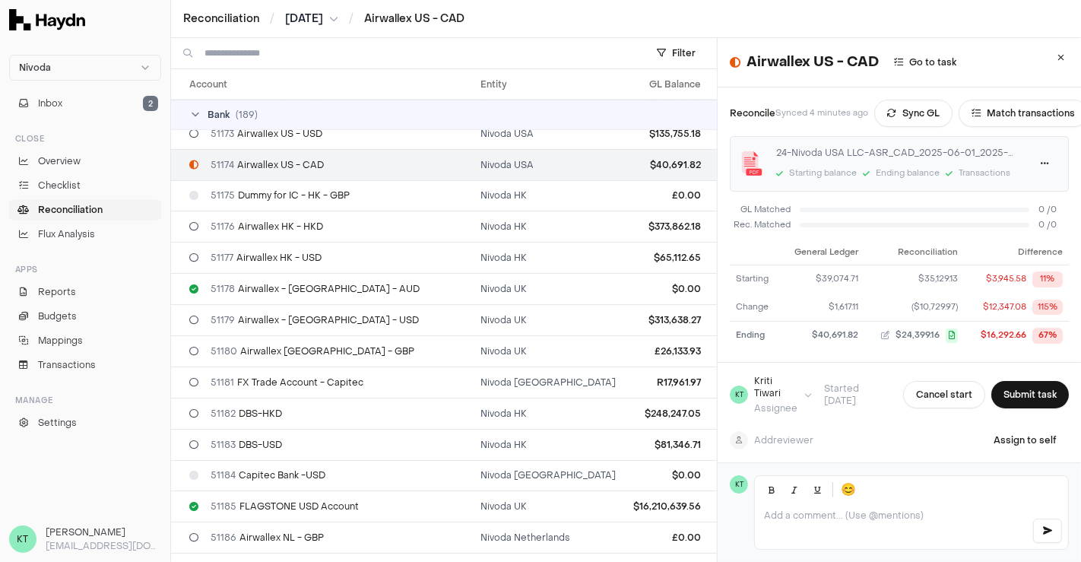
click at [955, 166] on div "Transactions" at bounding box center [977, 174] width 65 height 16
click at [970, 172] on div "Transactions" at bounding box center [984, 173] width 52 height 13
click at [1013, 168] on html "Nivoda Inbox 2 Close Overview Checklist Reconciliation Flux Analysis Apps Repor…" at bounding box center [540, 281] width 1081 height 562
click at [989, 232] on div "Delete" at bounding box center [985, 236] width 90 height 21
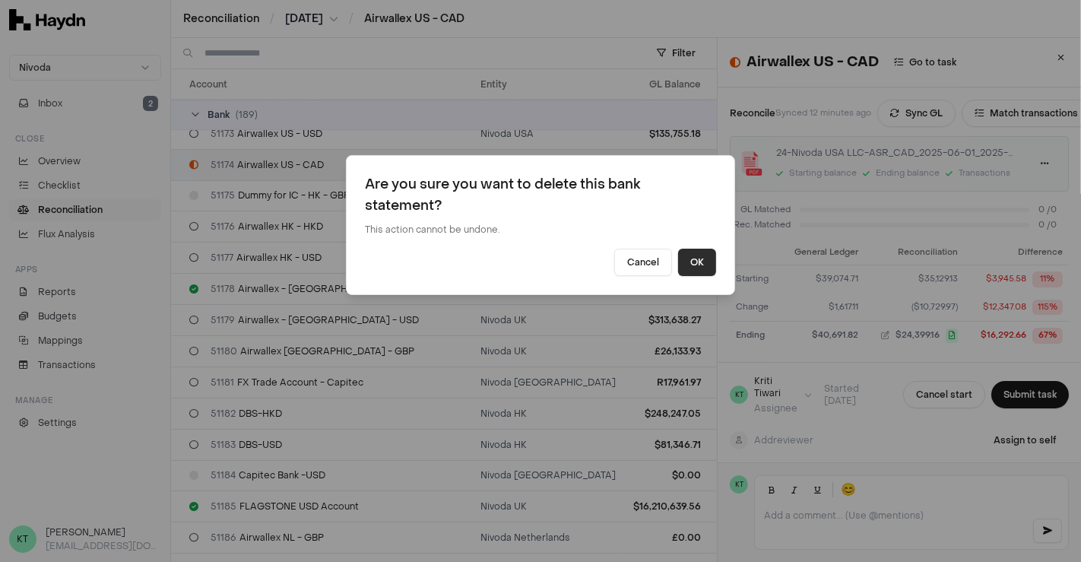
click at [689, 268] on button "OK" at bounding box center [697, 262] width 38 height 27
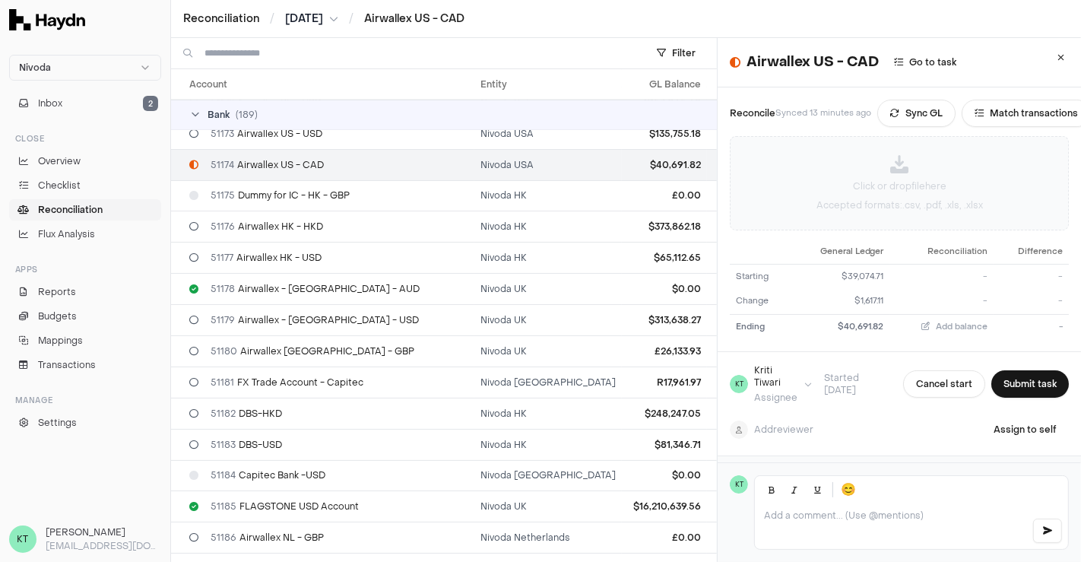
click at [925, 169] on div "Click or drop file here Accepted formats: .csv, .pdf, .xls, .xlsx" at bounding box center [898, 183] width 337 height 93
click at [955, 195] on div "Click or drop file here Accepted formats: .csv, .pdf, .xls, .xlsx" at bounding box center [898, 183] width 337 height 93
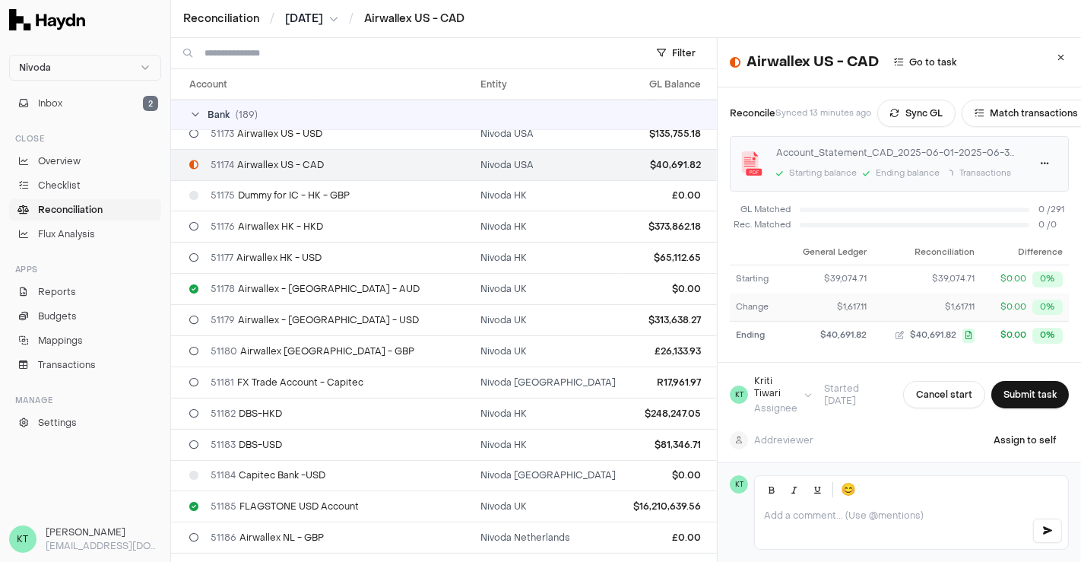
scroll to position [74, 0]
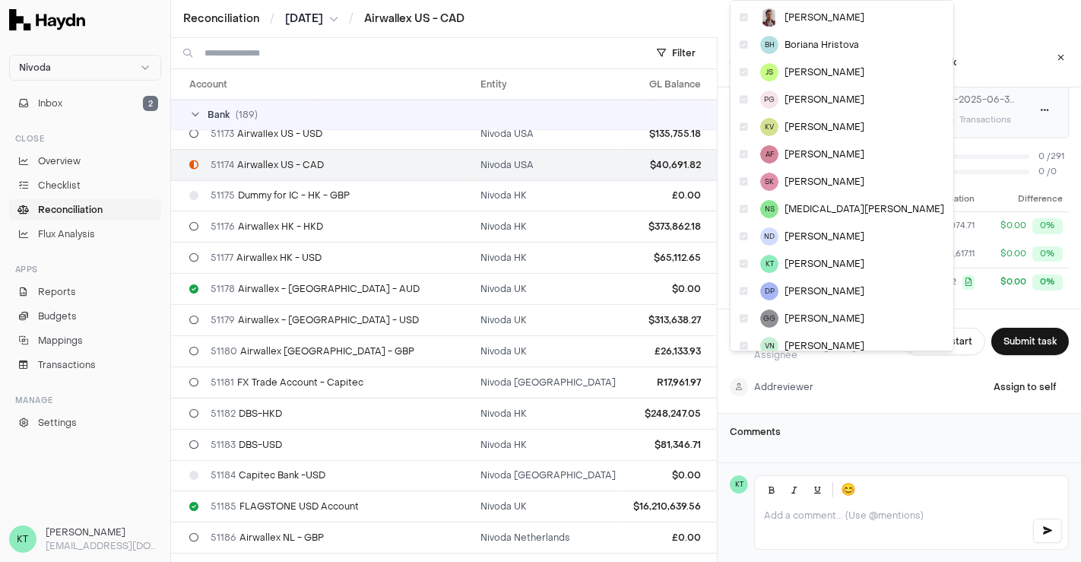
click at [779, 358] on html "Nivoda Inbox 2 Close Overview Checklist Reconciliation Flux Analysis Apps Repor…" at bounding box center [540, 281] width 1081 height 562
click at [793, 234] on span "[PERSON_NAME]" at bounding box center [824, 236] width 80 height 12
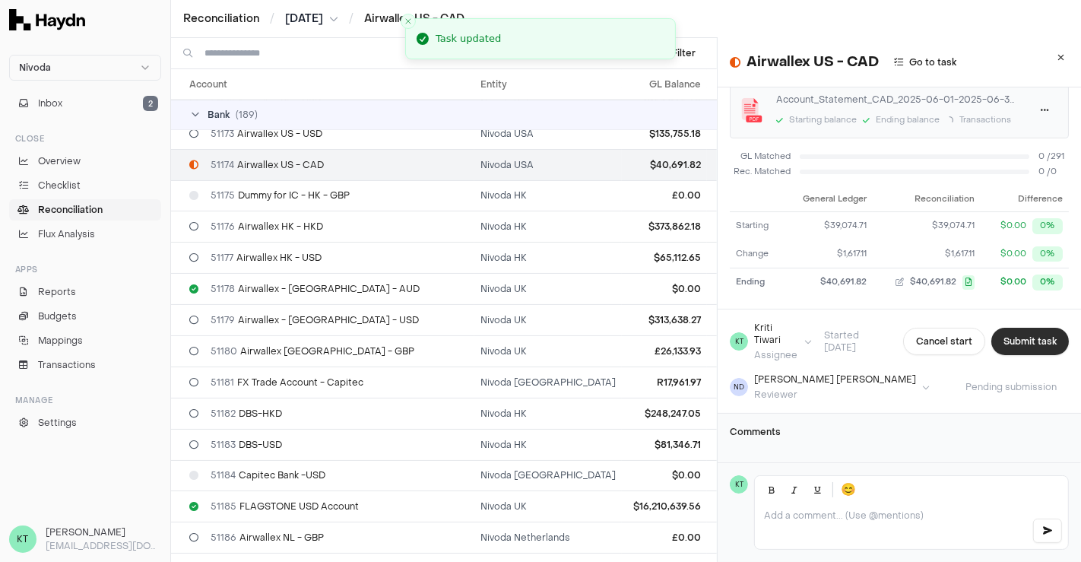
click at [1008, 328] on button "Submit task" at bounding box center [1030, 341] width 78 height 27
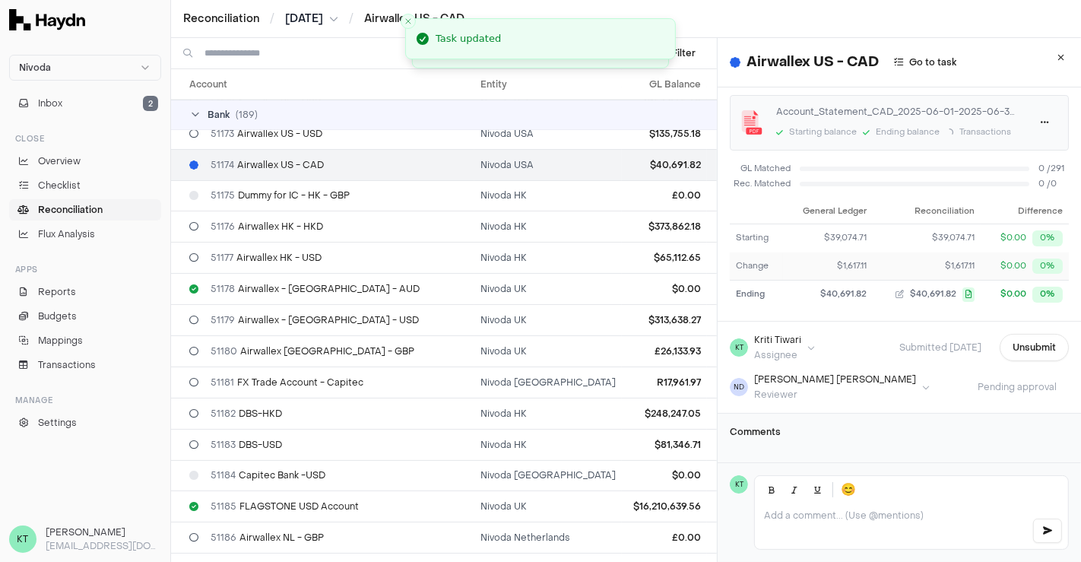
scroll to position [0, 0]
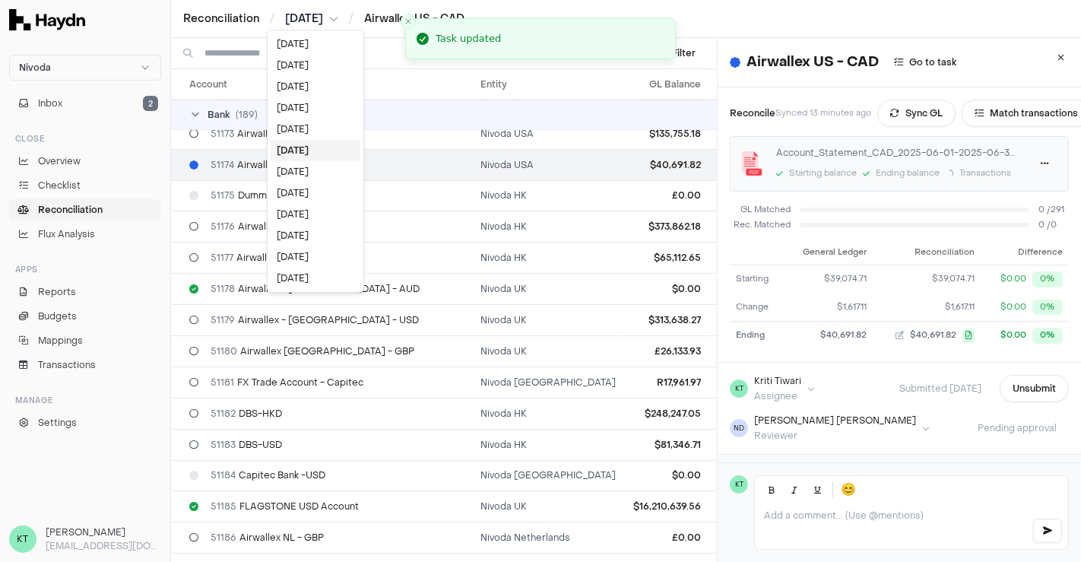
click at [322, 24] on html "Nivoda Inbox 2 Close Overview Checklist Reconciliation Flux Analysis Apps Repor…" at bounding box center [540, 281] width 1081 height 562
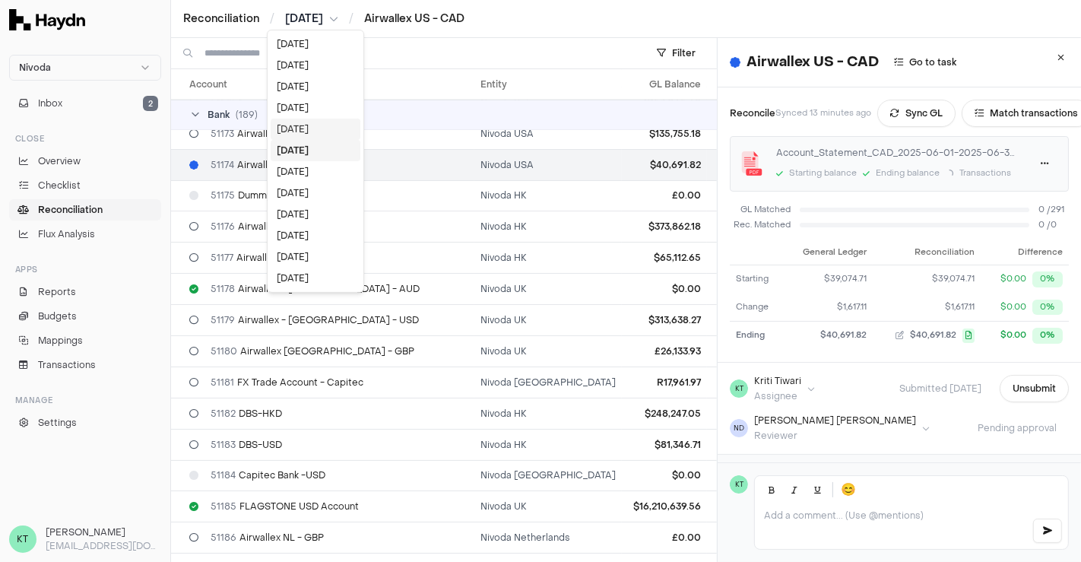
click at [303, 136] on div "[DATE]" at bounding box center [316, 129] width 90 height 21
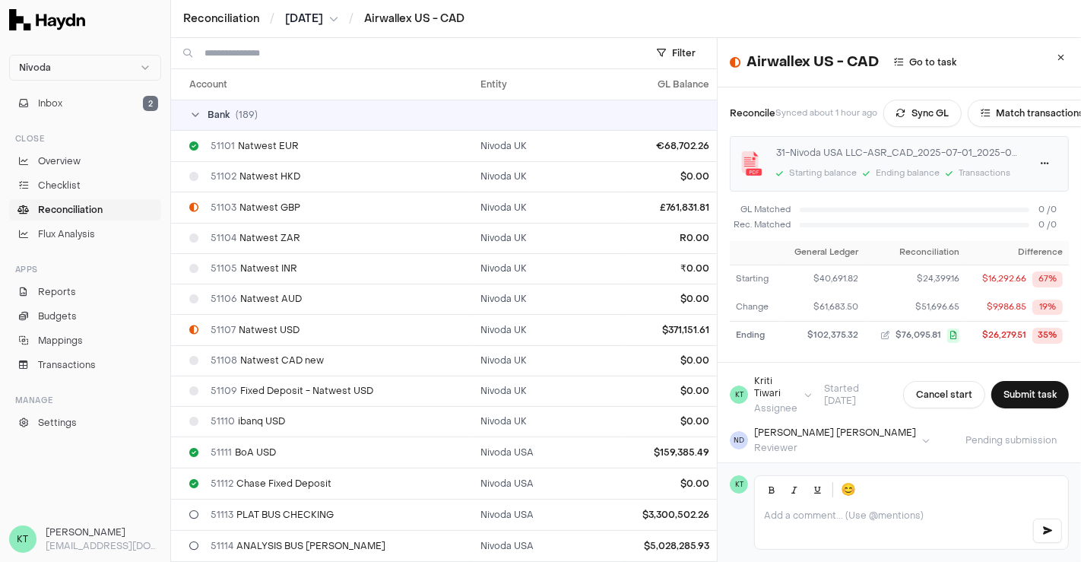
scroll to position [2234, 0]
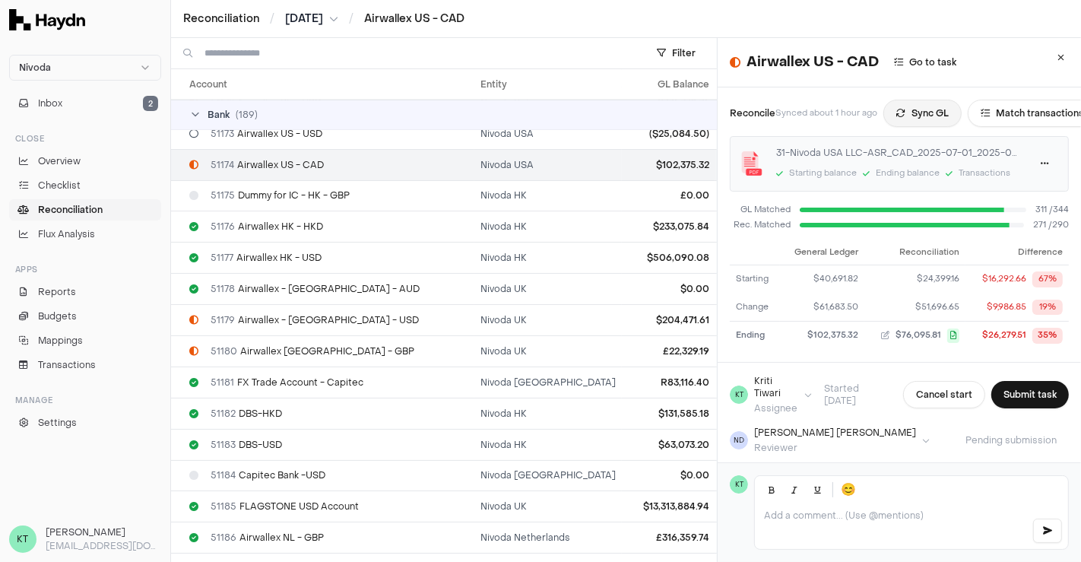
click at [906, 117] on button "Sync GL" at bounding box center [922, 113] width 78 height 27
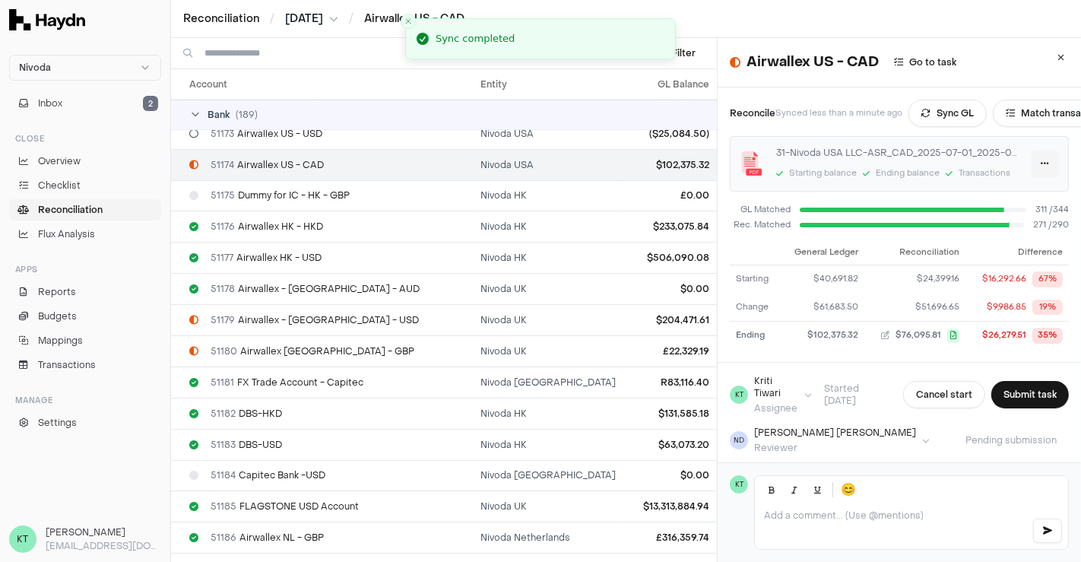
click at [1015, 164] on html "Nivoda Inbox 2 Close Overview Checklist Reconciliation Flux Analysis Apps Repor…" at bounding box center [540, 281] width 1081 height 562
click at [983, 236] on div "Delete" at bounding box center [985, 236] width 90 height 21
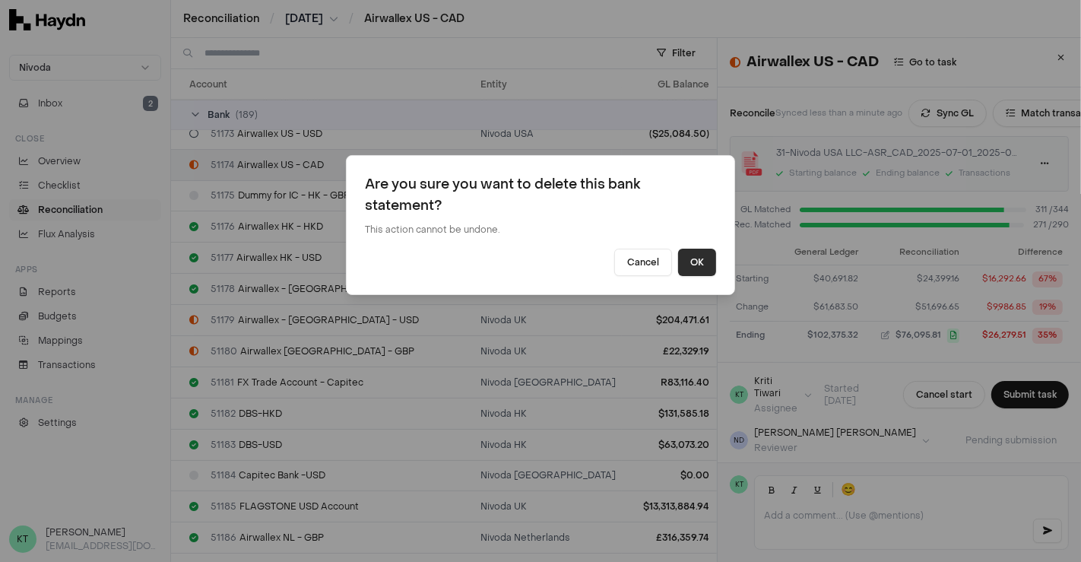
click at [685, 266] on button "OK" at bounding box center [697, 262] width 38 height 27
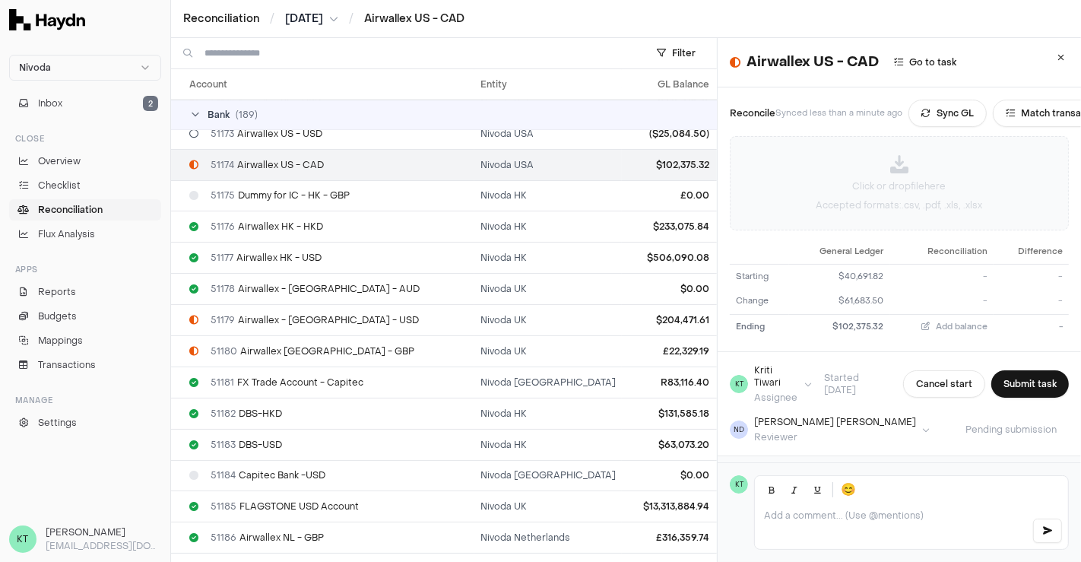
click at [936, 179] on div "Click or drop file here Accepted formats: .csv, .pdf, .xls, .xlsx" at bounding box center [898, 183] width 337 height 93
click at [1024, 160] on html "Nivoda Inbox 2 Close Overview Checklist Reconciliation Flux Analysis Apps Repor…" at bounding box center [540, 281] width 1081 height 562
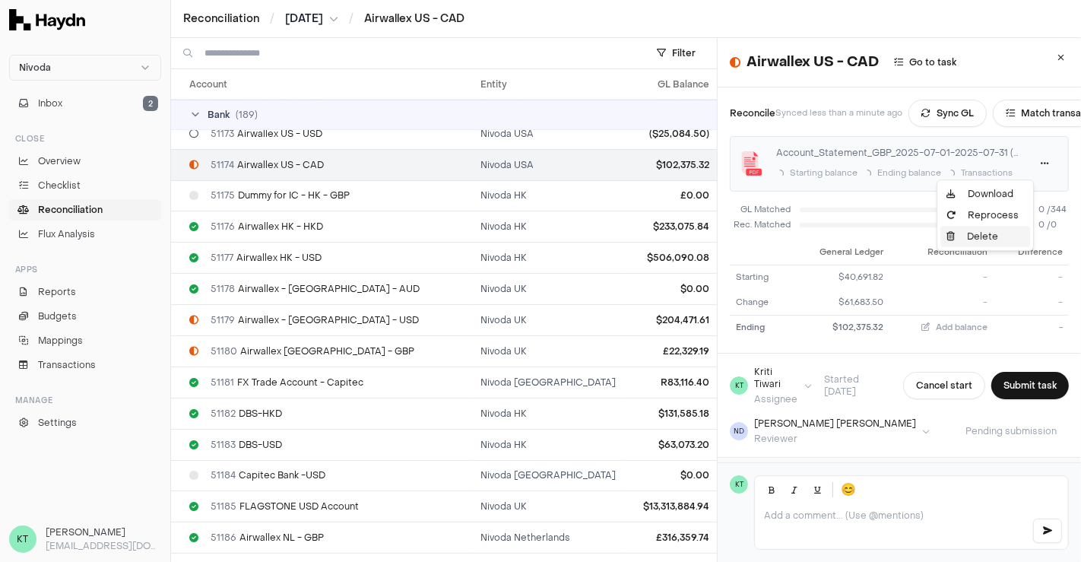
click at [993, 230] on div "Delete" at bounding box center [985, 236] width 90 height 21
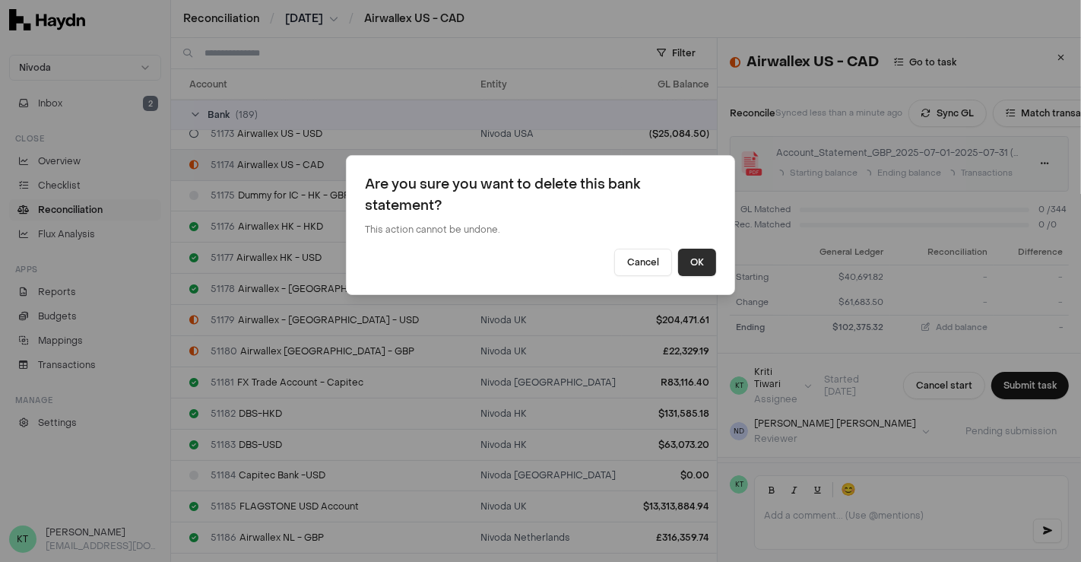
click at [701, 263] on button "OK" at bounding box center [697, 262] width 38 height 27
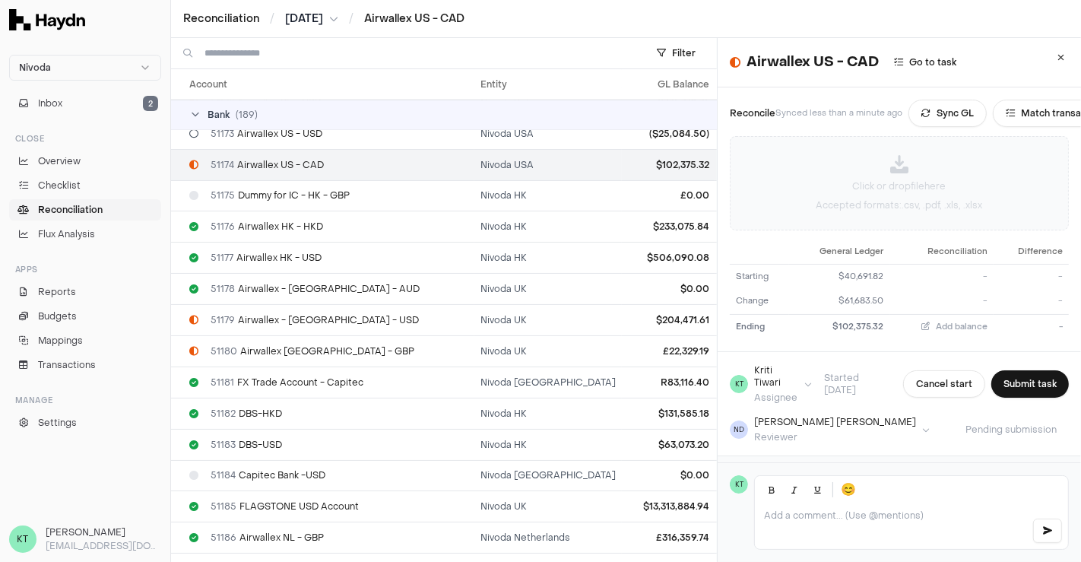
click at [985, 166] on div "Click or drop file here Accepted formats: .csv, .pdf, .xls, .xlsx" at bounding box center [898, 183] width 337 height 93
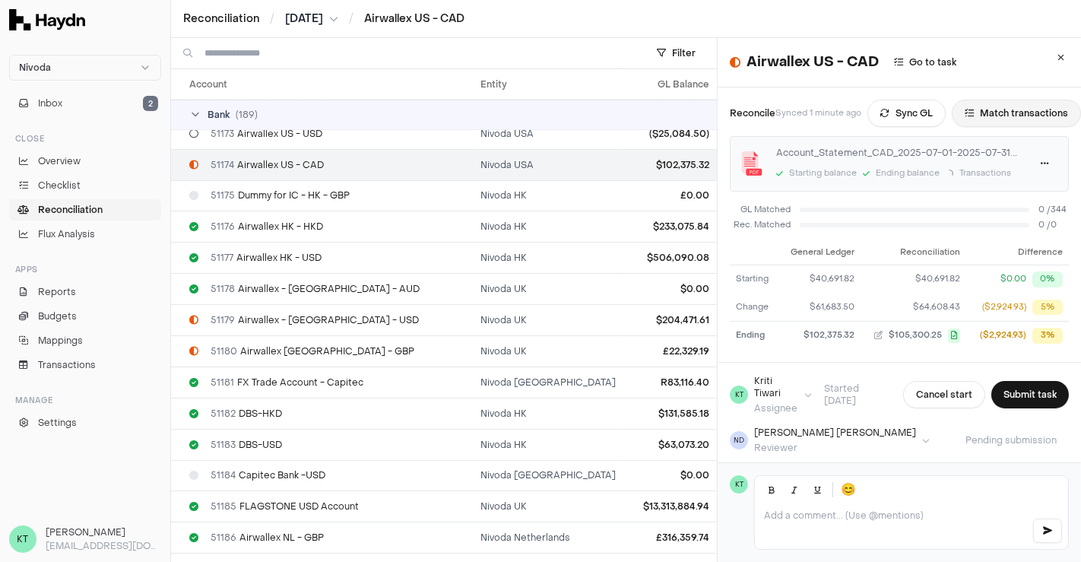
click at [993, 106] on button "Match transactions" at bounding box center [1015, 113] width 129 height 27
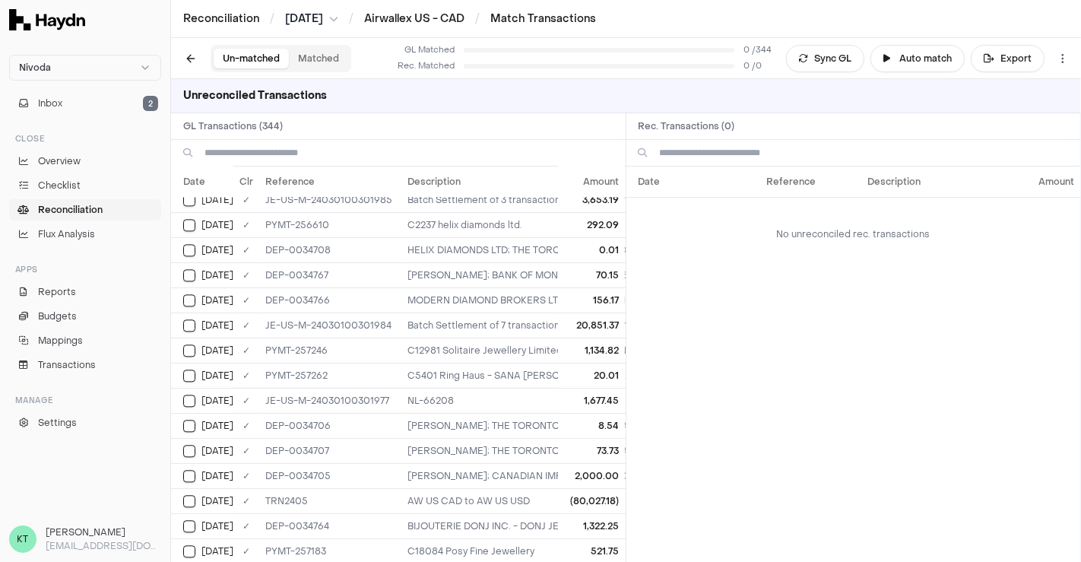
scroll to position [2943, 0]
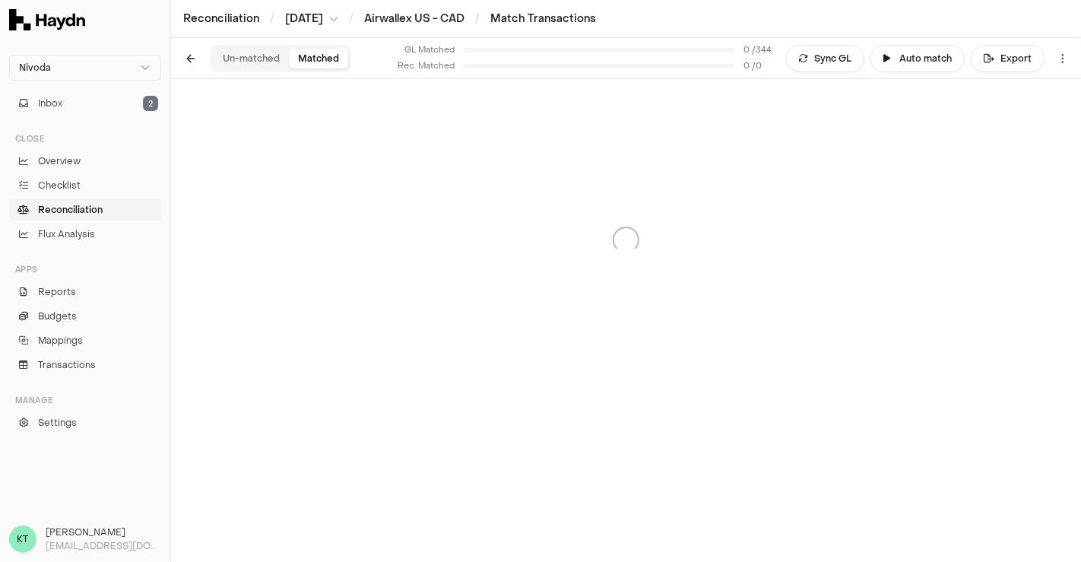
click at [318, 68] on button "Matched" at bounding box center [318, 59] width 59 height 20
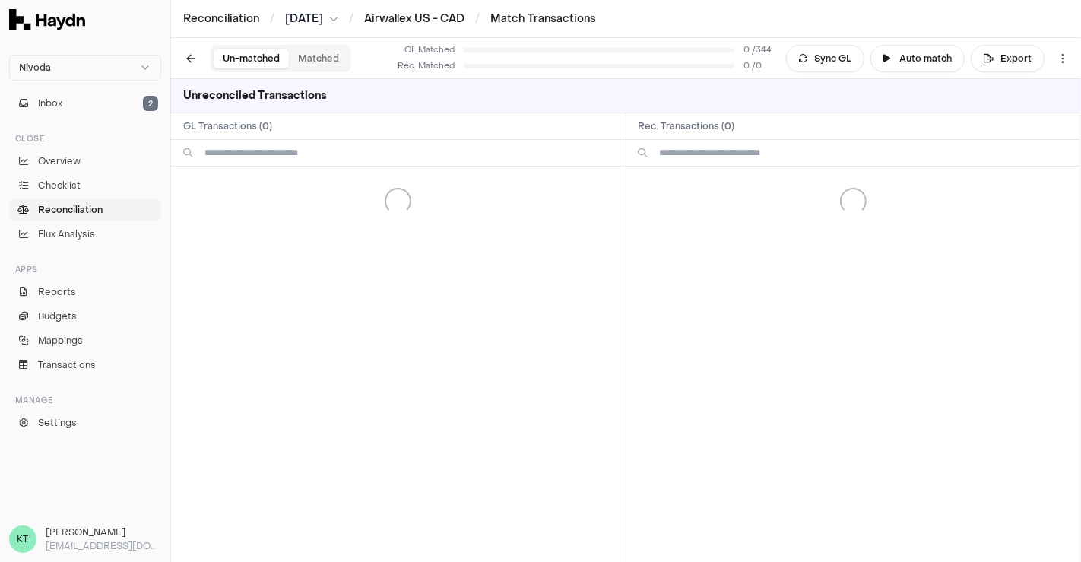
click at [239, 55] on button "Un-matched" at bounding box center [251, 59] width 75 height 20
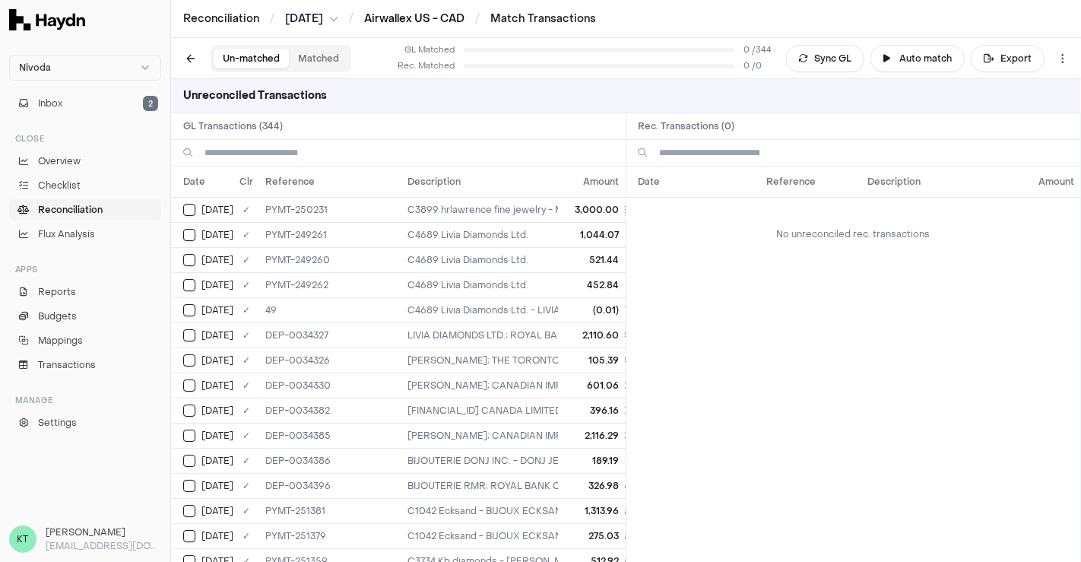
click at [398, 17] on link "Airwallex US - CAD" at bounding box center [414, 18] width 100 height 14
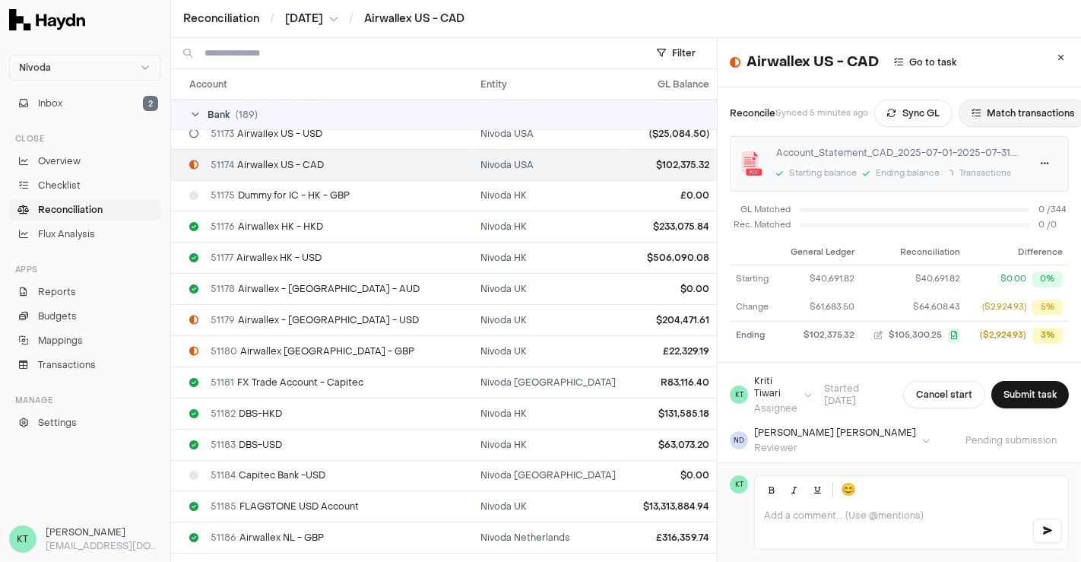
click at [1010, 107] on button "Match transactions" at bounding box center [1022, 113] width 129 height 27
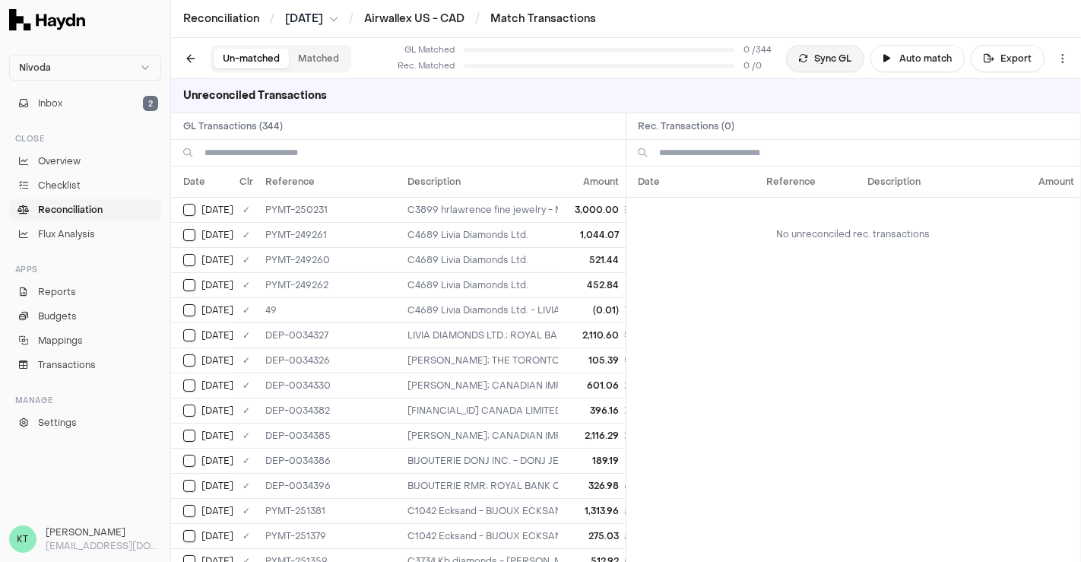
click at [837, 59] on button "Sync GL" at bounding box center [825, 58] width 78 height 27
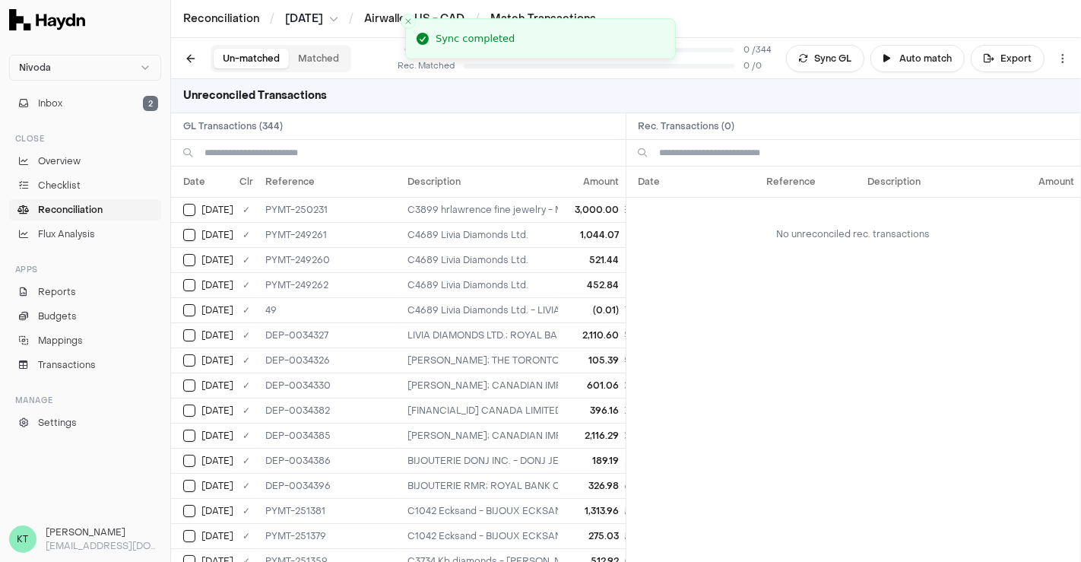
click at [463, 109] on div "Unreconciled Transactions" at bounding box center [626, 96] width 910 height 34
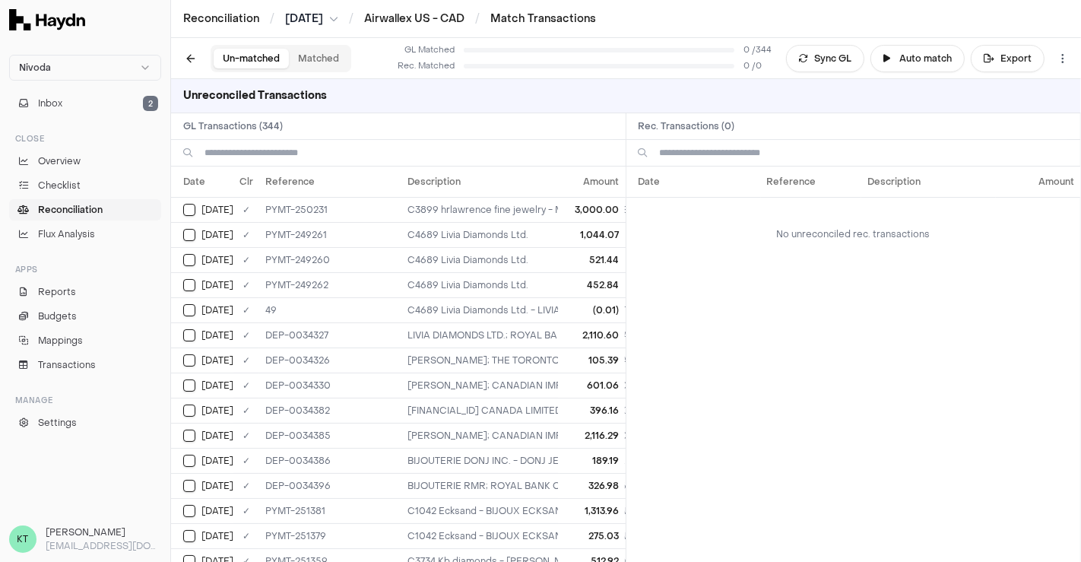
click at [404, 122] on h2 "GL Transactions ( 344 )" at bounding box center [398, 126] width 454 height 26
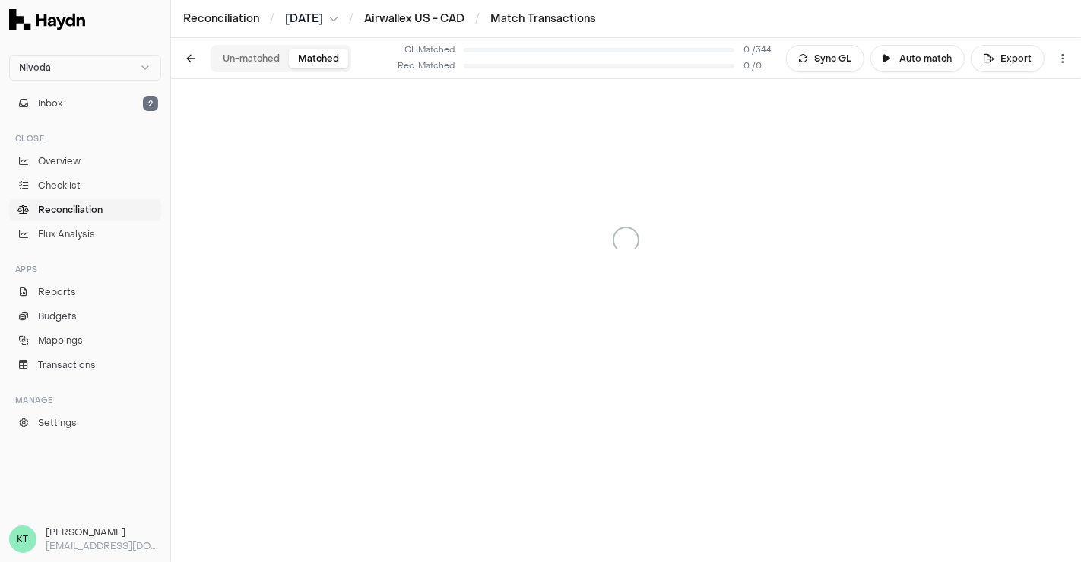
click at [312, 54] on button "Matched" at bounding box center [318, 59] width 59 height 20
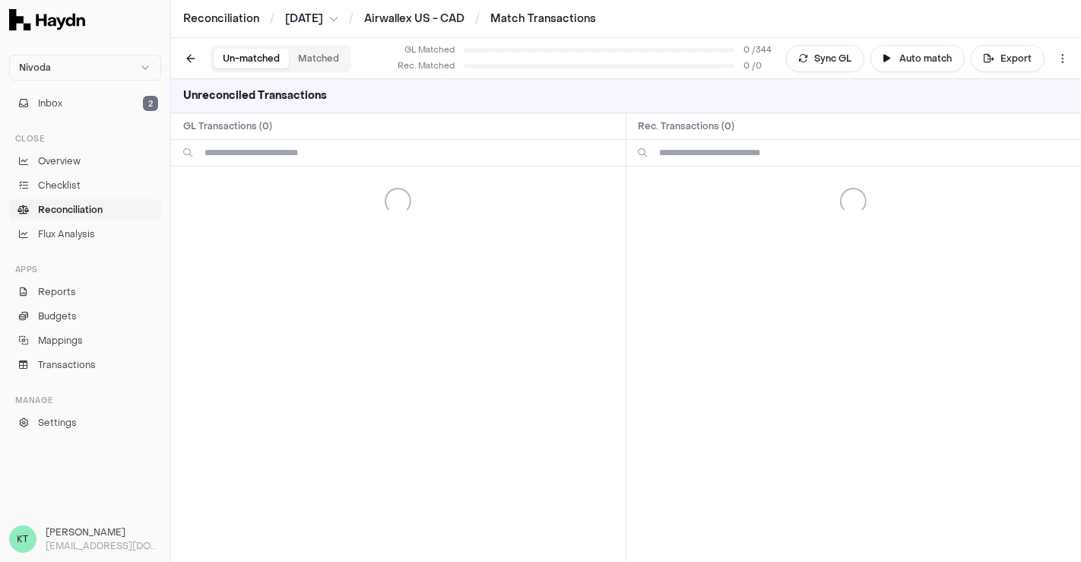
click at [239, 53] on button "Un-matched" at bounding box center [251, 59] width 75 height 20
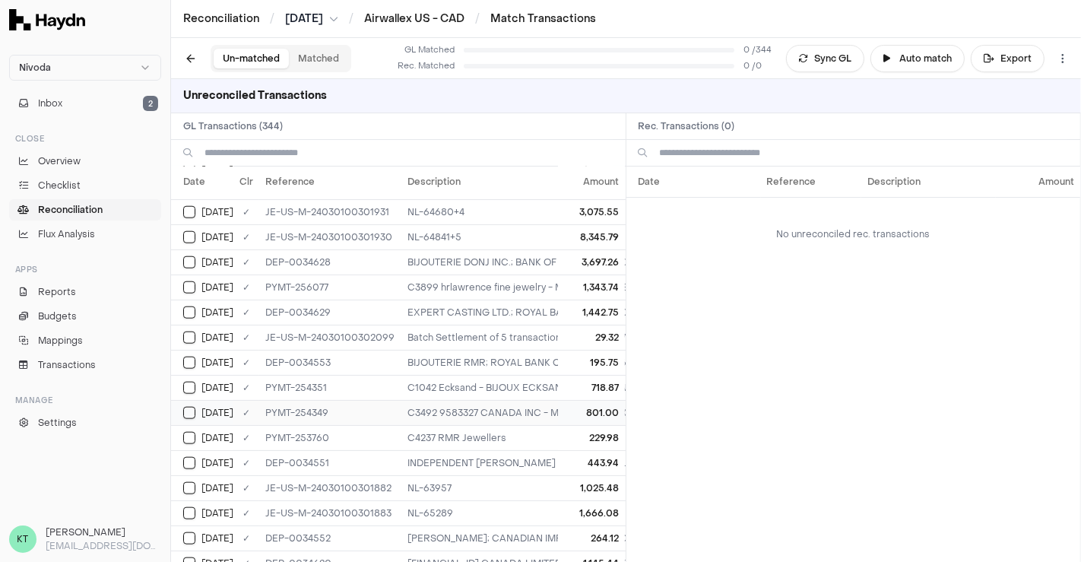
scroll to position [1404, 0]
click at [933, 65] on button "Auto match" at bounding box center [917, 58] width 94 height 27
click at [411, 98] on div "Unreconciled Transactions" at bounding box center [626, 96] width 910 height 34
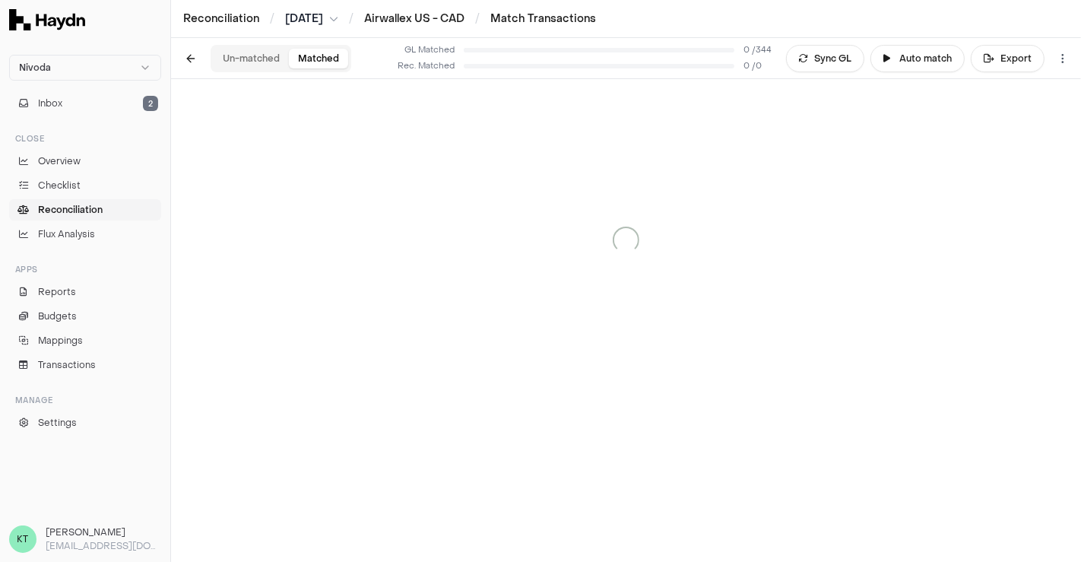
click at [306, 56] on button "Matched" at bounding box center [318, 59] width 59 height 20
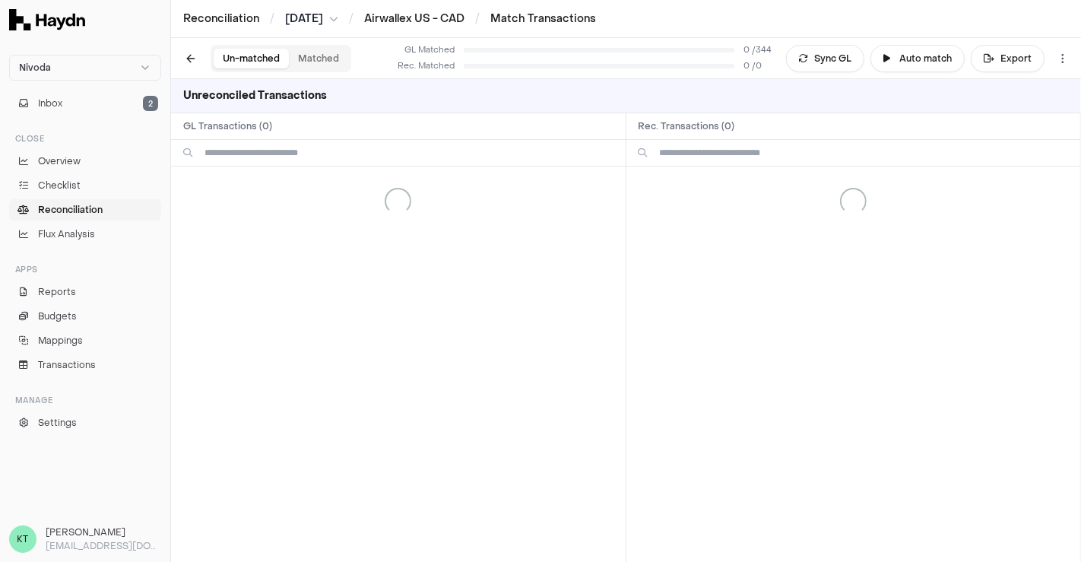
click at [242, 53] on button "Un-matched" at bounding box center [251, 59] width 75 height 20
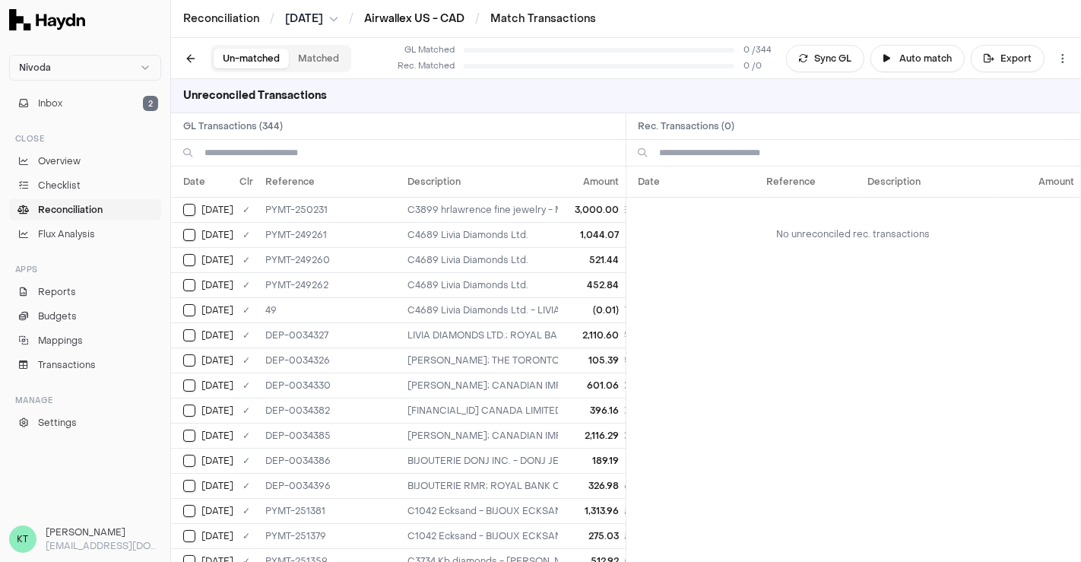
click at [413, 18] on link "Airwallex US - CAD" at bounding box center [414, 18] width 100 height 14
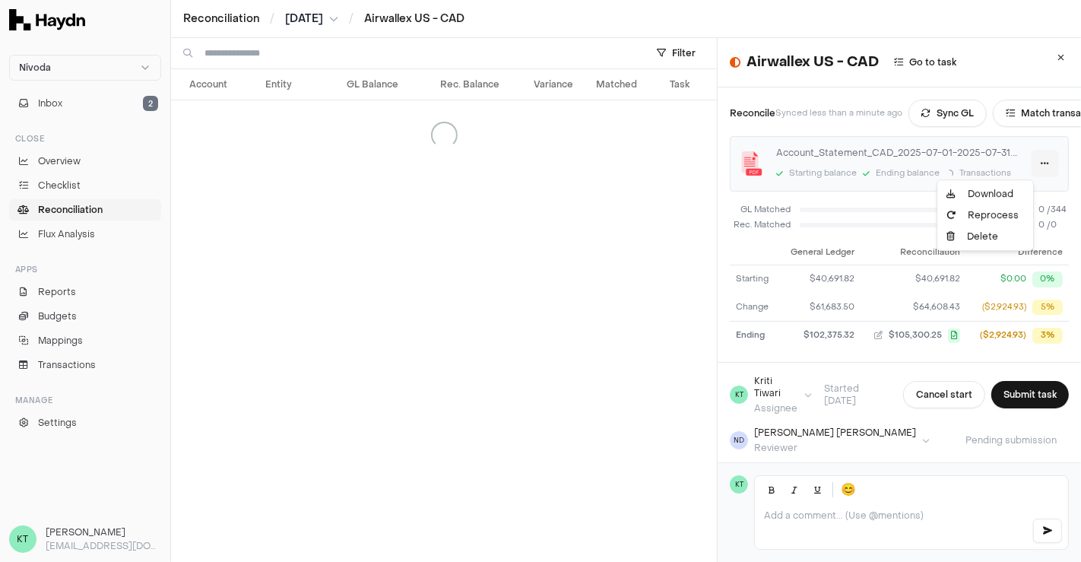
click at [1026, 160] on html "Nivoda Inbox 2 Close Overview Checklist Reconciliation Flux Analysis Apps Repor…" at bounding box center [540, 281] width 1081 height 562
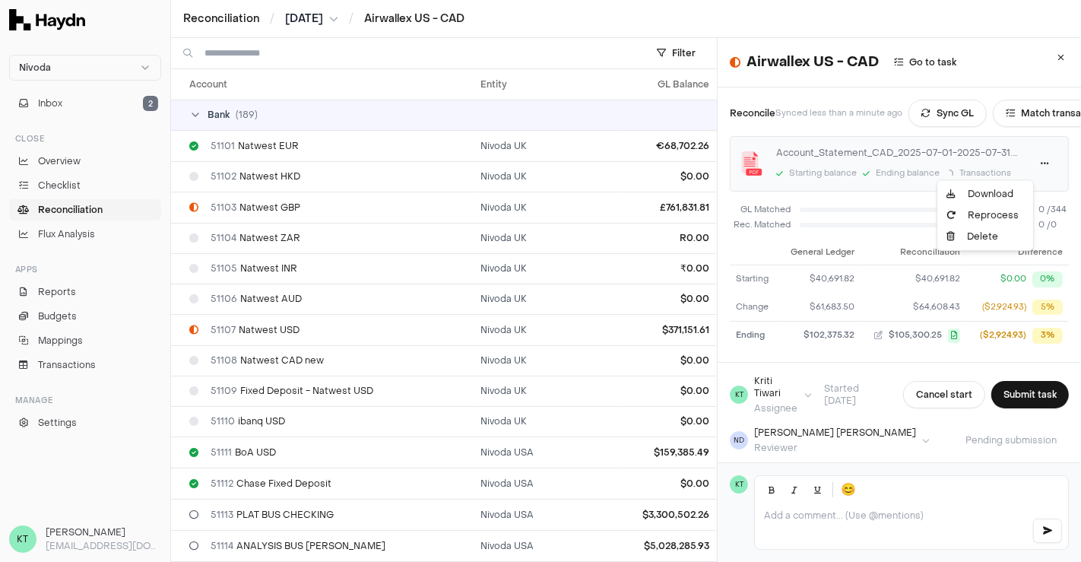
scroll to position [2234, 0]
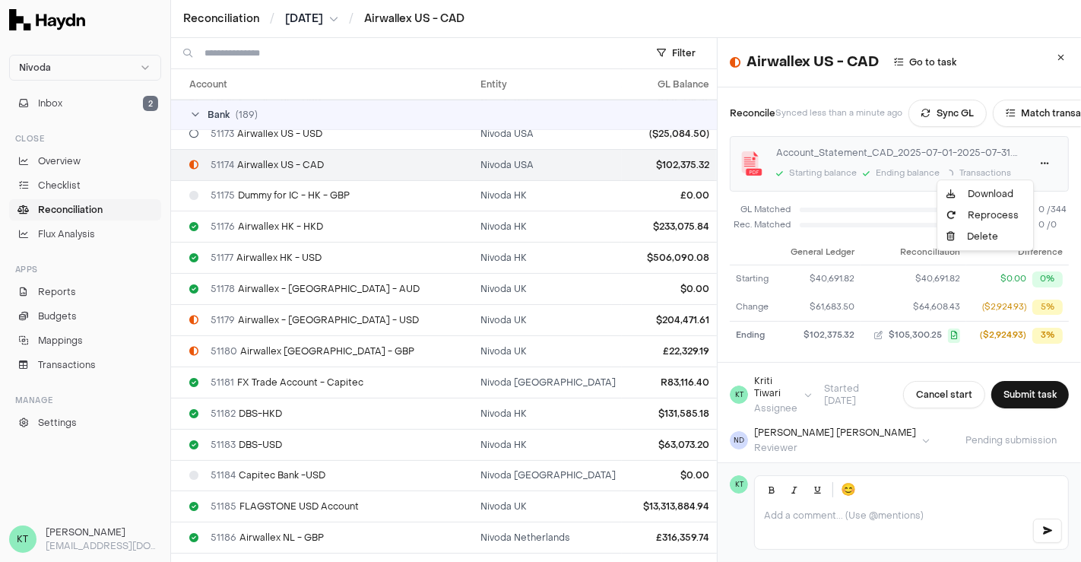
click at [875, 212] on html "Nivoda Inbox 2 Close Overview Checklist Reconciliation Flux Analysis Apps Repor…" at bounding box center [540, 281] width 1081 height 562
click at [1008, 114] on button "Match transactions" at bounding box center [1015, 113] width 129 height 27
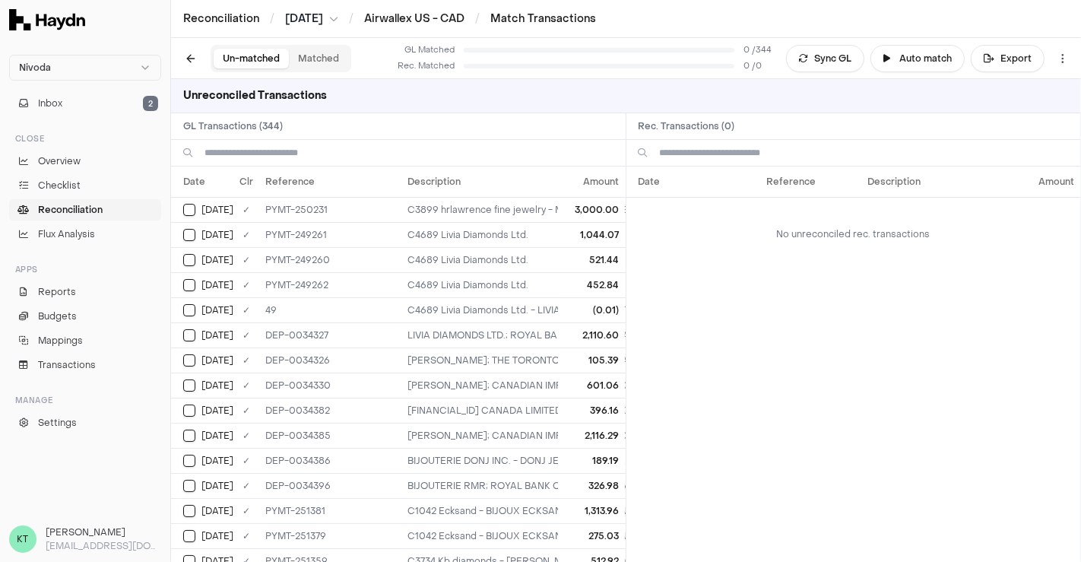
click at [366, 156] on input at bounding box center [408, 153] width 409 height 26
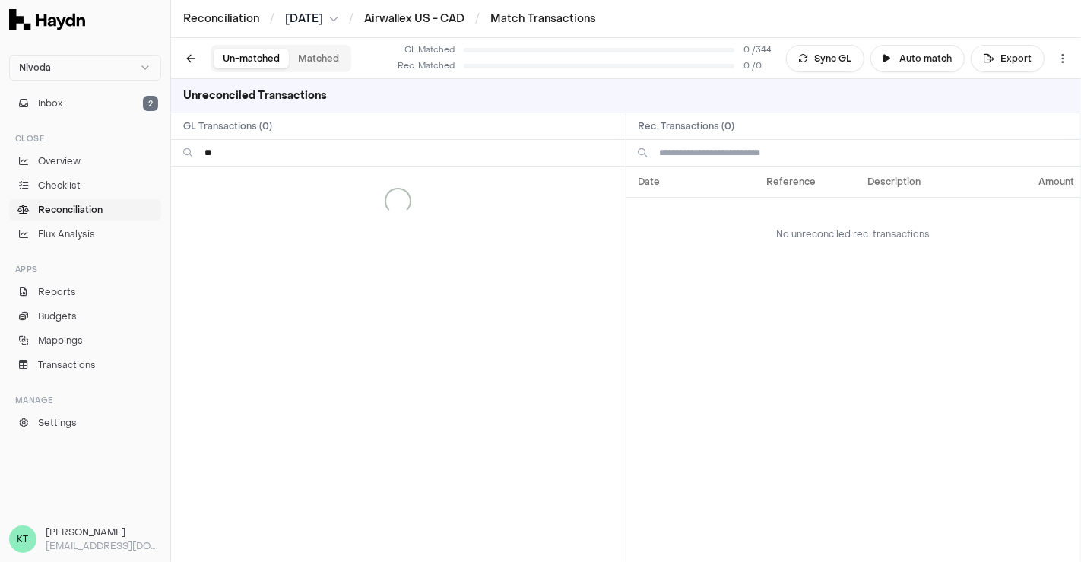
type input "*"
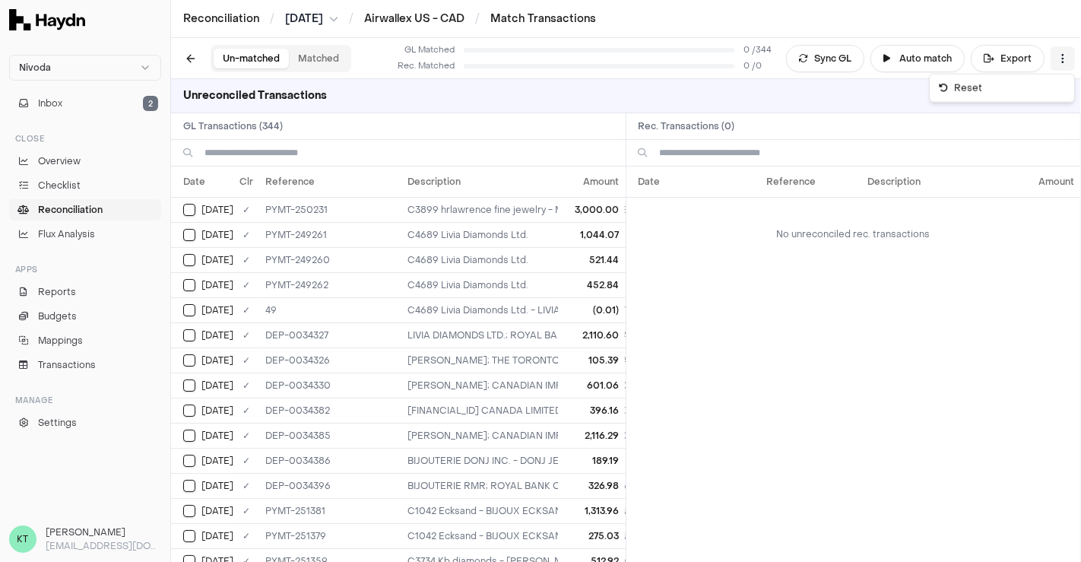
click at [1061, 61] on html "Nivoda Inbox 2 Close Overview Checklist Reconciliation Flux Analysis Apps Repor…" at bounding box center [540, 281] width 1081 height 562
click at [914, 55] on html "Nivoda Inbox 2 Close Overview Checklist Reconciliation Flux Analysis Apps Repor…" at bounding box center [540, 281] width 1081 height 562
click at [932, 65] on button "Auto match" at bounding box center [917, 58] width 94 height 27
click at [391, 18] on link "Airwallex US - CAD" at bounding box center [414, 18] width 100 height 14
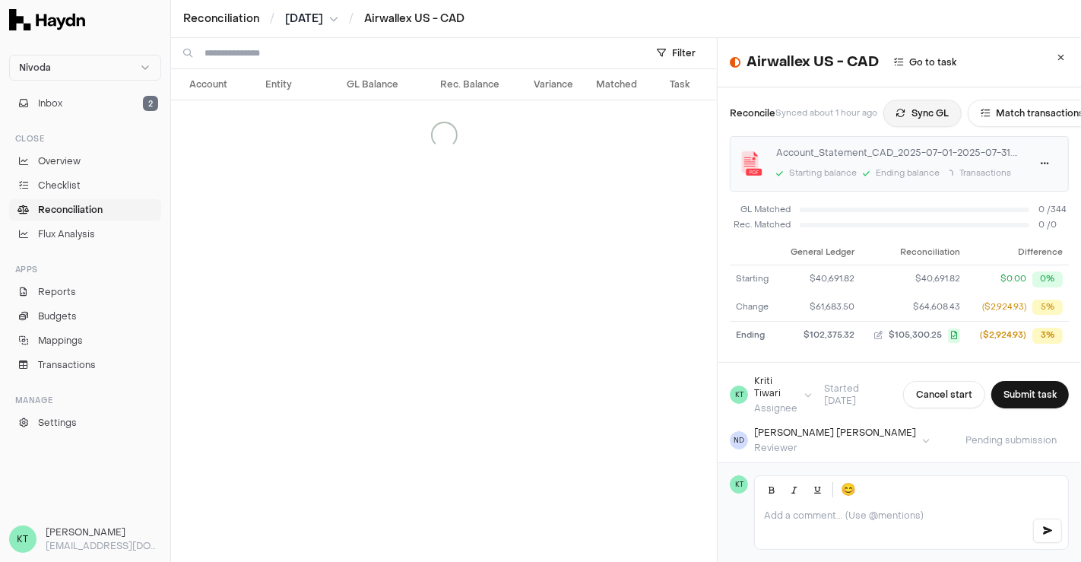
click at [927, 115] on button "Sync GL" at bounding box center [922, 113] width 78 height 27
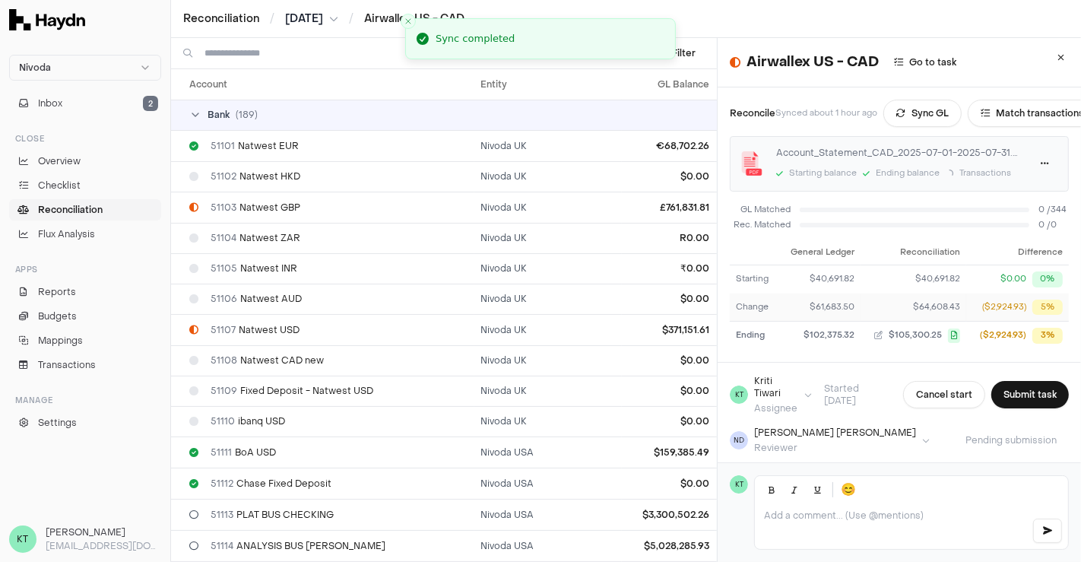
scroll to position [2234, 0]
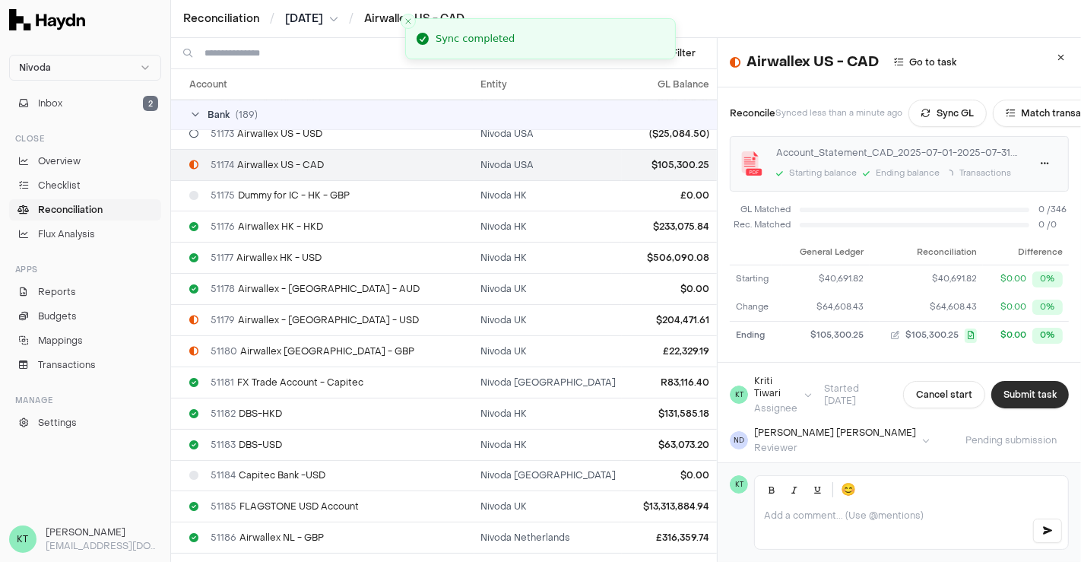
click at [1003, 400] on button "Submit task" at bounding box center [1030, 394] width 78 height 27
